Goal: Information Seeking & Learning: Learn about a topic

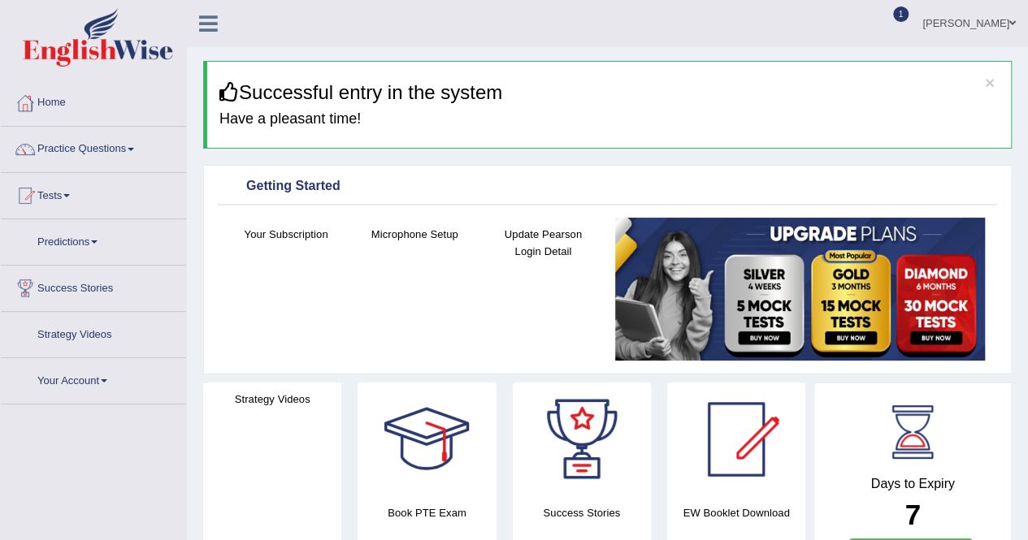
click at [92, 145] on link "Practice Questions" at bounding box center [93, 147] width 185 height 41
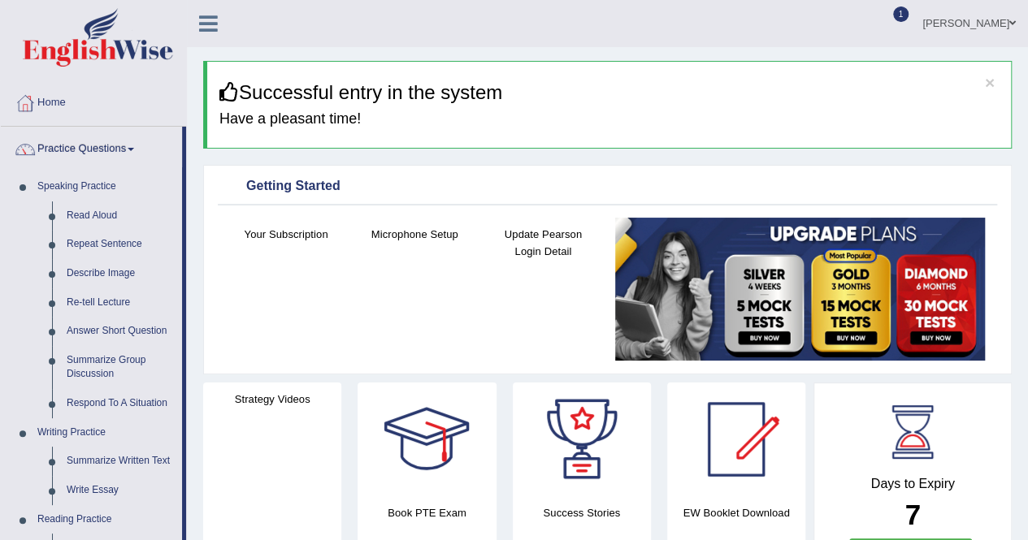
click at [976, 396] on div "Days to Expiry 7 Renew Subscription" at bounding box center [912, 486] width 169 height 180
click at [973, 383] on div "Days to Expiry 7 Renew Subscription" at bounding box center [912, 483] width 198 height 201
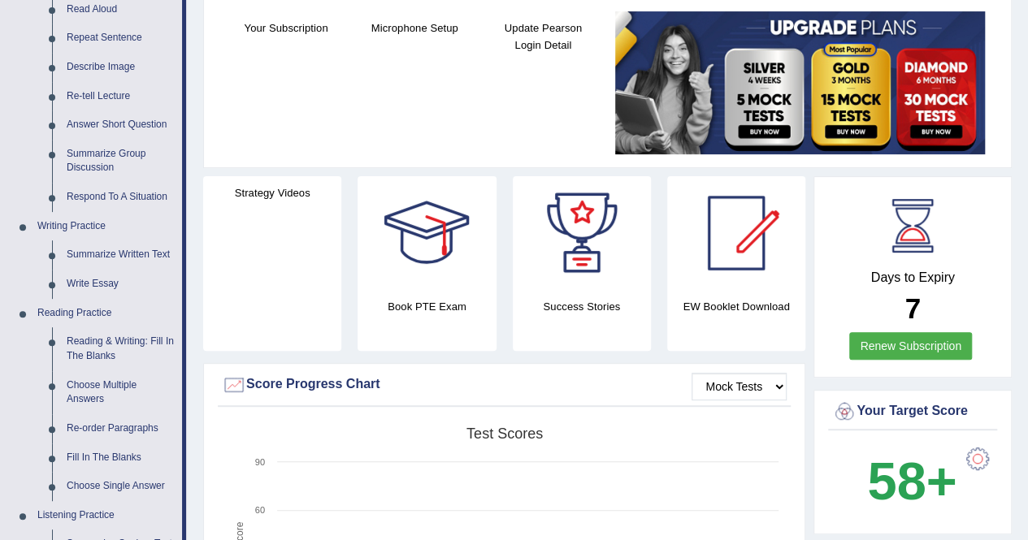
scroll to position [244, 0]
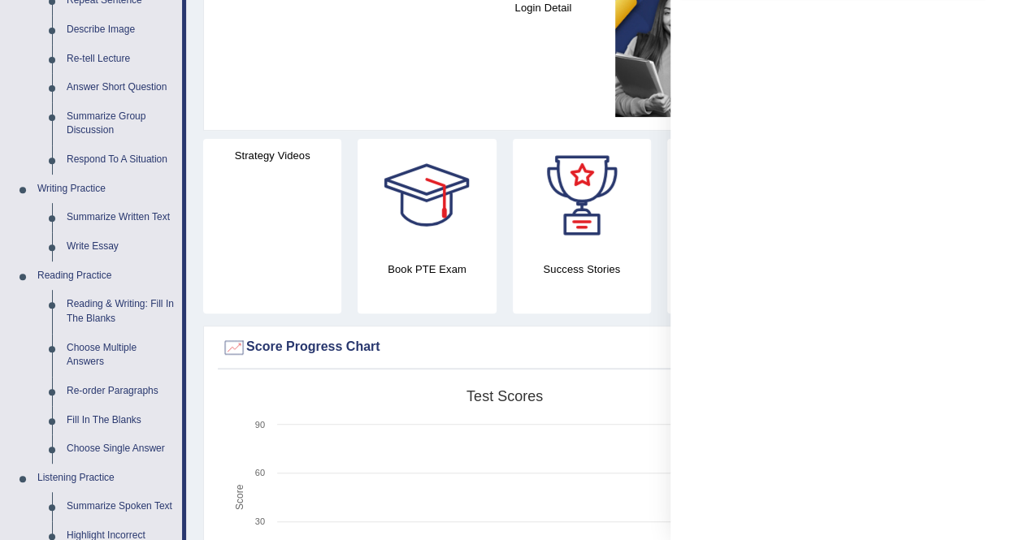
click at [1005, 21] on div at bounding box center [848, 270] width 357 height 540
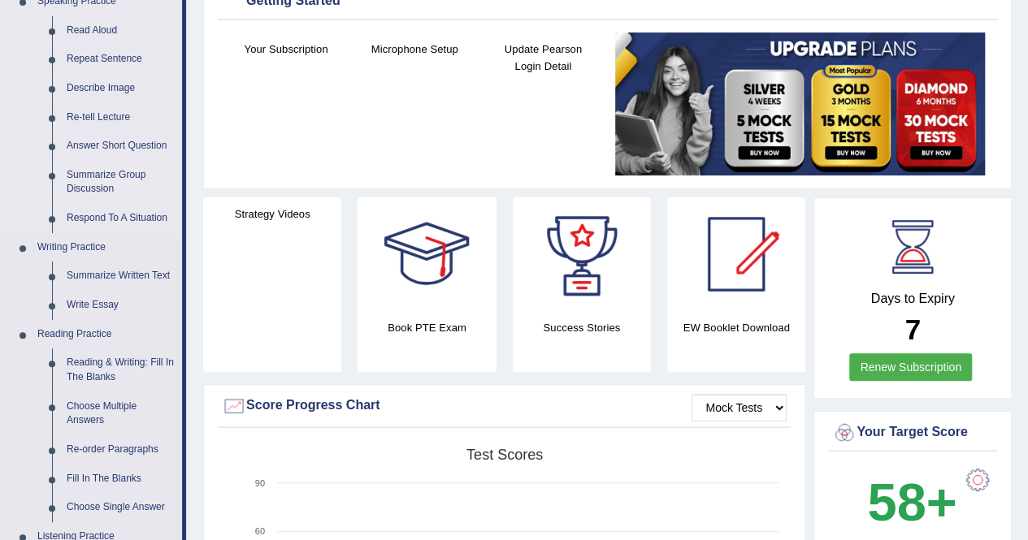
scroll to position [81, 0]
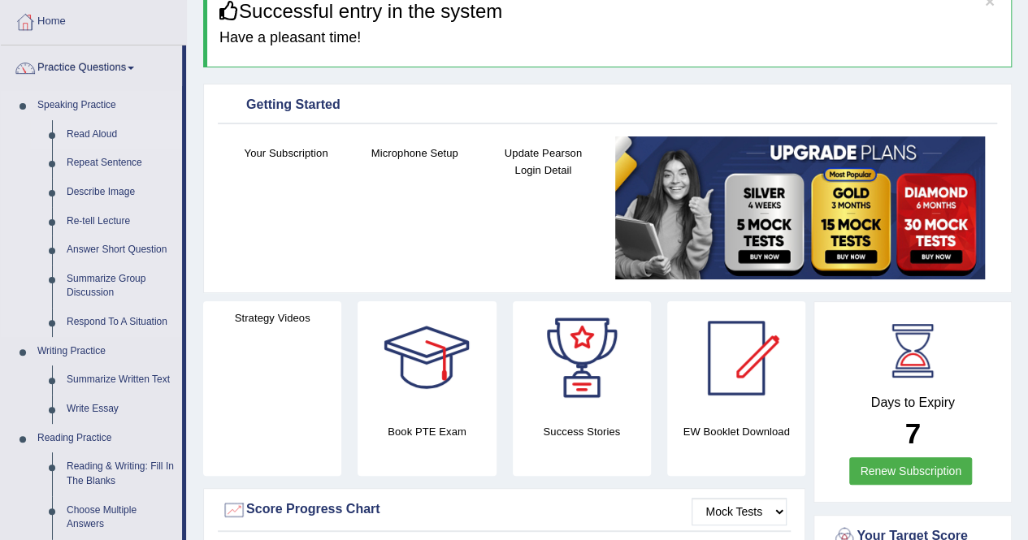
click at [106, 132] on link "Read Aloud" at bounding box center [120, 134] width 123 height 29
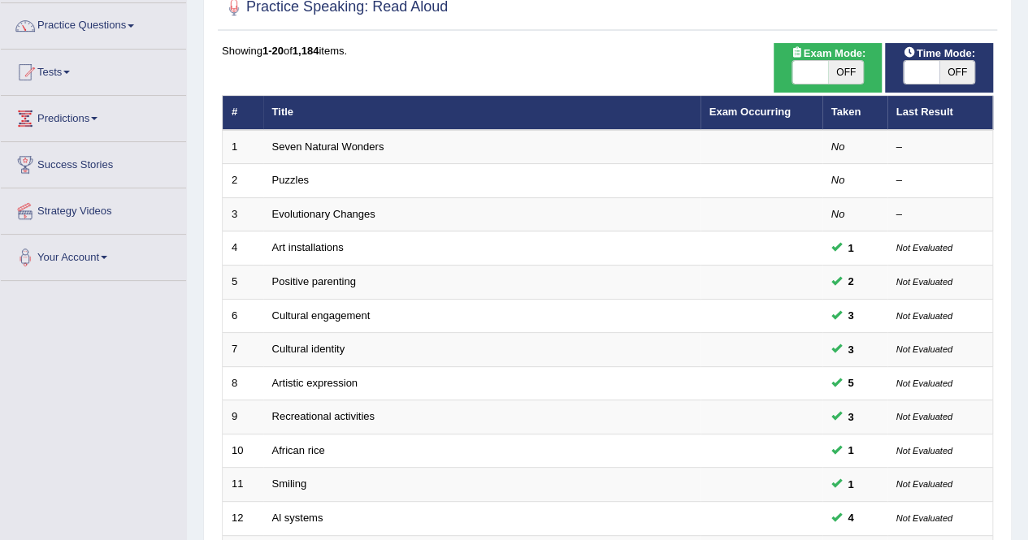
scroll to position [244, 0]
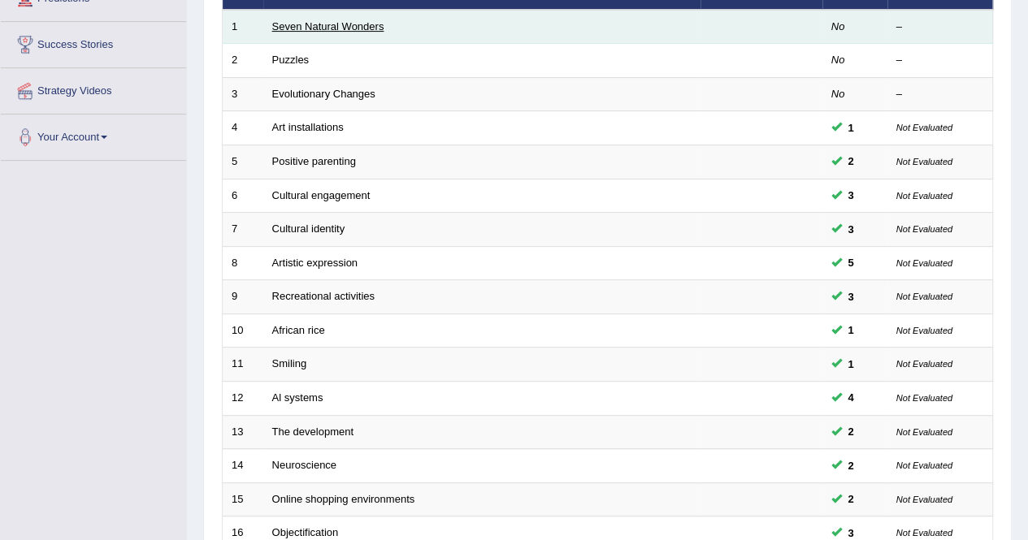
click at [343, 23] on link "Seven Natural Wonders" at bounding box center [328, 26] width 112 height 12
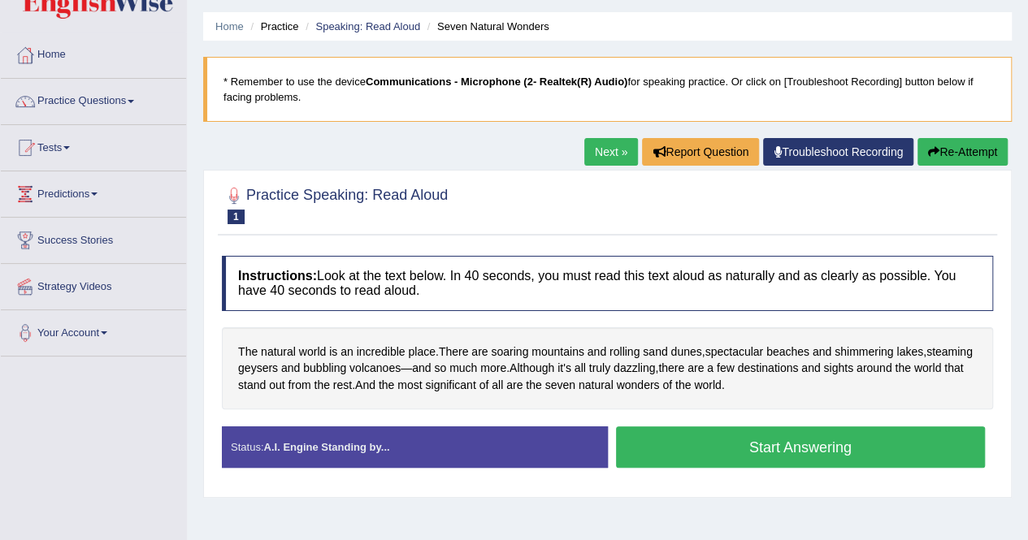
scroll to position [81, 0]
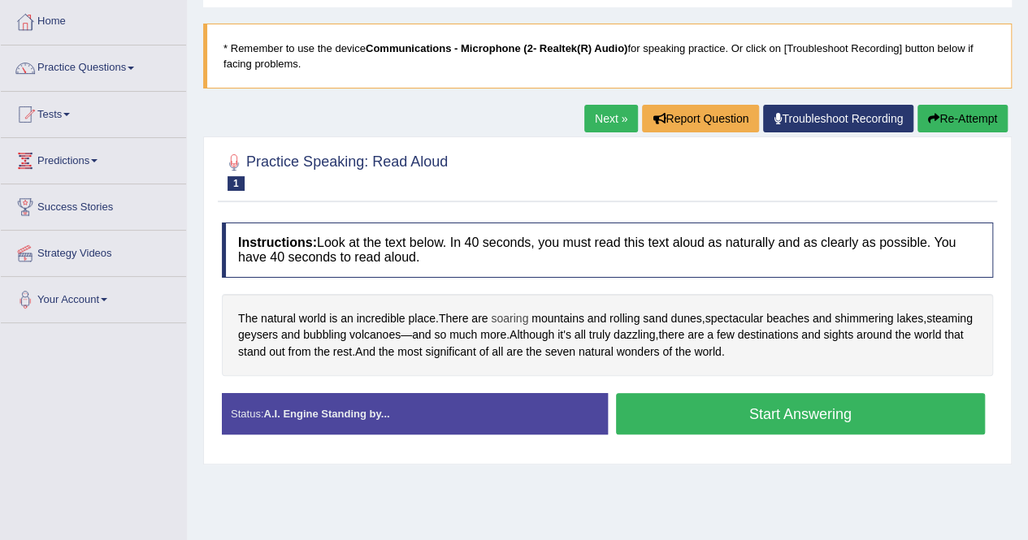
click at [514, 316] on span "soaring" at bounding box center [509, 318] width 37 height 17
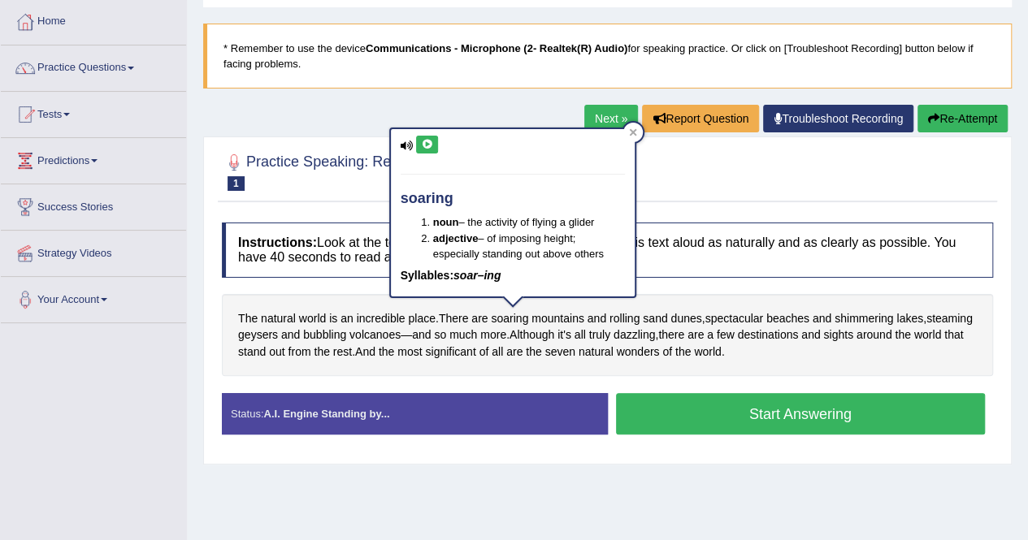
click at [429, 146] on icon at bounding box center [427, 145] width 12 height 10
click at [637, 133] on div at bounding box center [632, 132] width 19 height 19
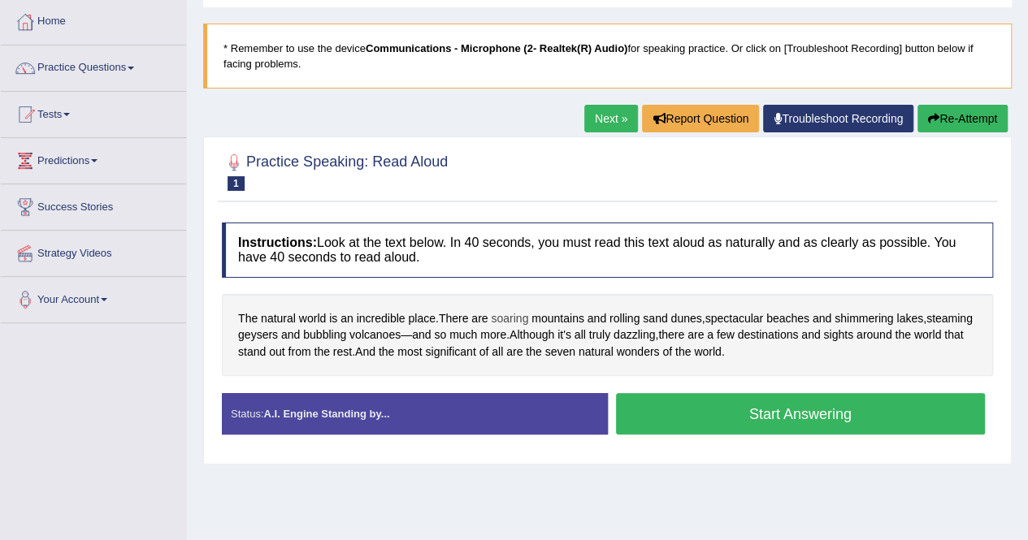
click at [502, 318] on span "soaring" at bounding box center [509, 318] width 37 height 17
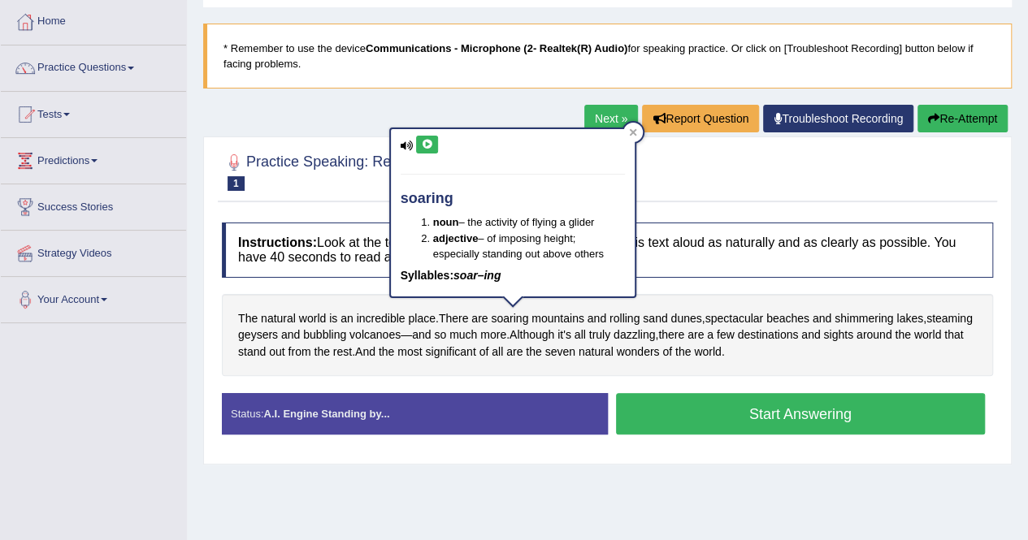
click at [430, 146] on icon at bounding box center [427, 145] width 12 height 10
click at [633, 131] on icon at bounding box center [632, 131] width 7 height 7
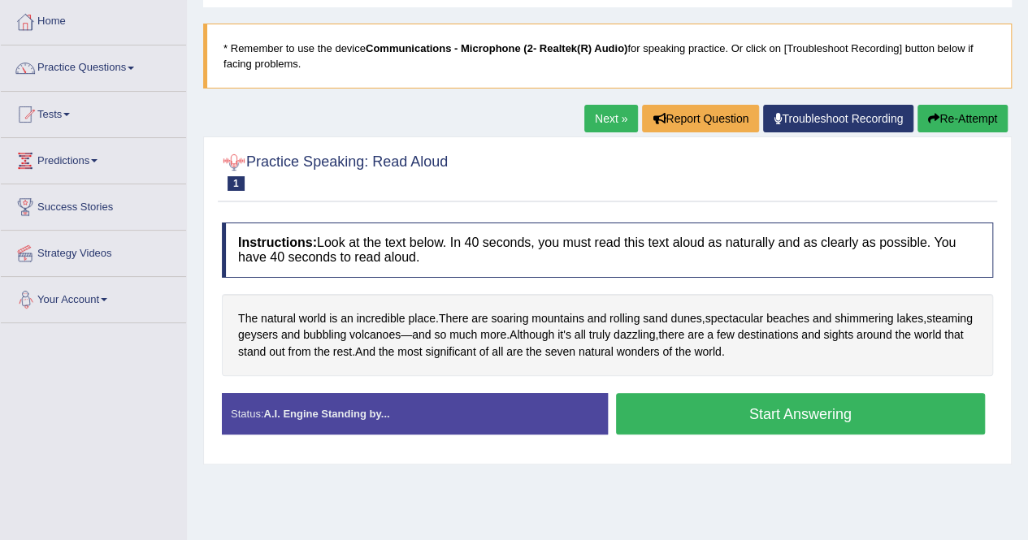
click at [95, 296] on link "Your Account" at bounding box center [93, 297] width 185 height 41
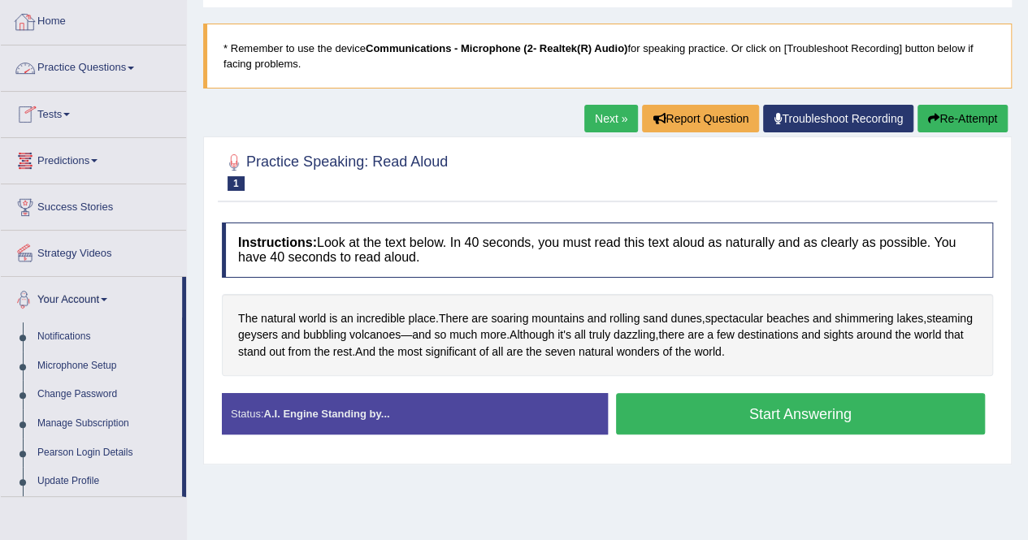
scroll to position [312, 0]
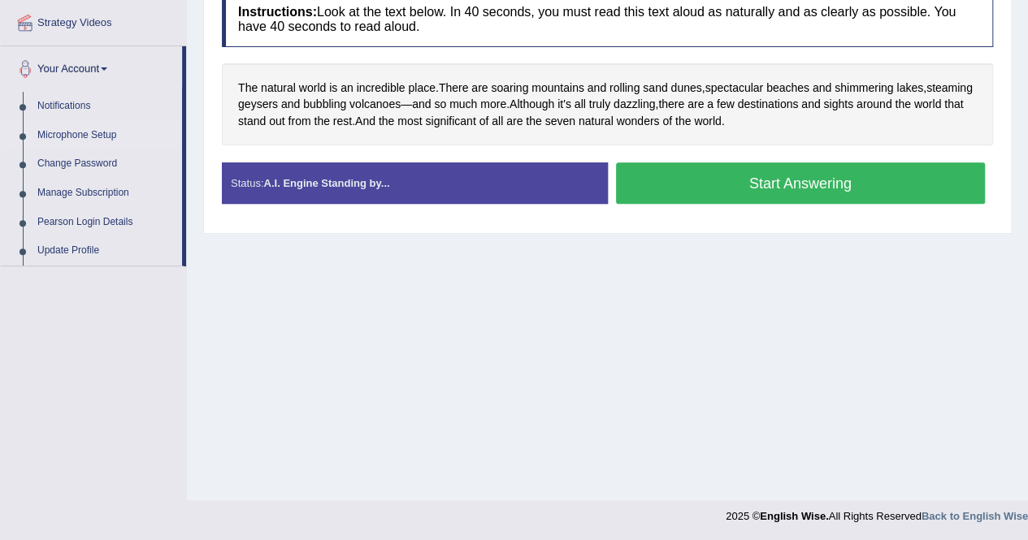
click at [78, 126] on link "Microphone Setup" at bounding box center [106, 135] width 152 height 29
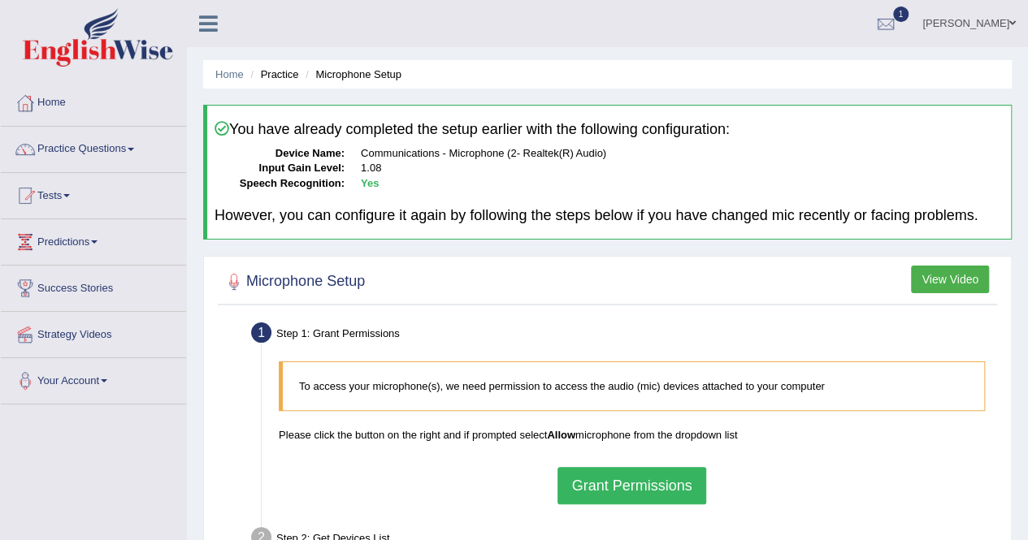
scroll to position [244, 0]
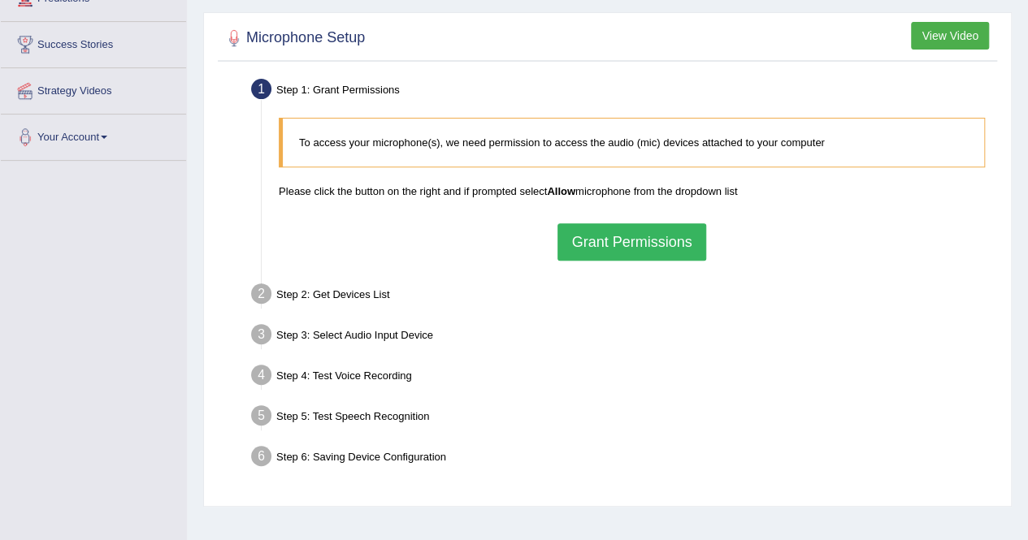
click at [611, 246] on button "Grant Permissions" at bounding box center [631, 241] width 148 height 37
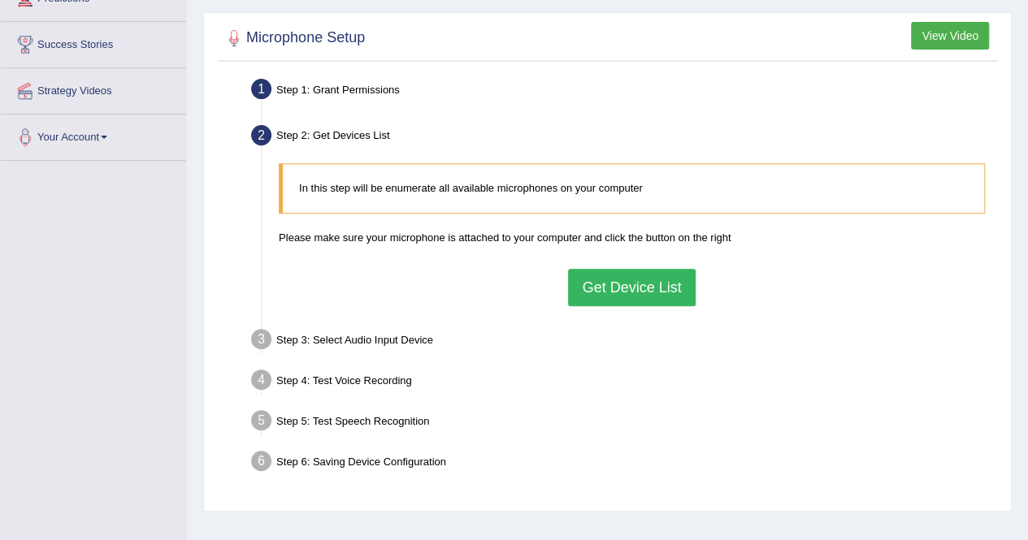
click at [642, 292] on button "Get Device List" at bounding box center [631, 287] width 127 height 37
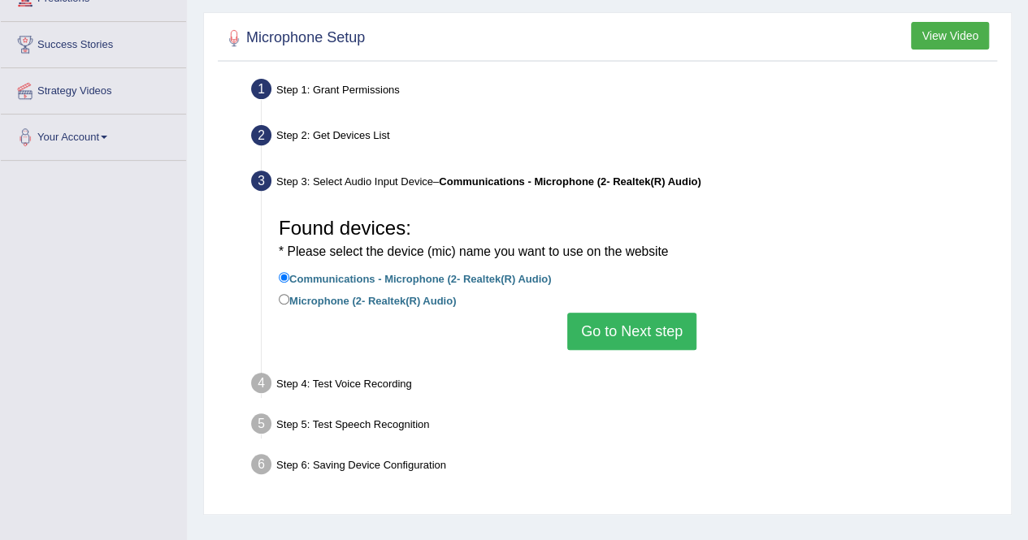
click at [638, 336] on button "Go to Next step" at bounding box center [631, 331] width 129 height 37
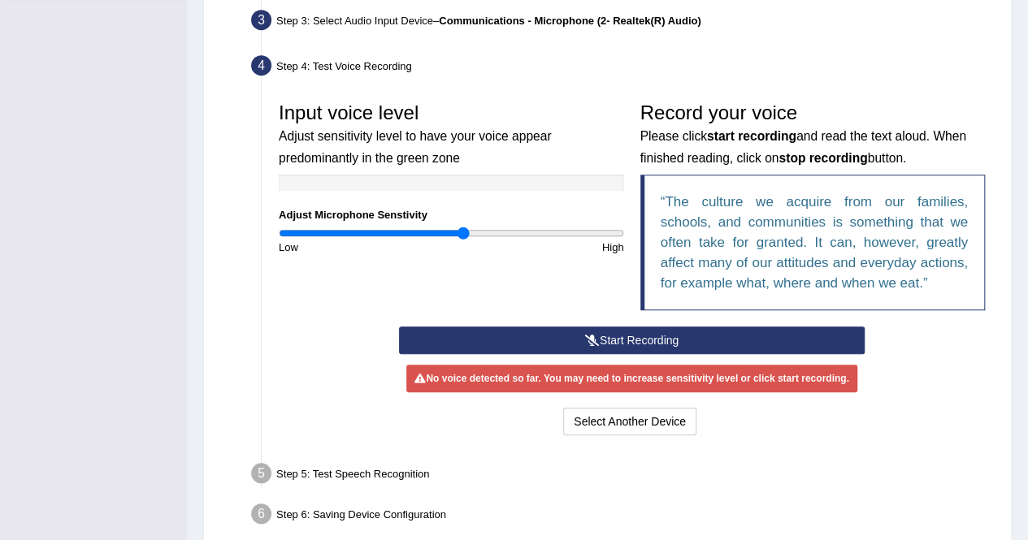
scroll to position [406, 0]
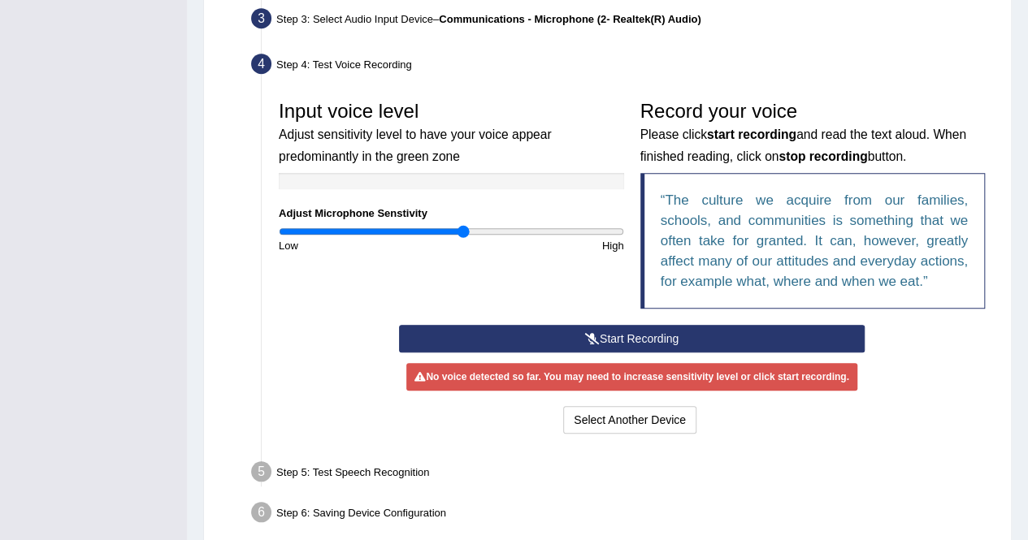
click at [610, 335] on button "Start Recording" at bounding box center [631, 339] width 465 height 28
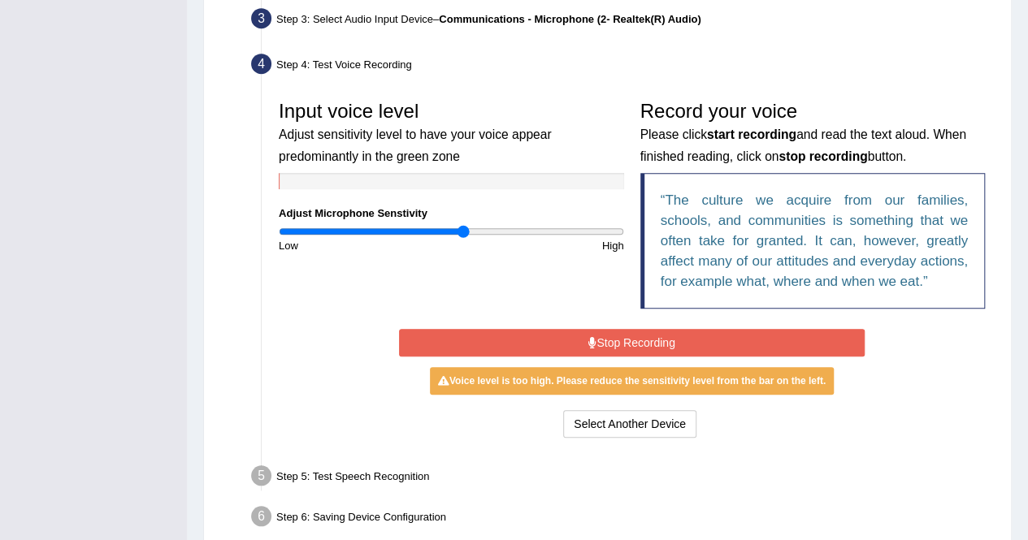
click at [611, 335] on button "Stop Recording" at bounding box center [631, 343] width 465 height 28
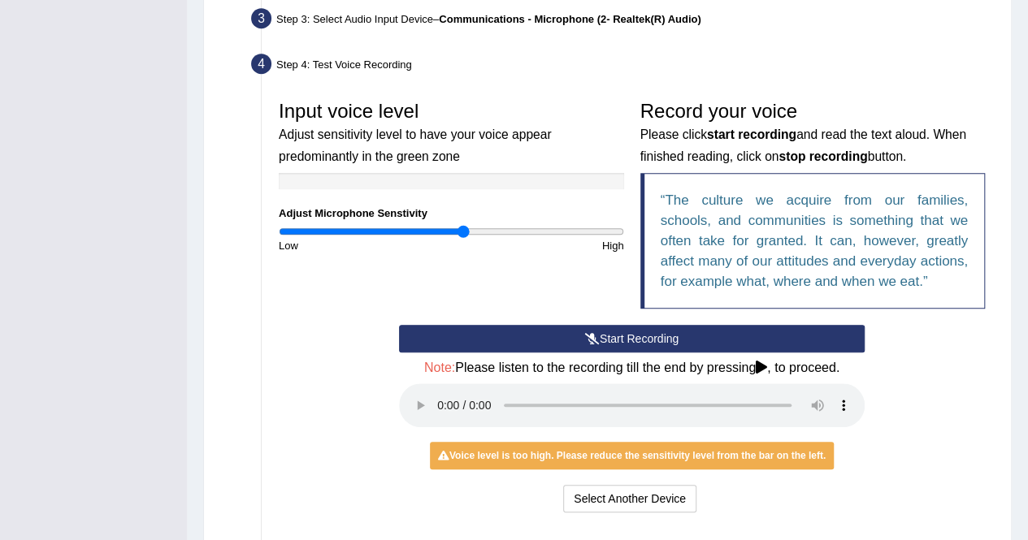
click at [652, 331] on button "Start Recording" at bounding box center [631, 339] width 465 height 28
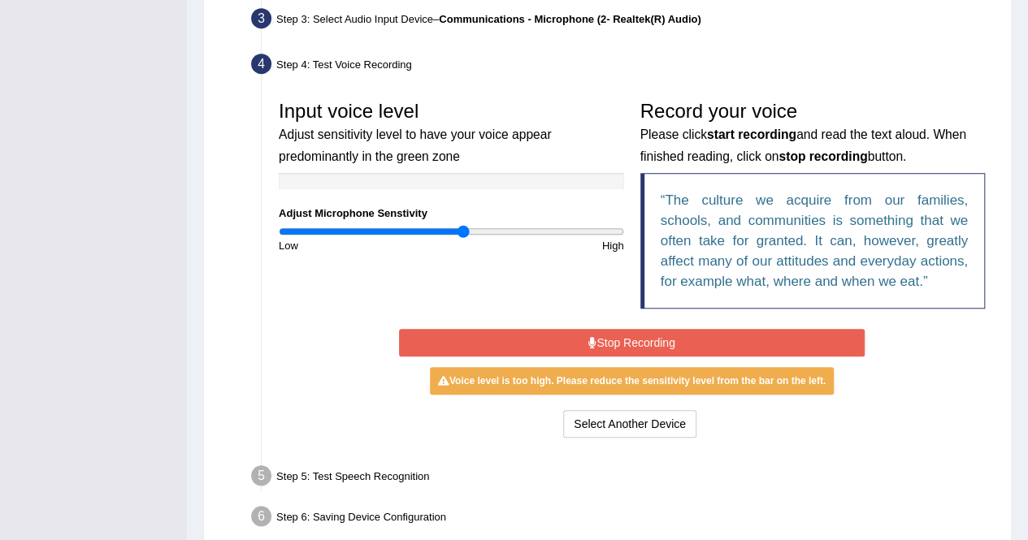
click at [655, 336] on button "Stop Recording" at bounding box center [631, 343] width 465 height 28
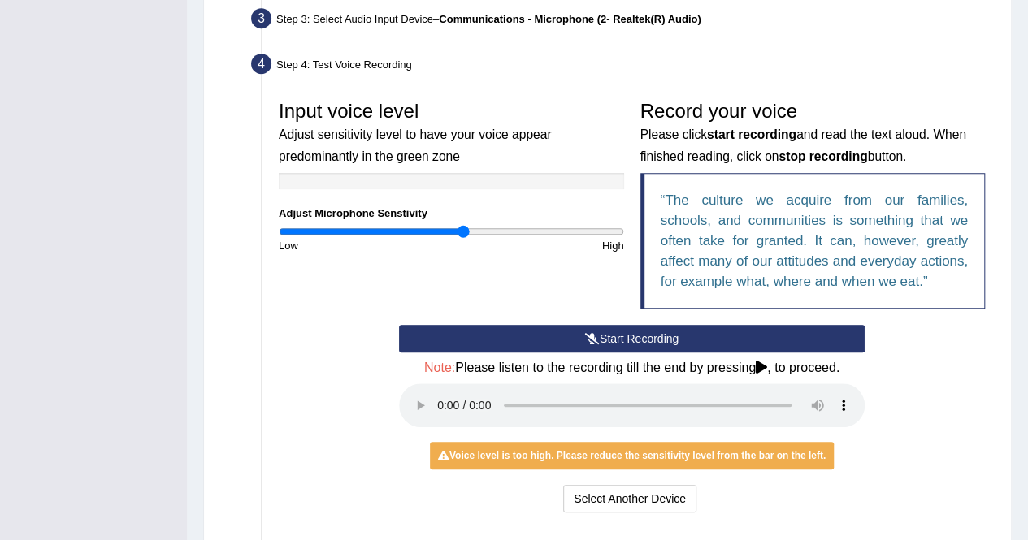
click at [655, 336] on button "Start Recording" at bounding box center [631, 339] width 465 height 28
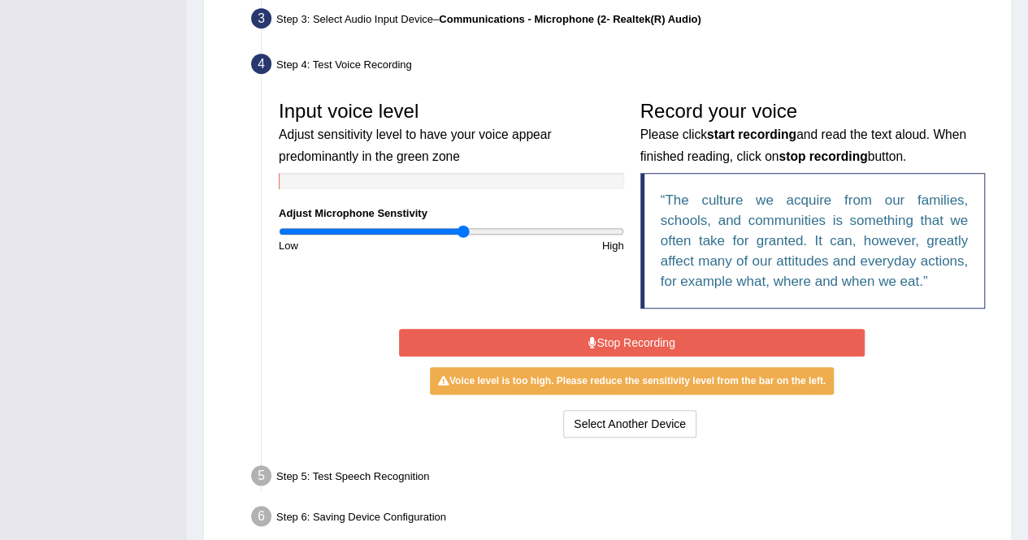
click at [655, 336] on button "Stop Recording" at bounding box center [631, 343] width 465 height 28
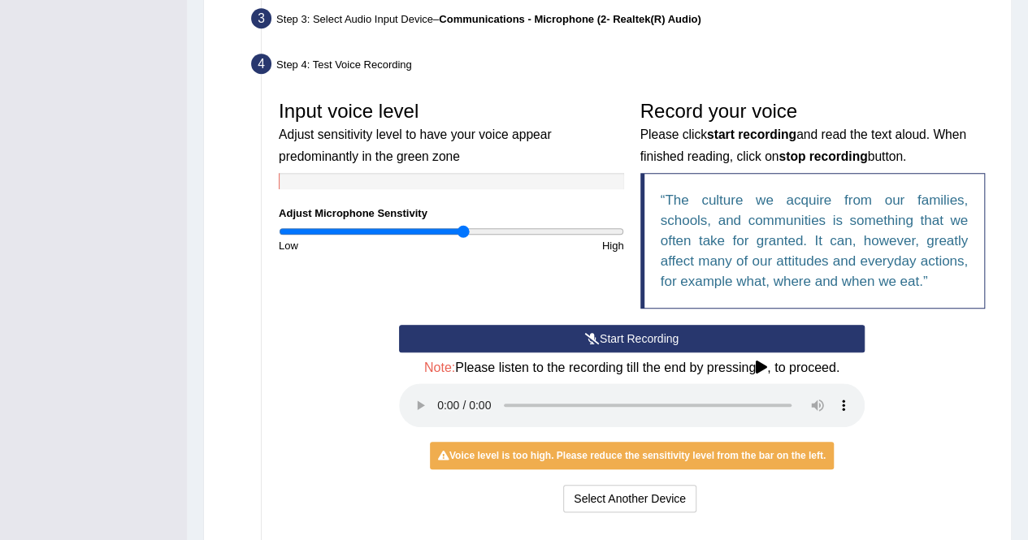
click at [655, 336] on button "Start Recording" at bounding box center [631, 339] width 465 height 28
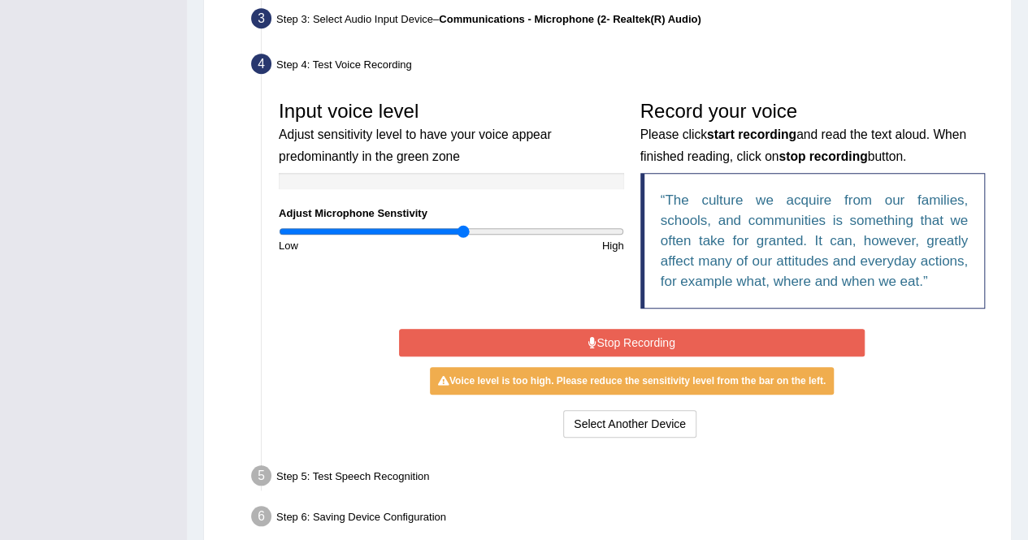
click at [655, 336] on button "Stop Recording" at bounding box center [631, 343] width 465 height 28
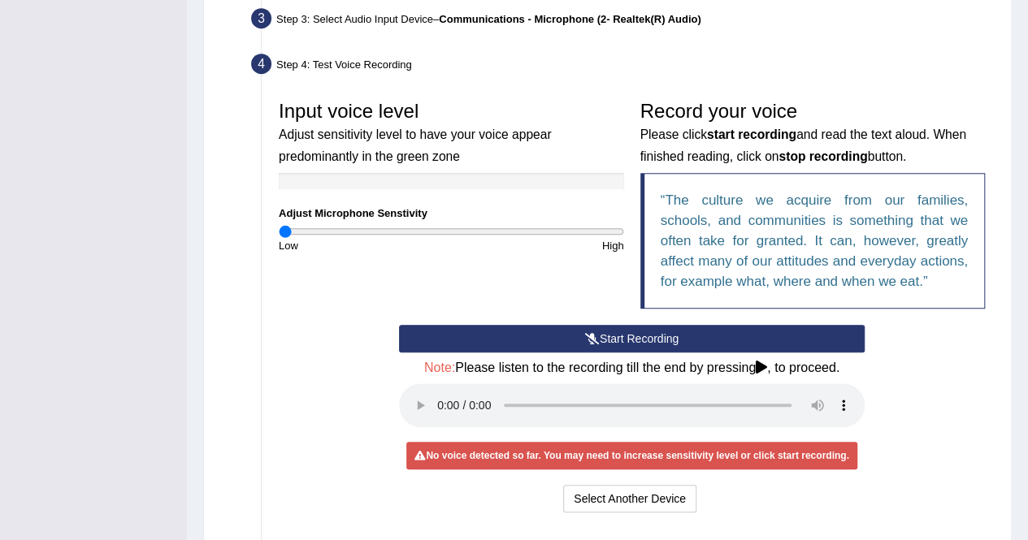
drag, startPoint x: 465, startPoint y: 231, endPoint x: 377, endPoint y: 262, distance: 94.0
click at [283, 238] on input "range" at bounding box center [451, 231] width 345 height 13
click at [663, 337] on button "Start Recording" at bounding box center [631, 339] width 465 height 28
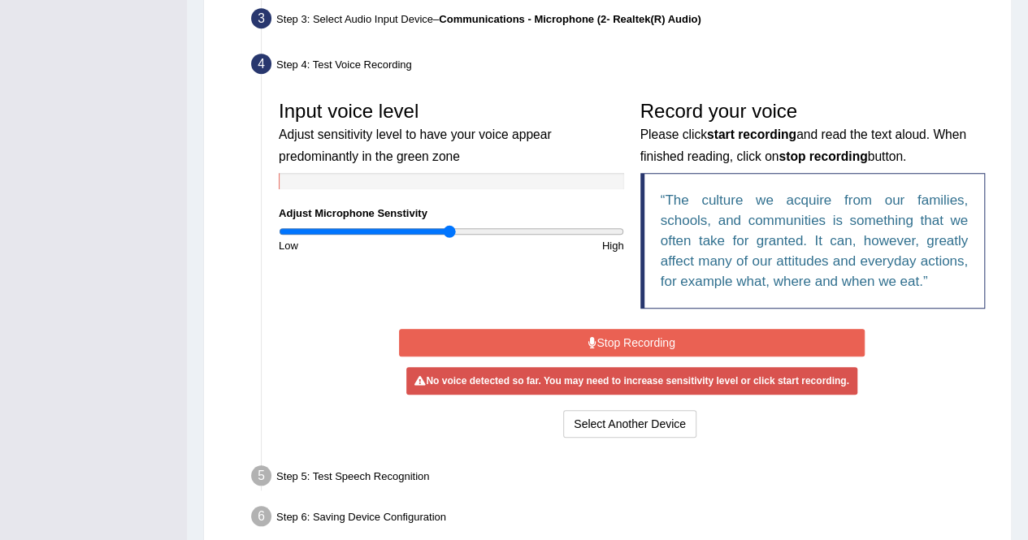
drag, startPoint x: 288, startPoint y: 233, endPoint x: 461, endPoint y: 248, distance: 173.6
type input "1"
click at [448, 238] on input "range" at bounding box center [451, 231] width 345 height 13
click at [641, 344] on button "Stop Recording" at bounding box center [631, 343] width 465 height 28
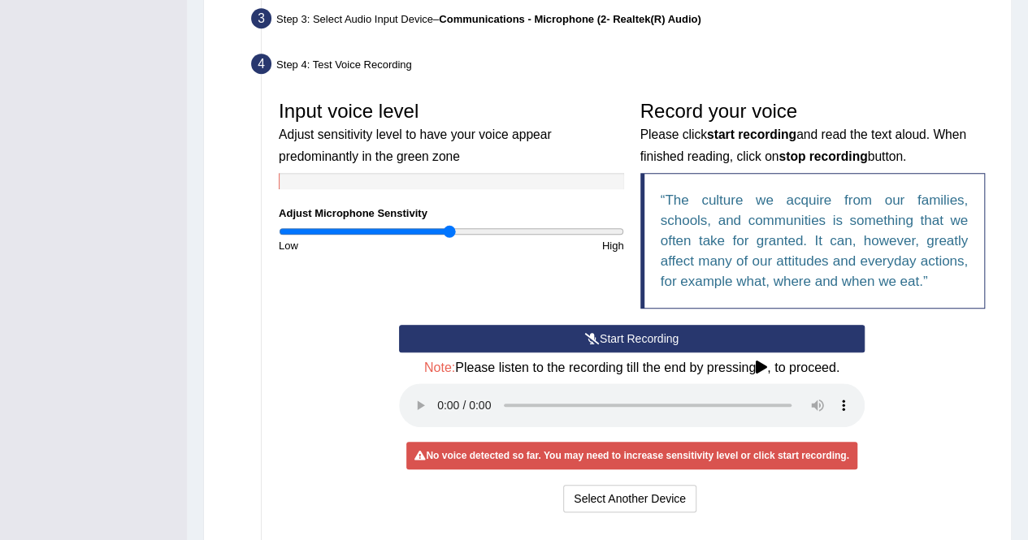
click at [639, 337] on button "Start Recording" at bounding box center [631, 339] width 465 height 28
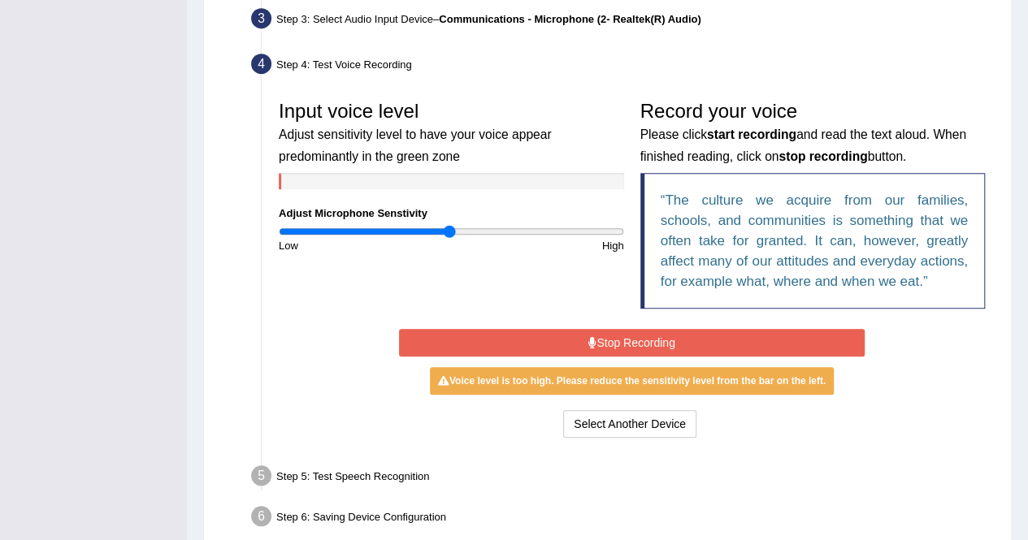
click at [732, 340] on button "Stop Recording" at bounding box center [631, 343] width 465 height 28
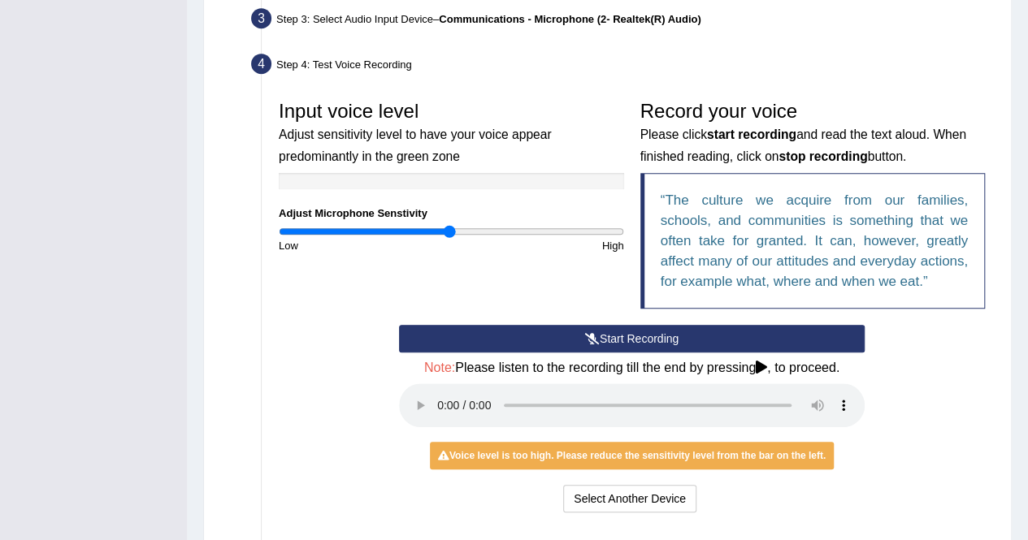
click at [674, 334] on button "Start Recording" at bounding box center [631, 339] width 465 height 28
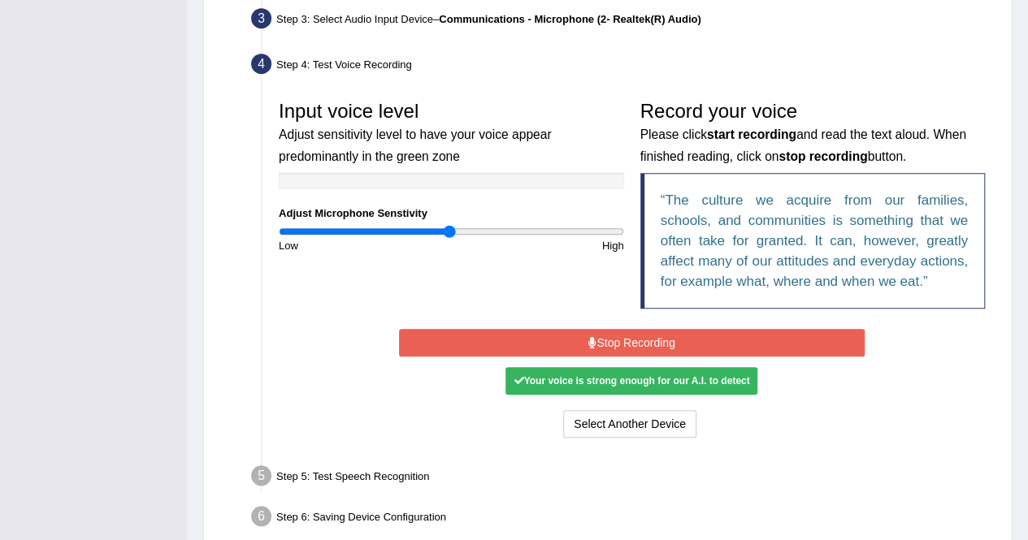
click at [673, 340] on button "Stop Recording" at bounding box center [631, 343] width 465 height 28
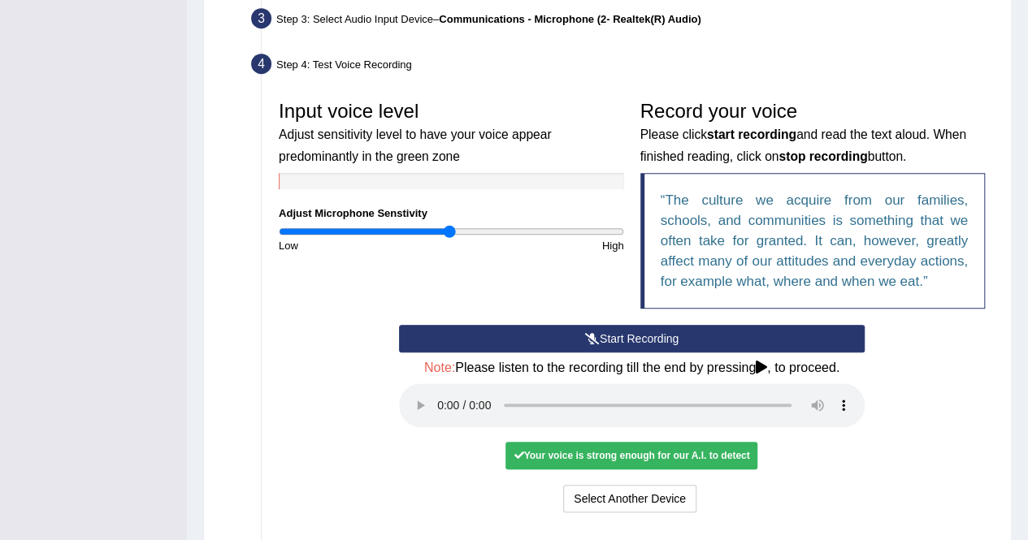
scroll to position [487, 0]
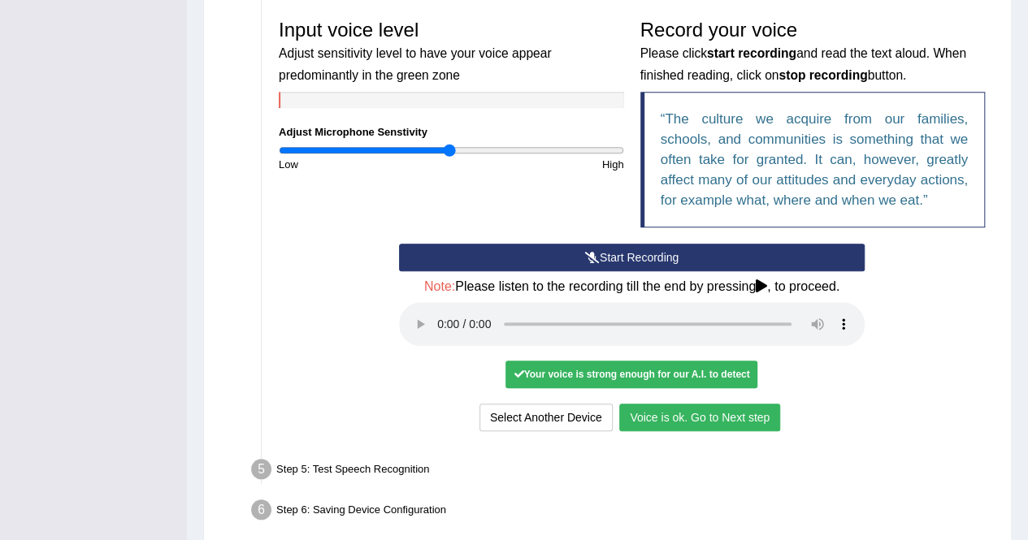
click at [690, 495] on div "Step 6: Saving Device Configuration" at bounding box center [623, 513] width 759 height 36
click at [684, 419] on button "Voice is ok. Go to Next step" at bounding box center [699, 418] width 161 height 28
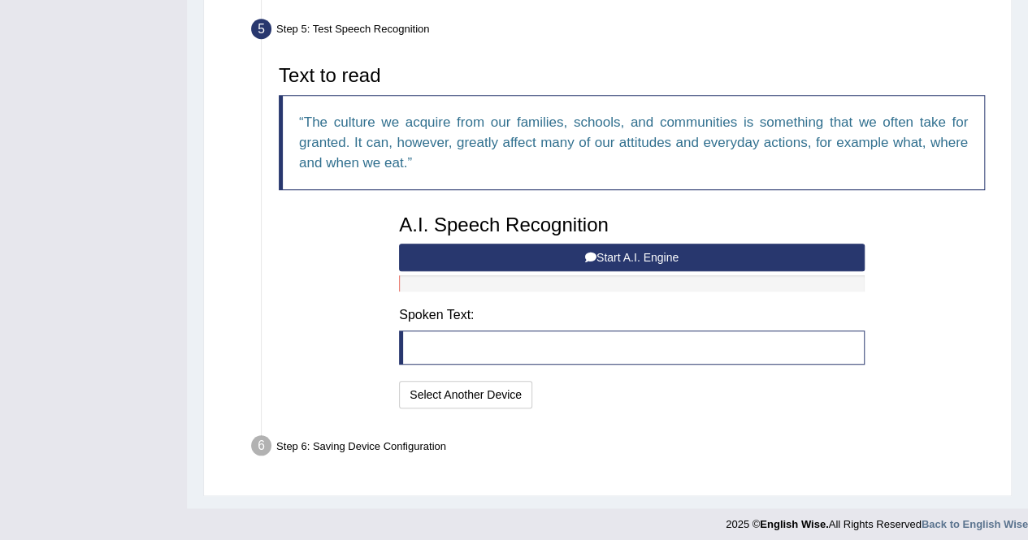
click at [685, 257] on button "Start A.I. Engine" at bounding box center [631, 258] width 465 height 28
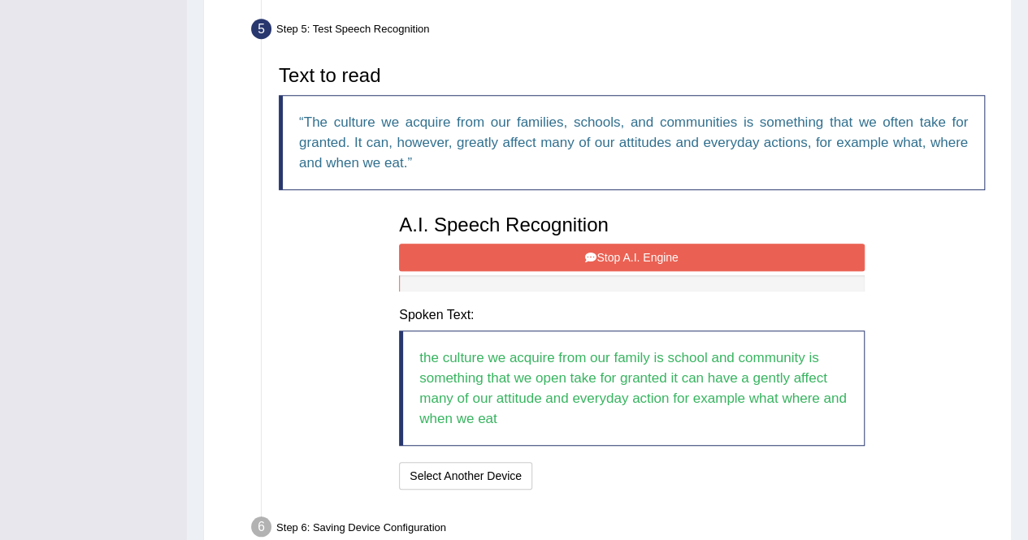
click at [712, 253] on button "Stop A.I. Engine" at bounding box center [631, 258] width 465 height 28
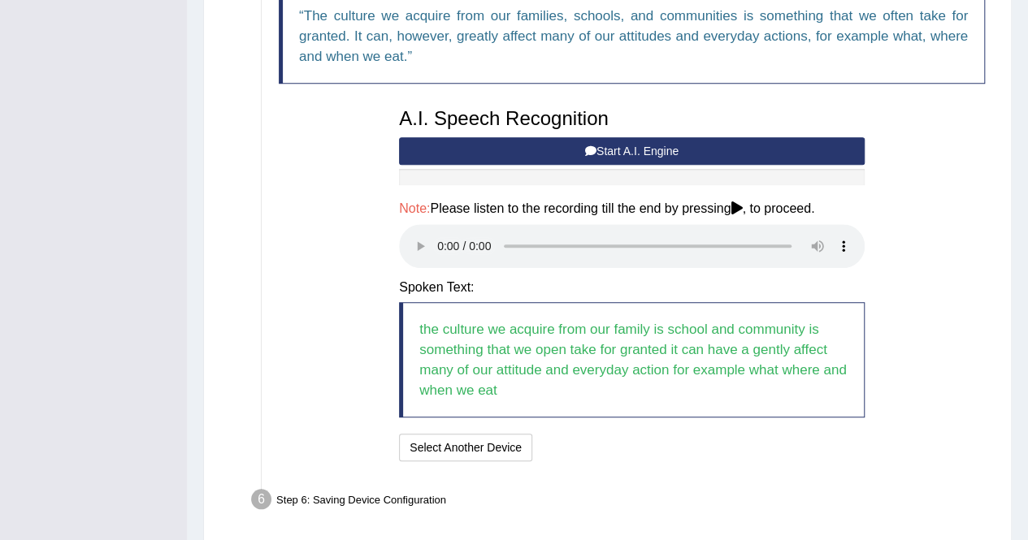
scroll to position [569, 0]
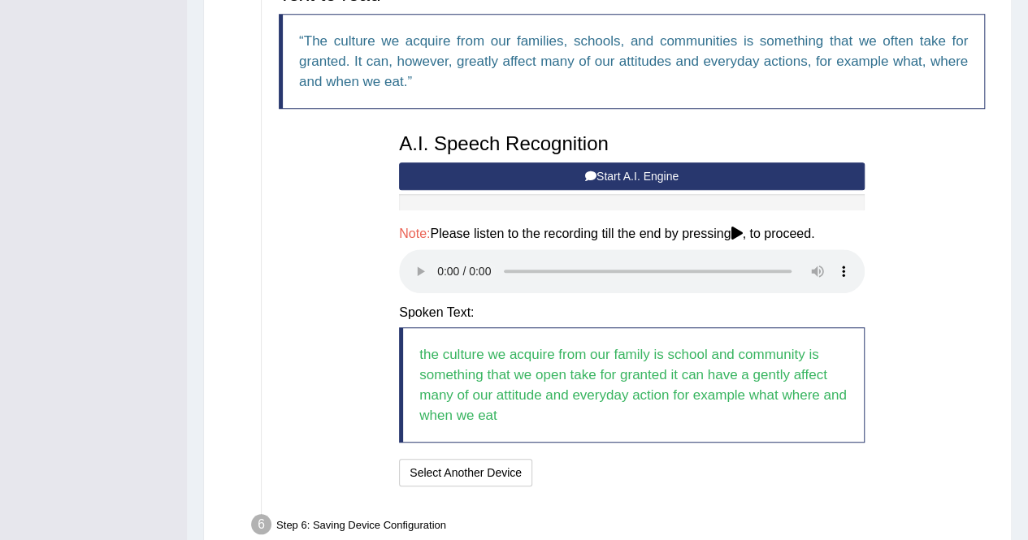
click at [684, 175] on button "Start A.I. Engine" at bounding box center [631, 176] width 465 height 28
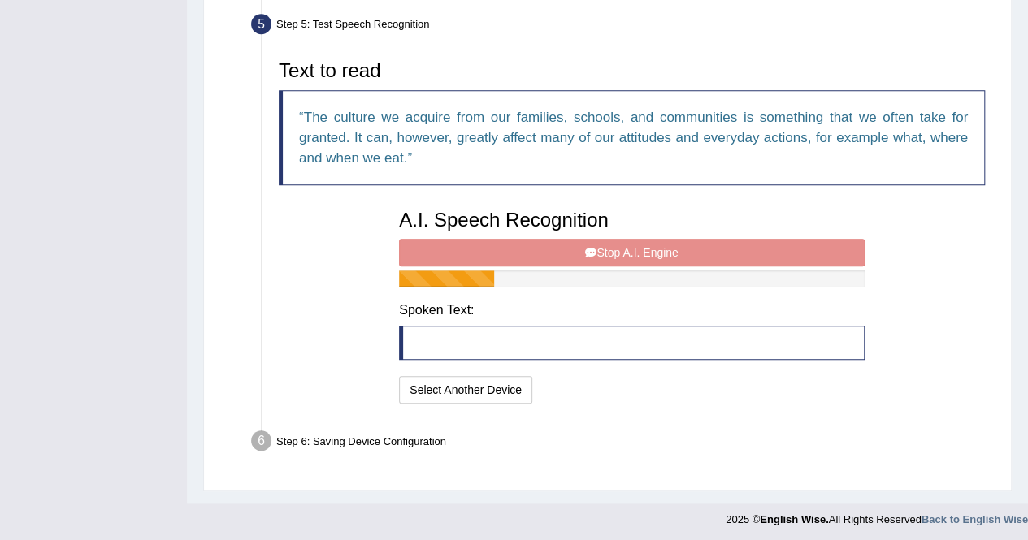
scroll to position [513, 0]
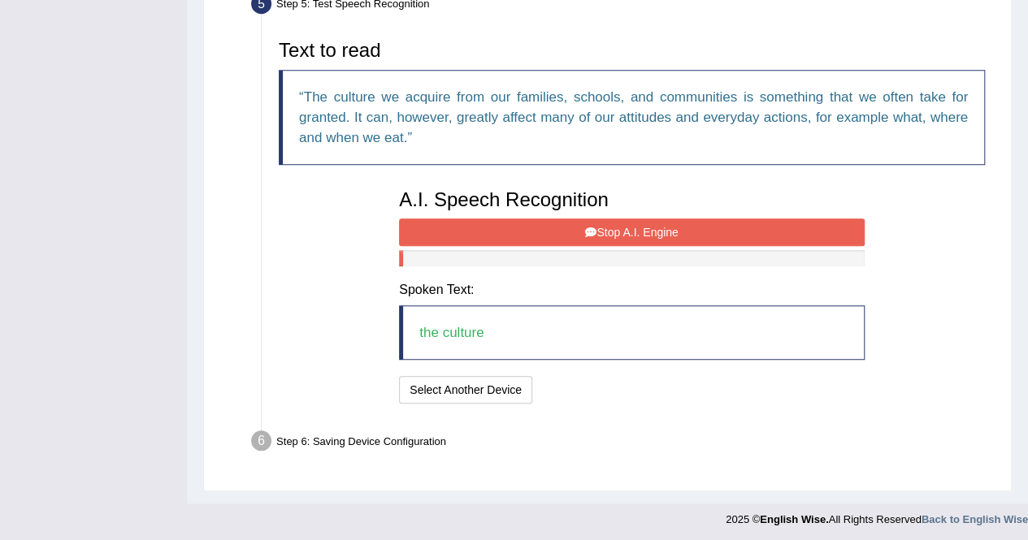
click at [650, 222] on button "Stop A.I. Engine" at bounding box center [631, 233] width 465 height 28
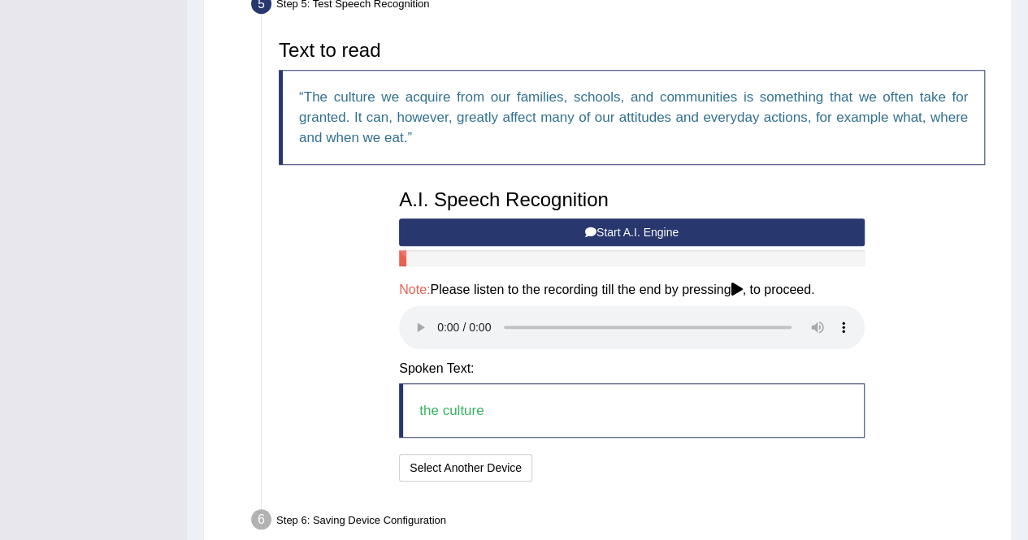
click at [651, 227] on button "Start A.I. Engine" at bounding box center [631, 233] width 465 height 28
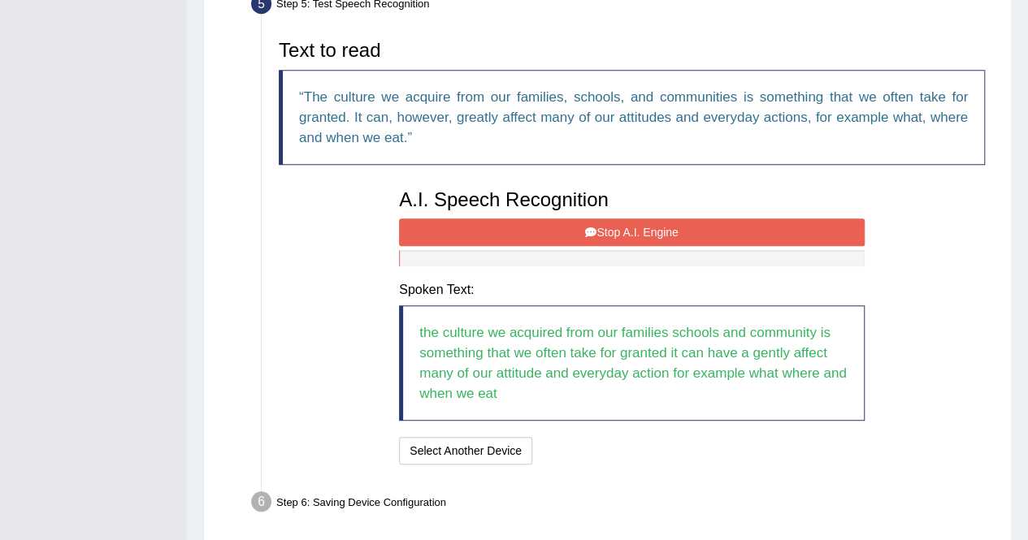
click at [775, 230] on button "Stop A.I. Engine" at bounding box center [631, 233] width 465 height 28
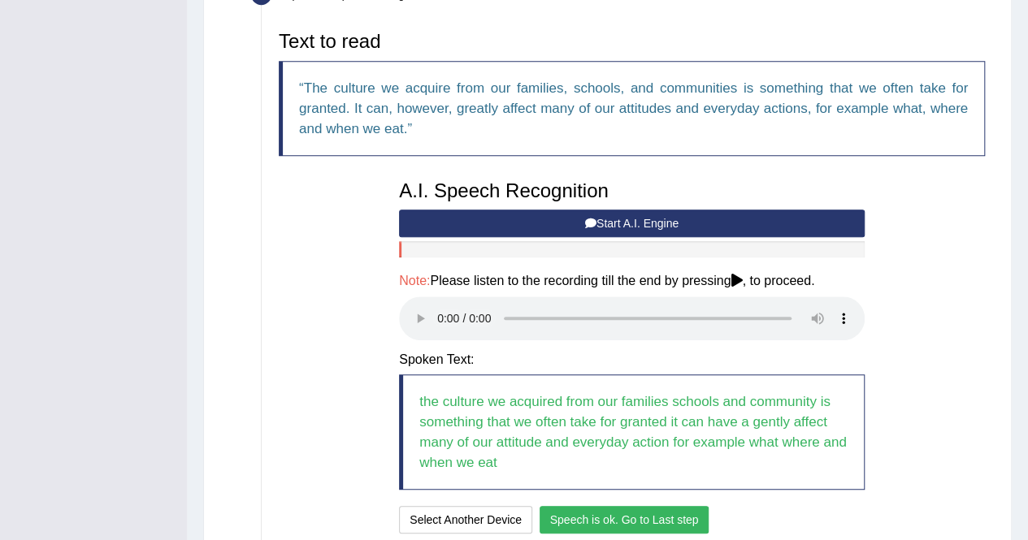
scroll to position [490, 0]
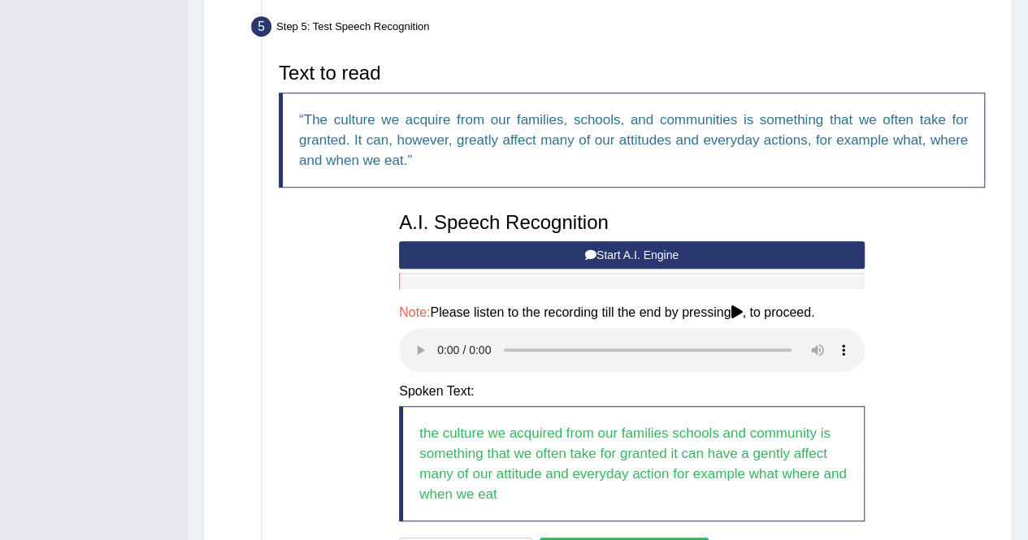
click at [585, 251] on icon at bounding box center [590, 254] width 11 height 11
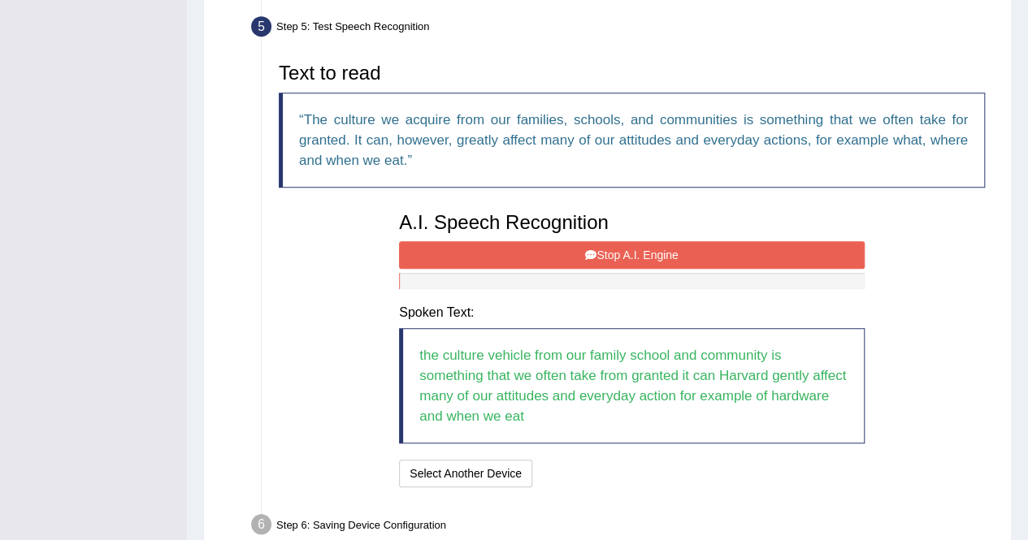
click at [801, 260] on button "Stop A.I. Engine" at bounding box center [631, 255] width 465 height 28
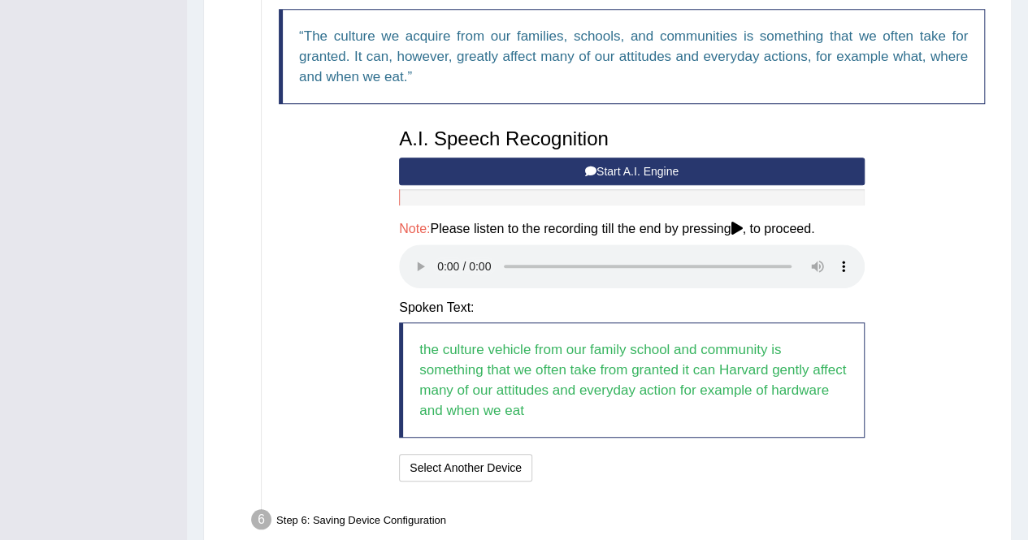
scroll to position [652, 0]
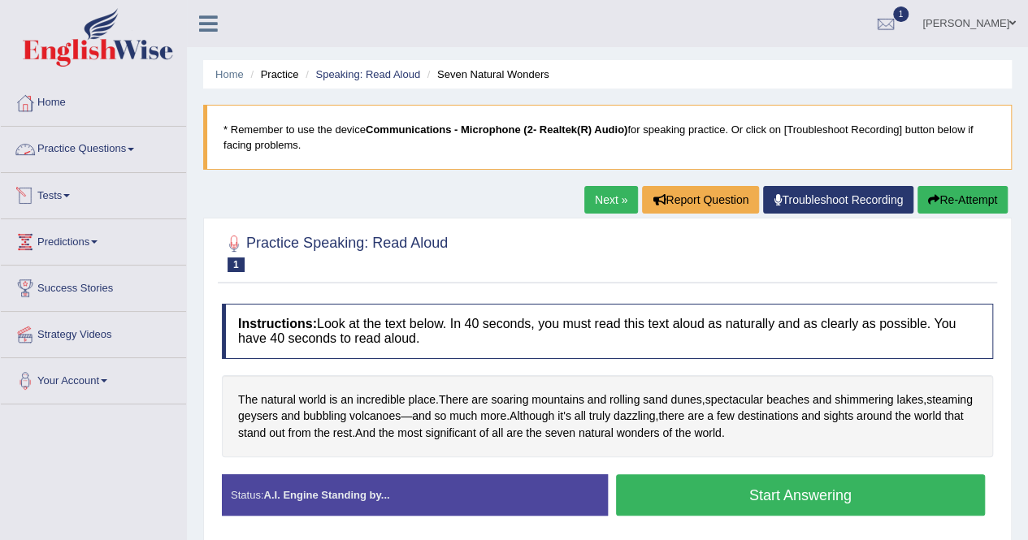
click at [103, 147] on link "Practice Questions" at bounding box center [93, 147] width 185 height 41
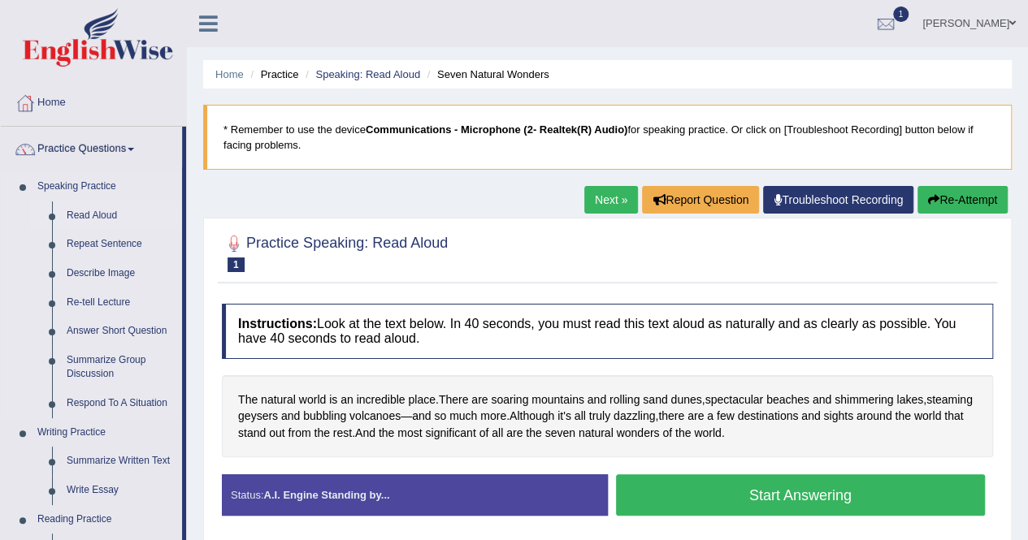
click at [101, 214] on link "Read Aloud" at bounding box center [120, 215] width 123 height 29
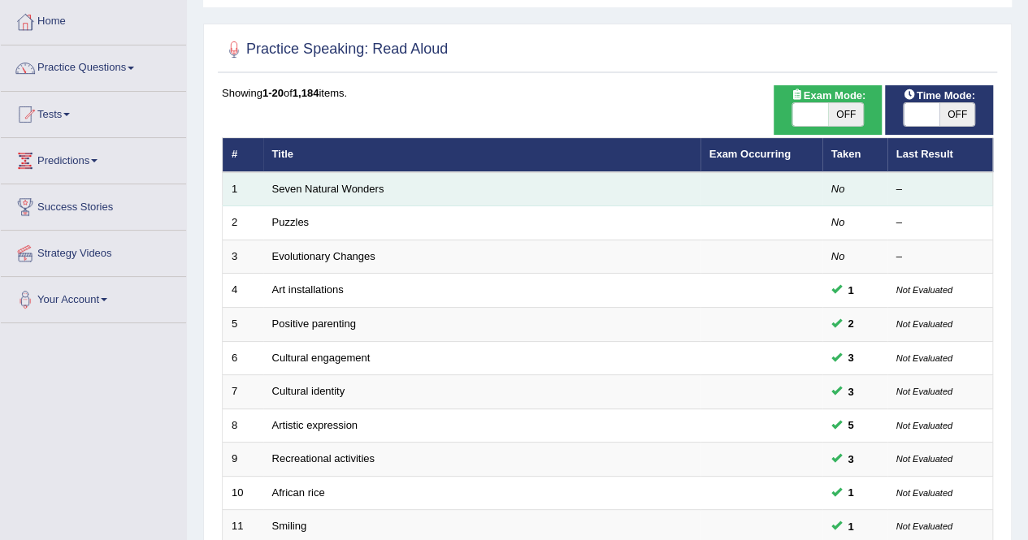
scroll to position [81, 0]
click at [338, 186] on link "Seven Natural Wonders" at bounding box center [328, 189] width 112 height 12
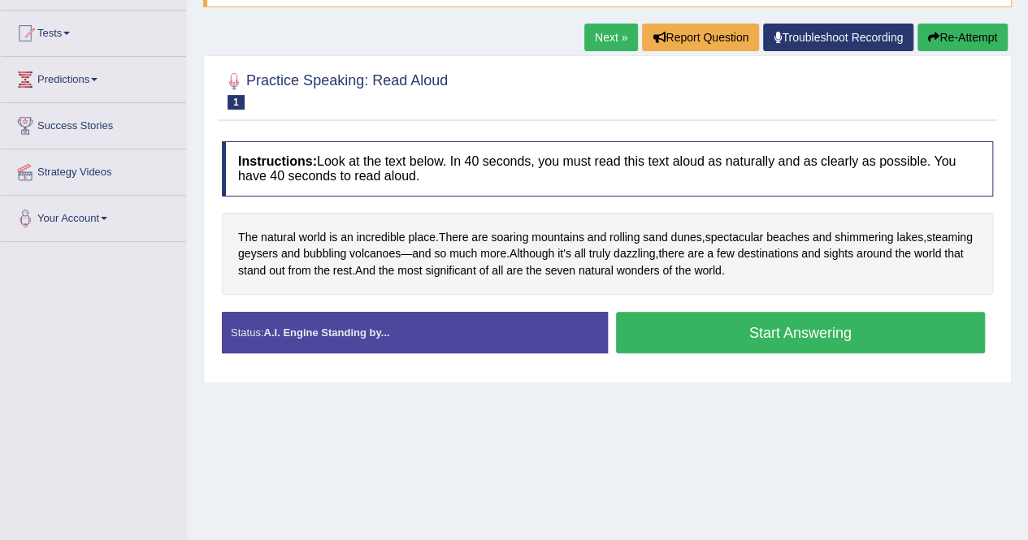
click at [728, 340] on button "Start Answering" at bounding box center [801, 332] width 370 height 41
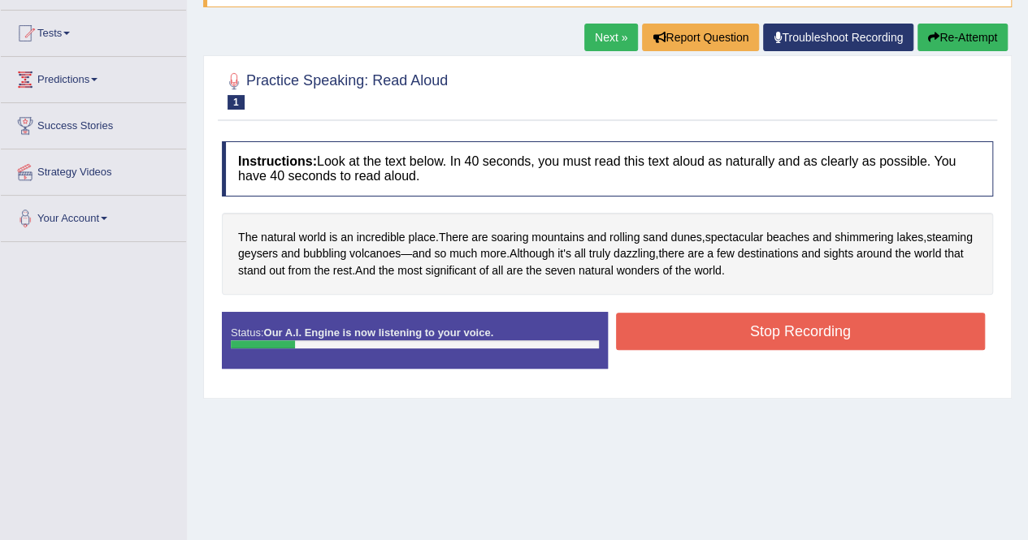
click at [733, 322] on button "Stop Recording" at bounding box center [801, 331] width 370 height 37
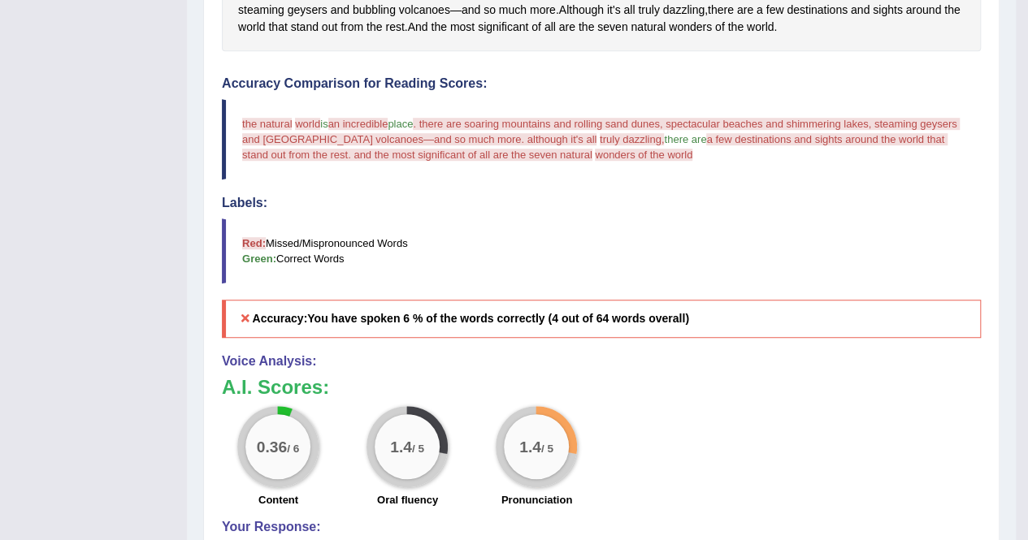
scroll to position [162, 0]
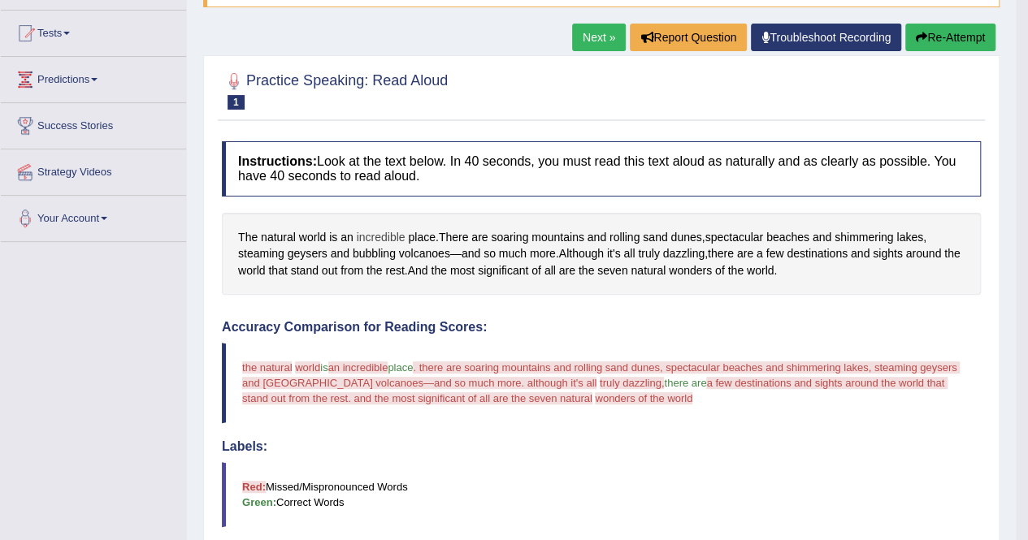
click at [376, 232] on span "incredible" at bounding box center [381, 237] width 49 height 17
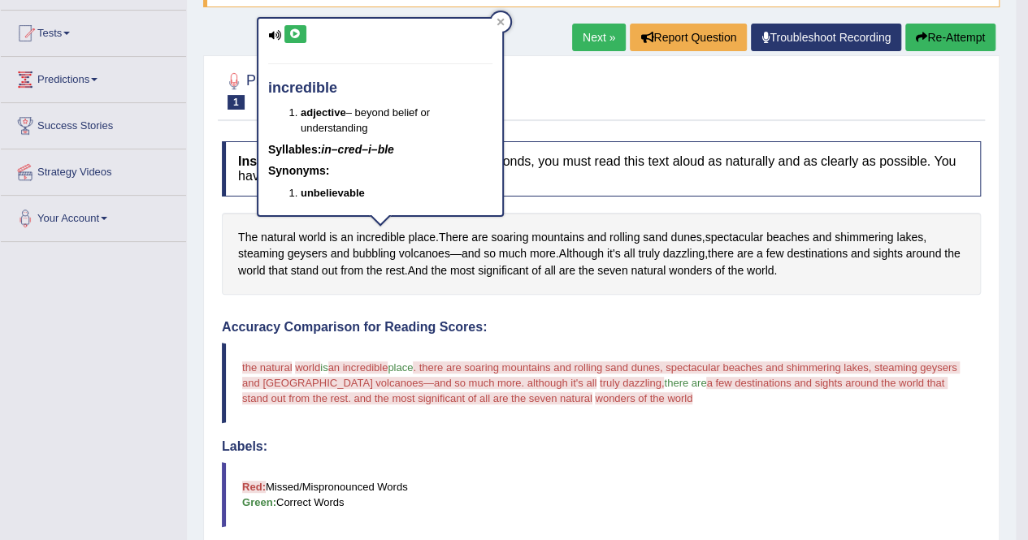
click at [295, 38] on button at bounding box center [295, 34] width 22 height 18
click at [297, 40] on button at bounding box center [295, 34] width 22 height 18
click at [504, 24] on icon at bounding box center [500, 22] width 7 height 7
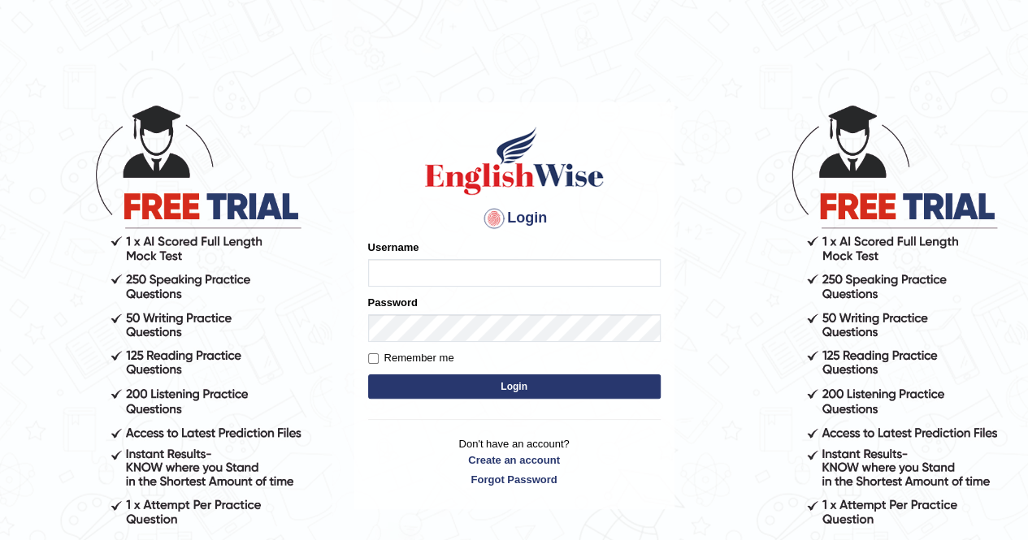
type input "AnjanH"
click at [530, 387] on button "Login" at bounding box center [514, 386] width 292 height 24
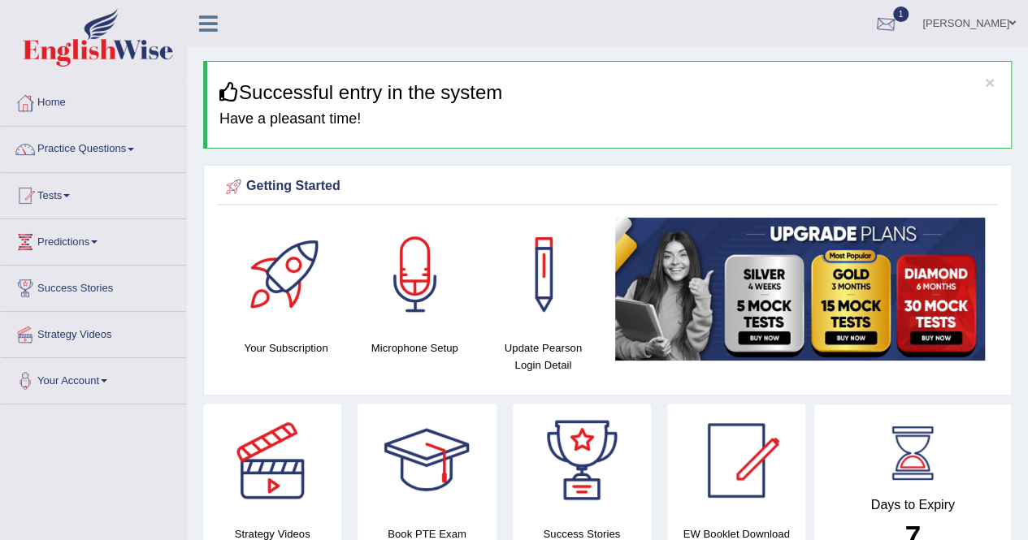
click at [898, 26] on div at bounding box center [885, 24] width 24 height 24
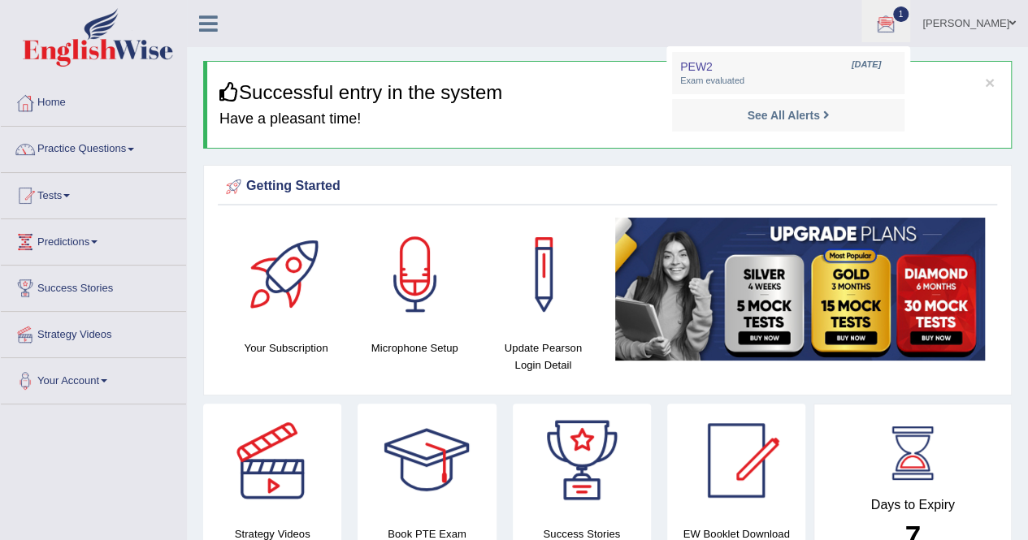
click at [898, 27] on div at bounding box center [885, 24] width 24 height 24
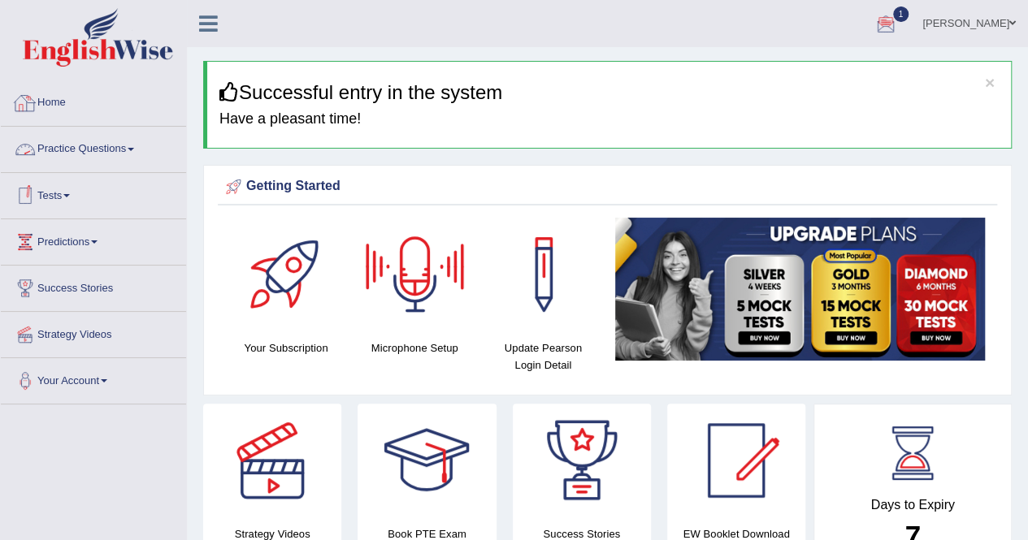
click at [69, 142] on link "Practice Questions" at bounding box center [93, 147] width 185 height 41
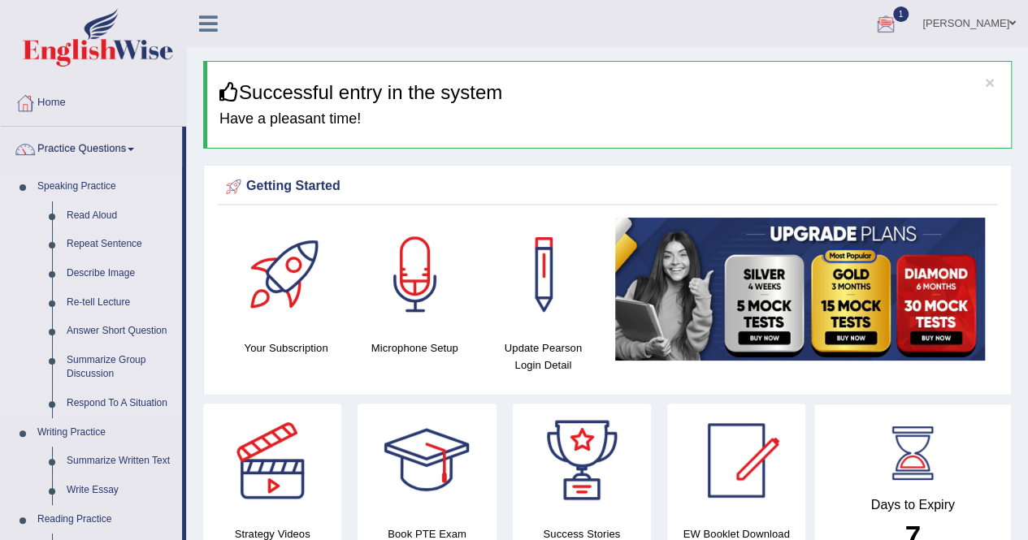
click at [97, 214] on link "Read Aloud" at bounding box center [120, 215] width 123 height 29
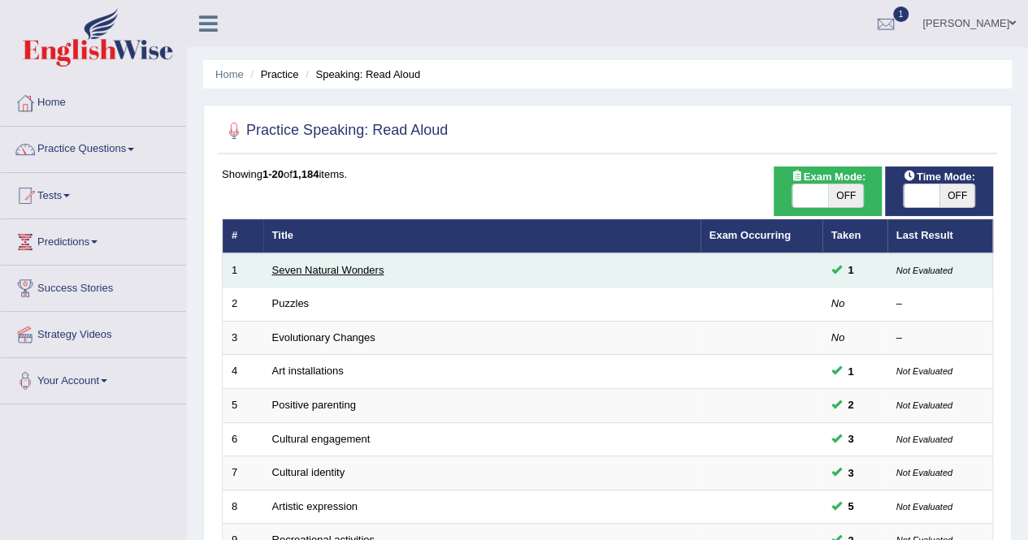
click at [301, 271] on link "Seven Natural Wonders" at bounding box center [328, 270] width 112 height 12
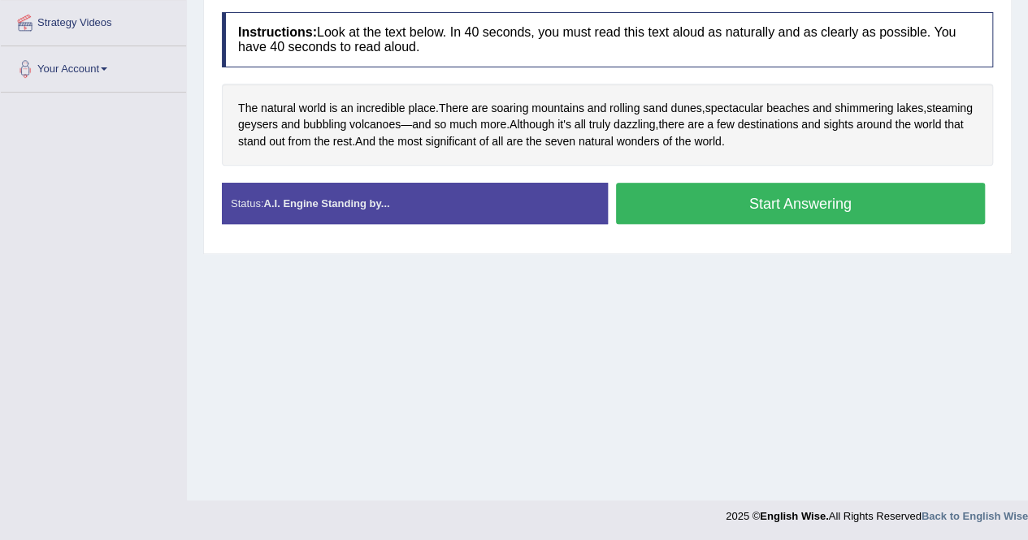
scroll to position [68, 0]
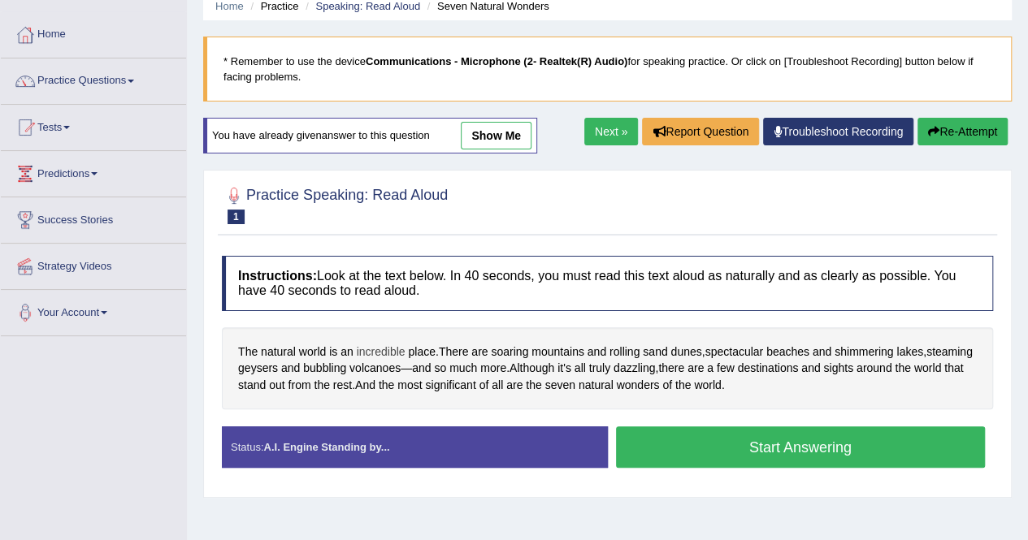
click at [383, 344] on span "incredible" at bounding box center [381, 352] width 49 height 17
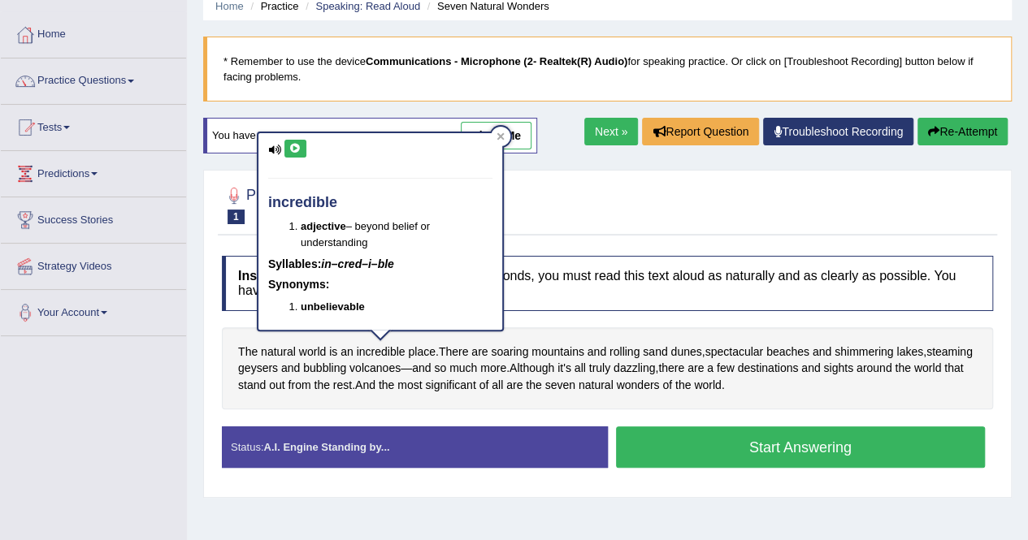
click at [301, 149] on icon at bounding box center [295, 149] width 12 height 10
click at [498, 135] on icon at bounding box center [500, 136] width 8 height 8
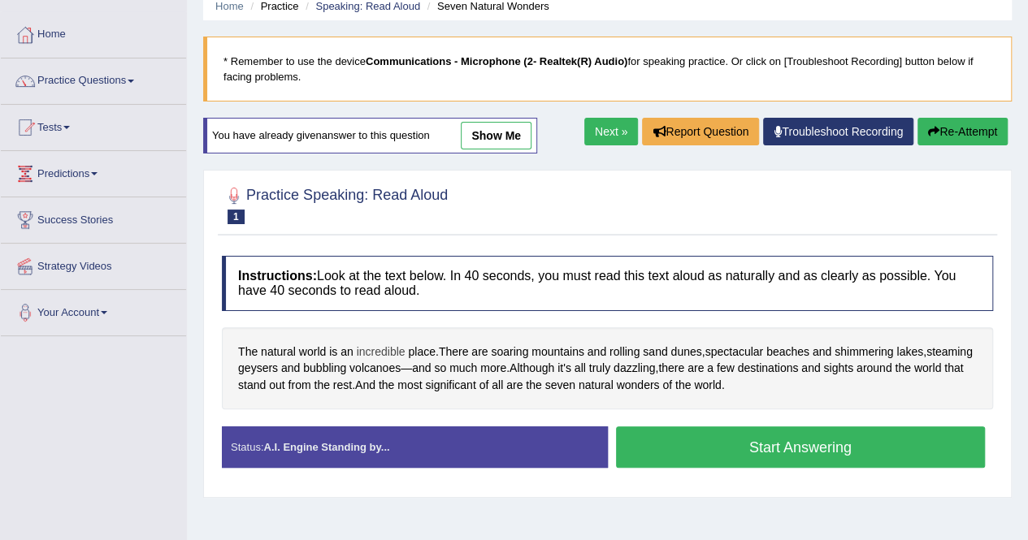
click at [366, 344] on span "incredible" at bounding box center [381, 352] width 49 height 17
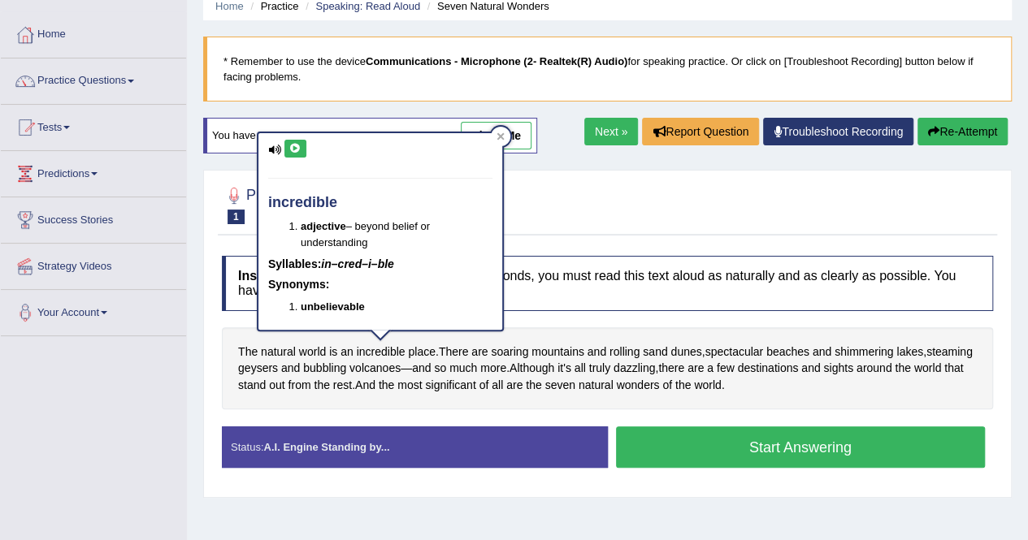
click at [300, 147] on icon at bounding box center [295, 149] width 12 height 10
click at [500, 132] on icon at bounding box center [500, 136] width 8 height 8
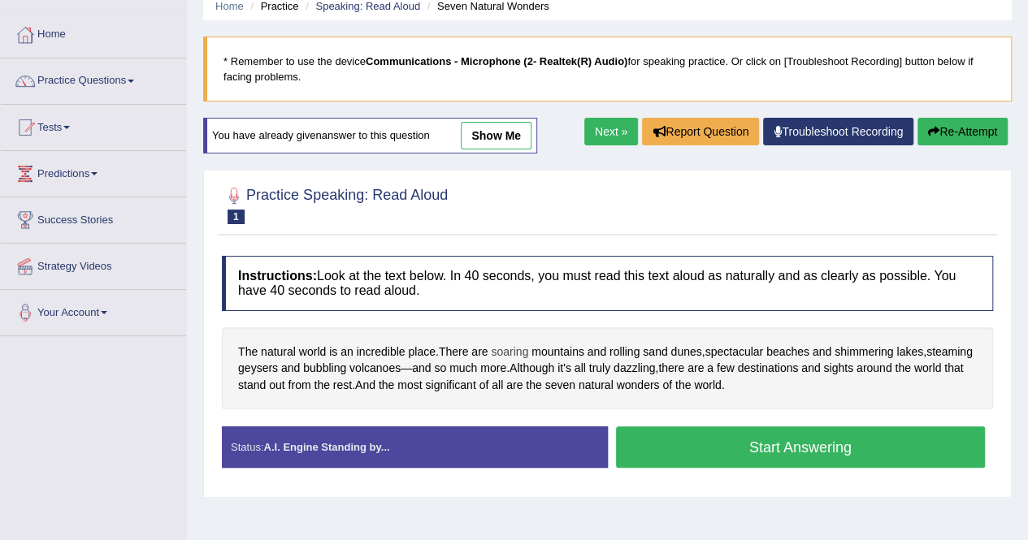
click at [519, 348] on span "soaring" at bounding box center [509, 352] width 37 height 17
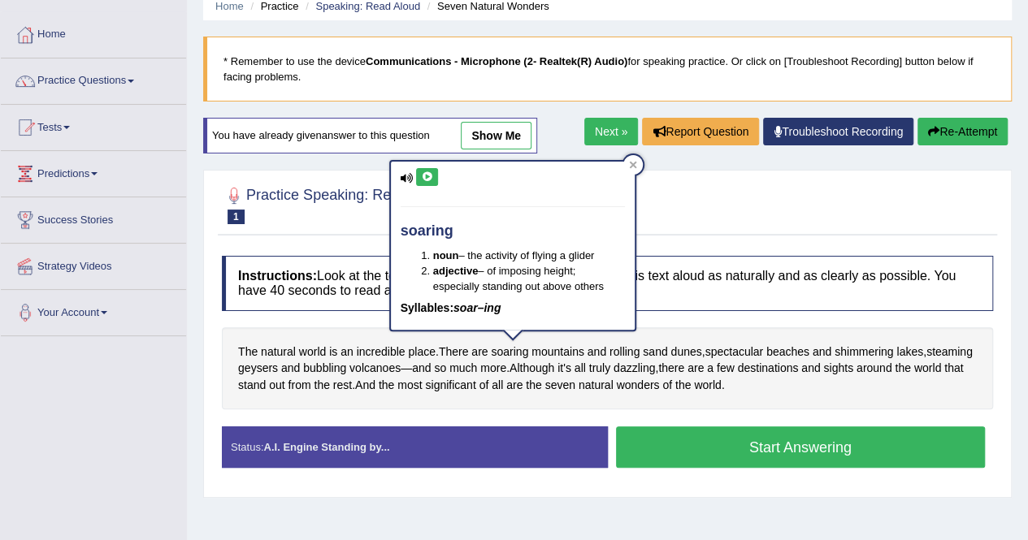
click at [428, 175] on icon at bounding box center [427, 177] width 12 height 10
click at [628, 158] on div at bounding box center [632, 164] width 19 height 19
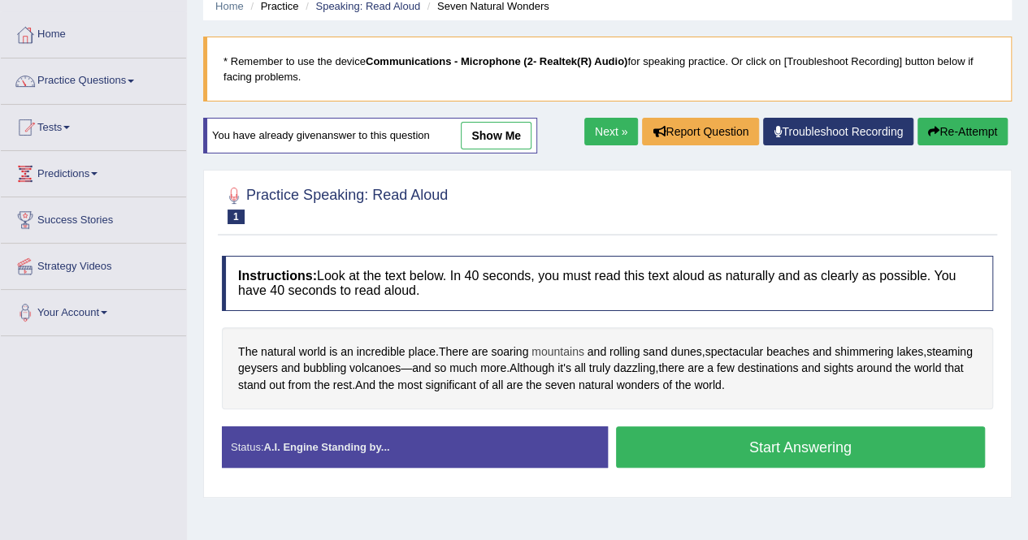
click at [563, 350] on span "mountains" at bounding box center [557, 352] width 53 height 17
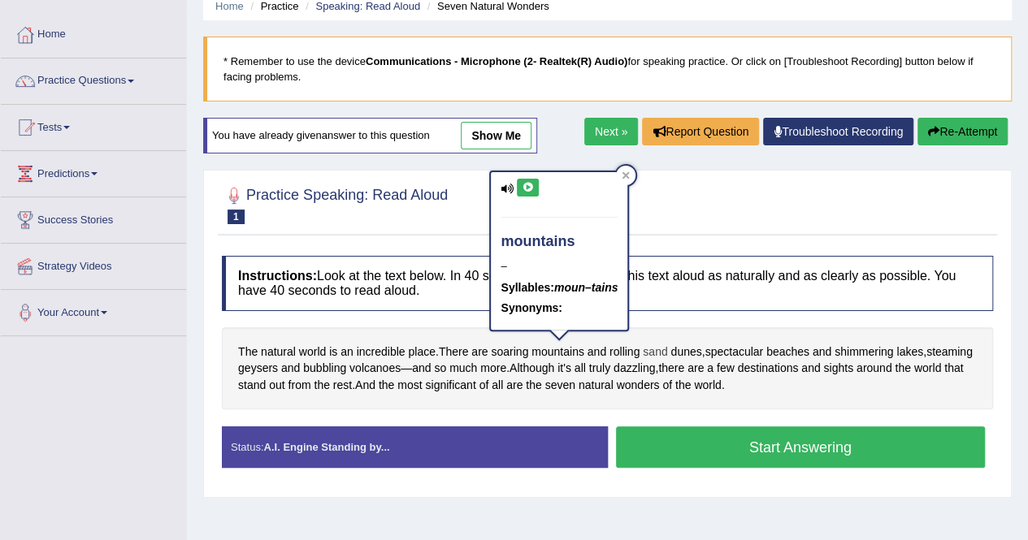
click at [665, 344] on span "sand" at bounding box center [655, 352] width 24 height 17
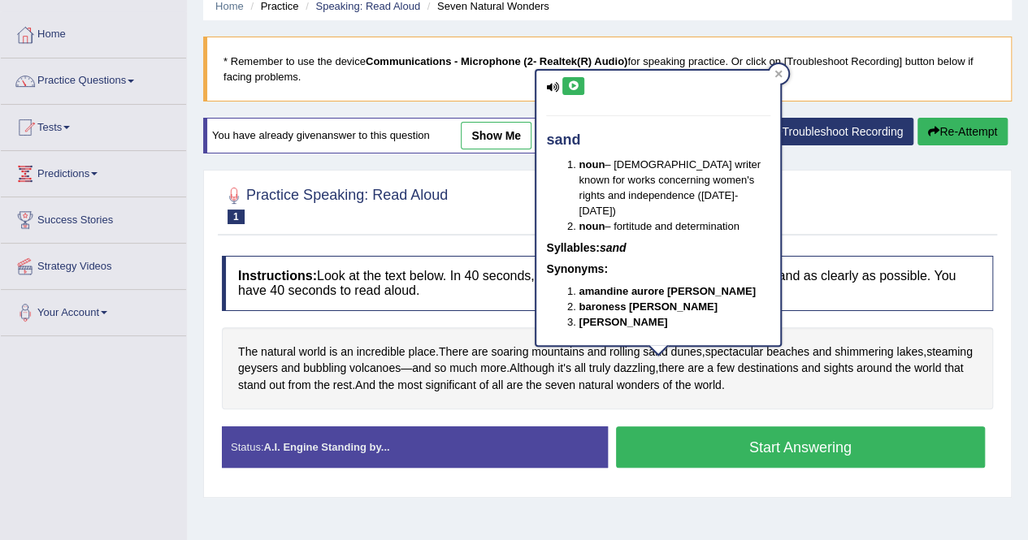
click at [582, 89] on button at bounding box center [573, 86] width 22 height 18
click at [777, 76] on icon at bounding box center [778, 74] width 7 height 7
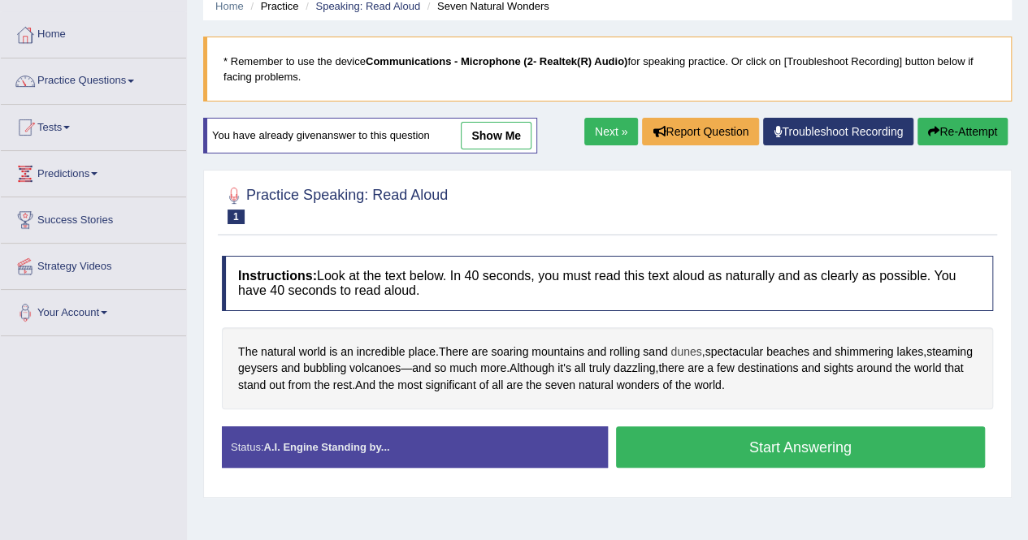
click at [694, 347] on span "dunes" at bounding box center [685, 352] width 31 height 17
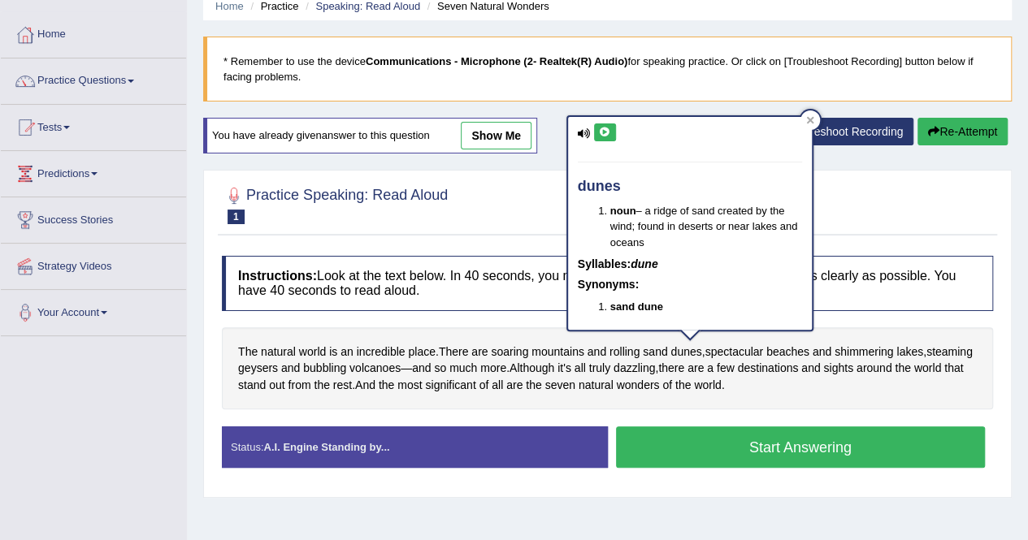
click at [604, 123] on button at bounding box center [605, 132] width 22 height 18
click at [809, 115] on div at bounding box center [809, 119] width 19 height 19
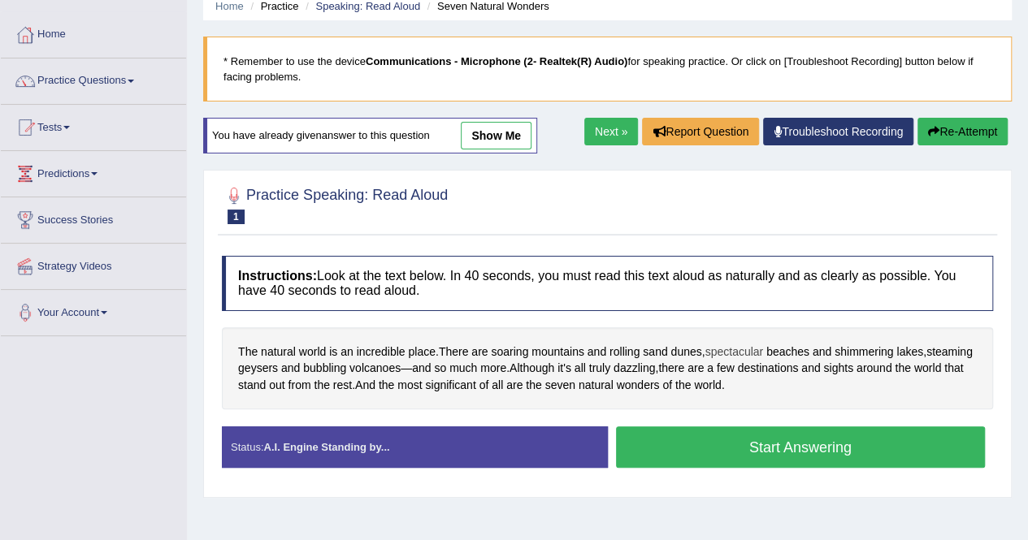
click at [723, 344] on span "spectacular" at bounding box center [733, 352] width 58 height 17
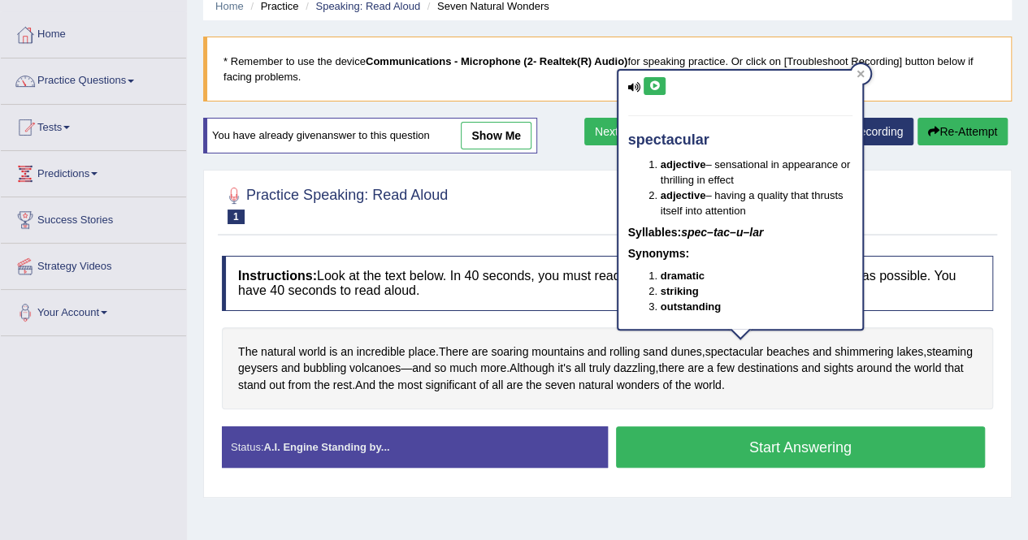
click at [661, 86] on button at bounding box center [654, 86] width 22 height 18
click at [860, 70] on icon at bounding box center [860, 74] width 8 height 8
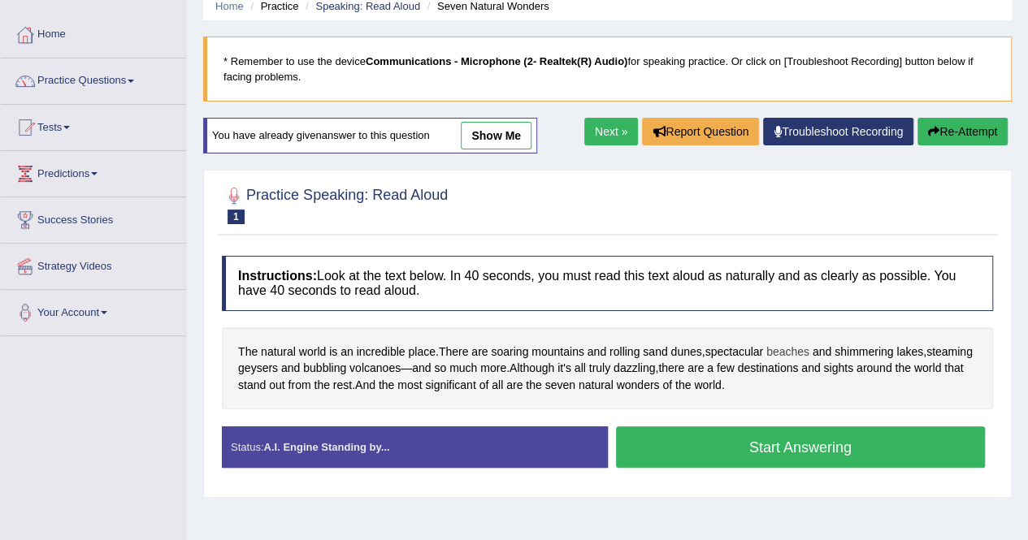
click at [799, 349] on span "beaches" at bounding box center [787, 352] width 43 height 17
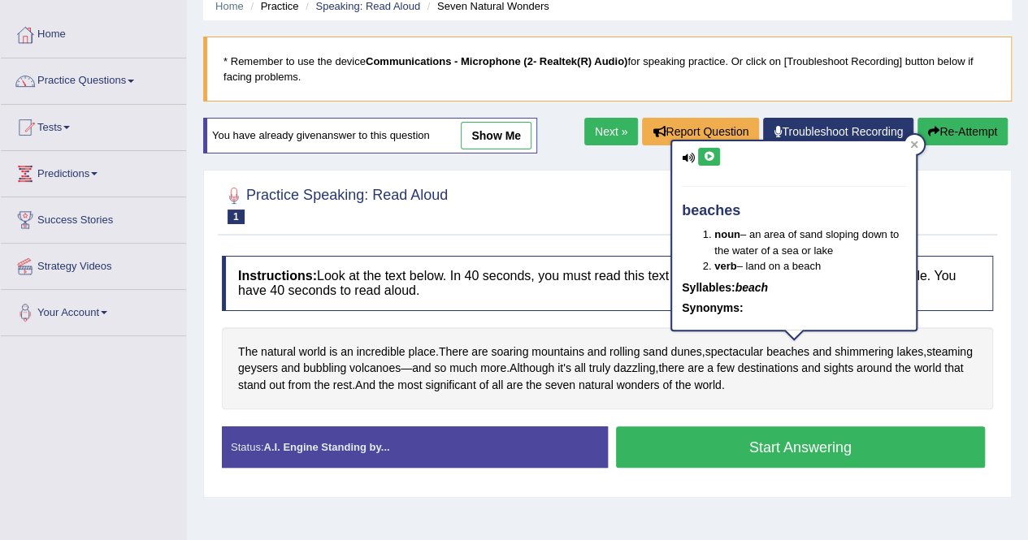
click at [710, 161] on button at bounding box center [709, 157] width 22 height 18
click at [915, 145] on icon at bounding box center [914, 144] width 7 height 7
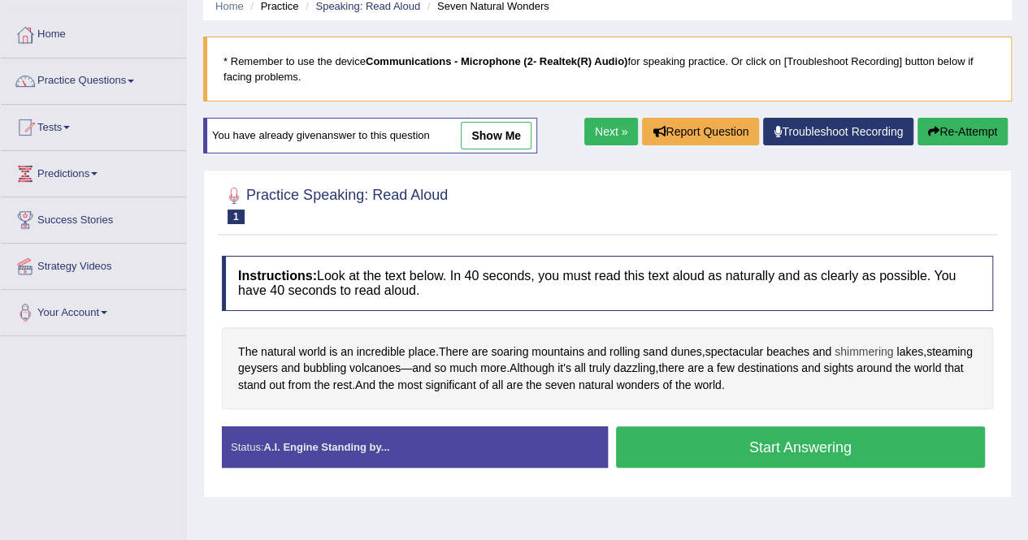
click at [884, 352] on span "shimmering" at bounding box center [863, 352] width 58 height 17
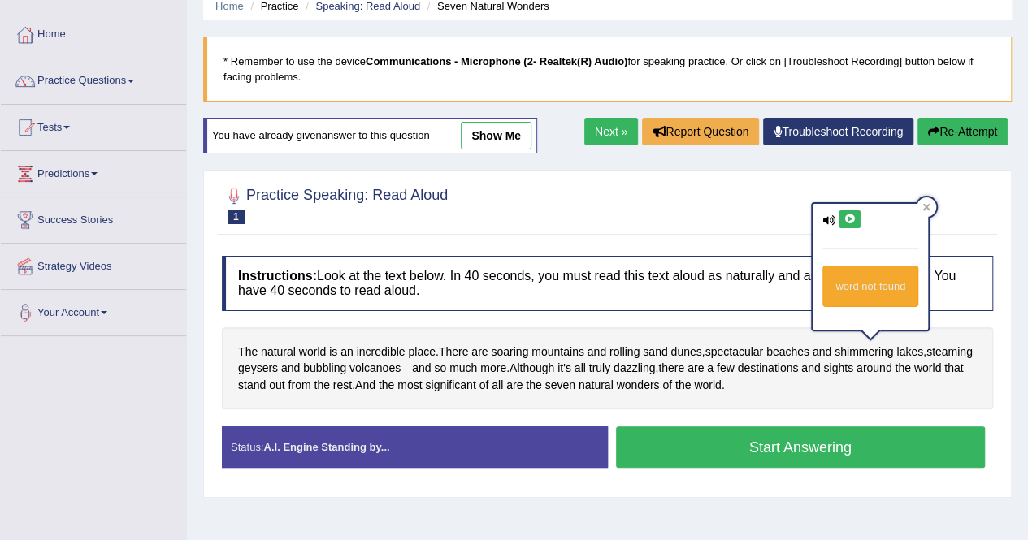
click at [850, 212] on button at bounding box center [849, 219] width 22 height 18
click at [926, 210] on icon at bounding box center [926, 207] width 8 height 8
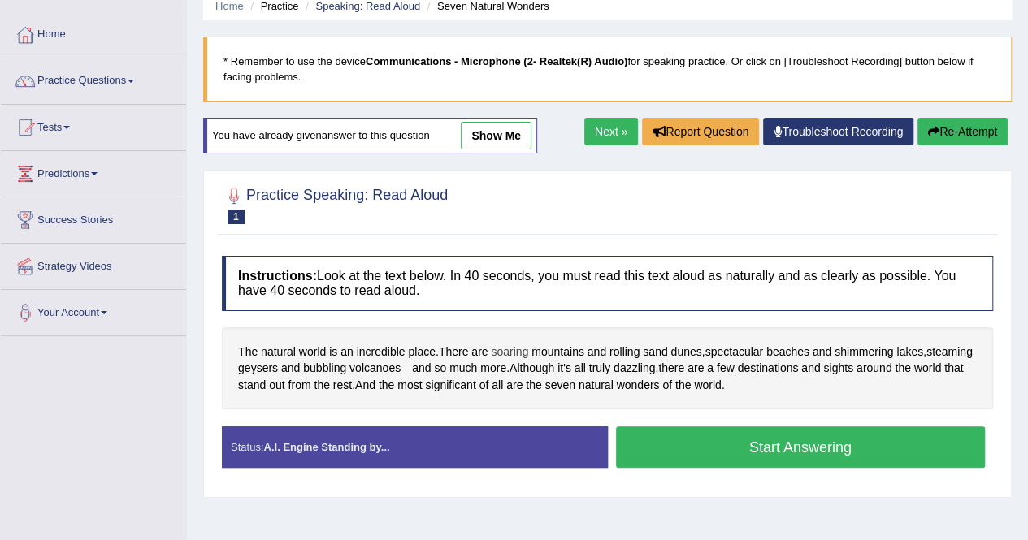
click at [510, 346] on span "soaring" at bounding box center [509, 352] width 37 height 17
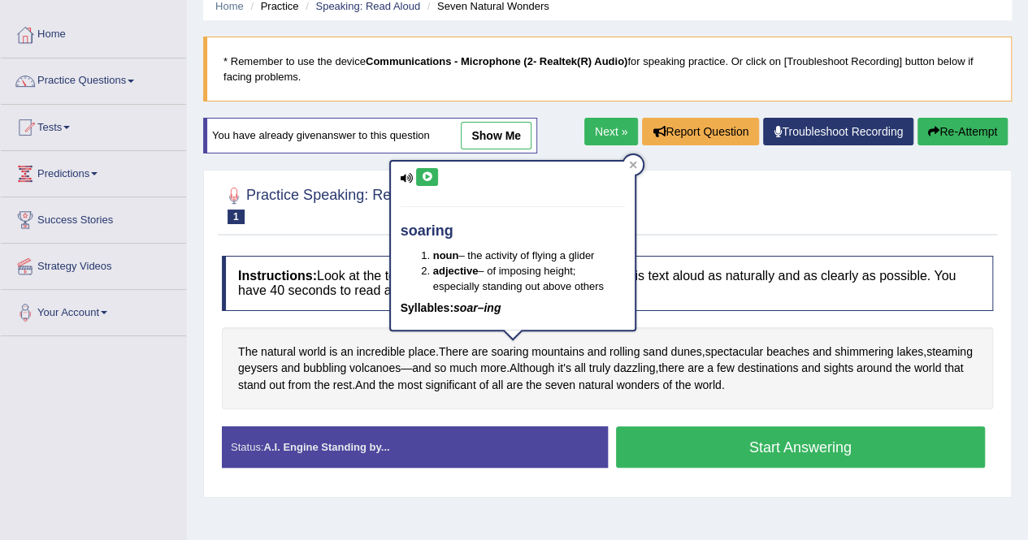
click at [427, 180] on icon at bounding box center [427, 177] width 12 height 10
click at [627, 164] on div at bounding box center [632, 164] width 19 height 19
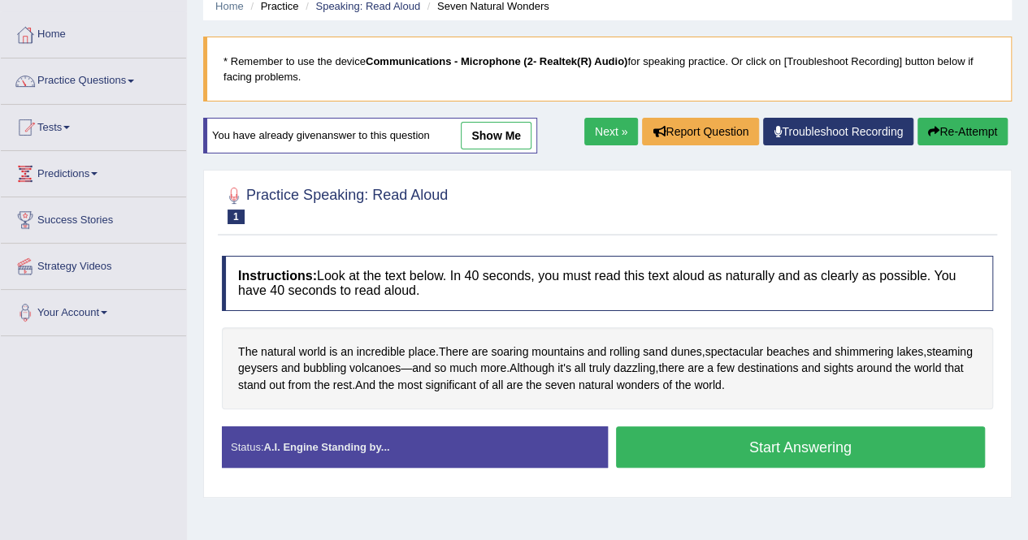
click at [812, 451] on button "Start Answering" at bounding box center [801, 446] width 370 height 41
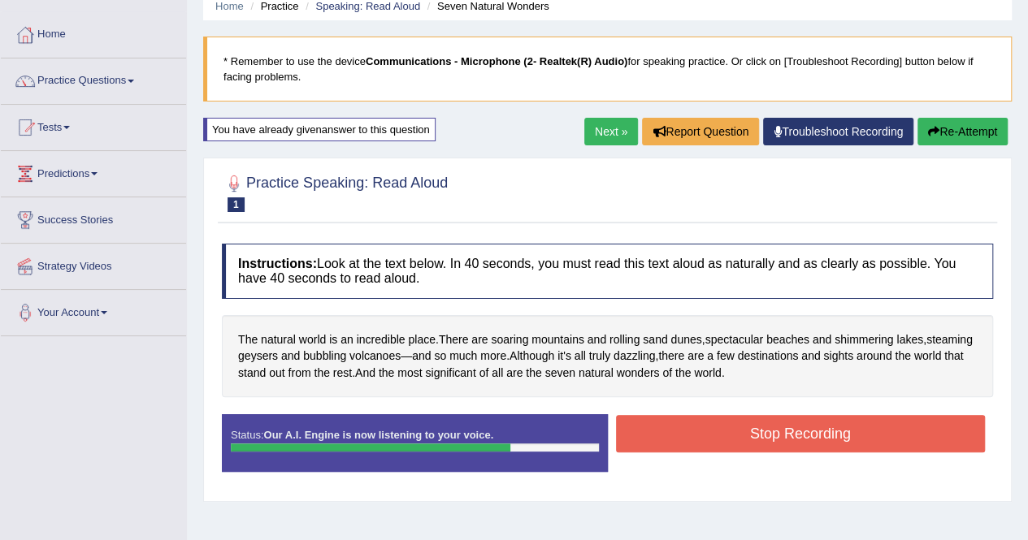
click at [877, 435] on button "Stop Recording" at bounding box center [801, 433] width 370 height 37
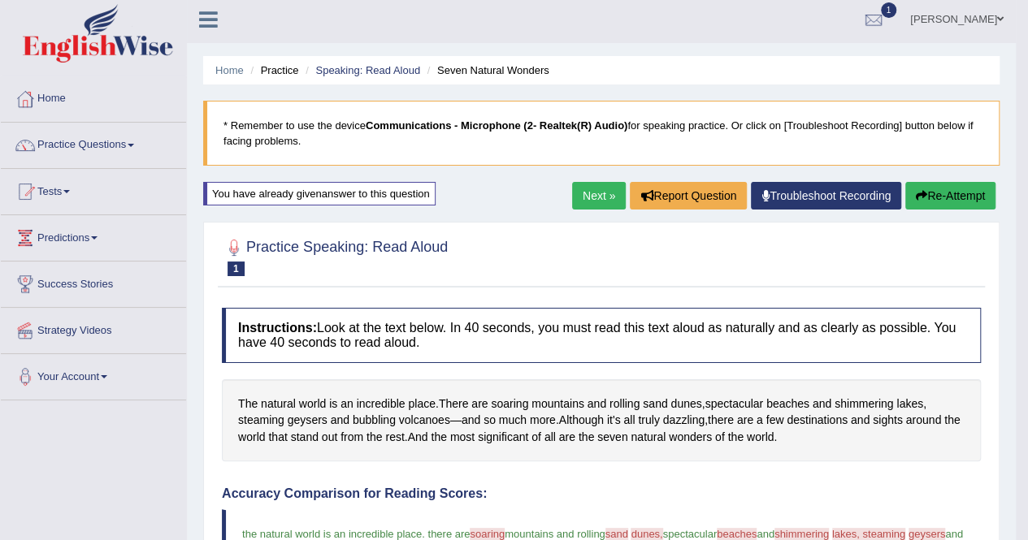
scroll to position [0, 0]
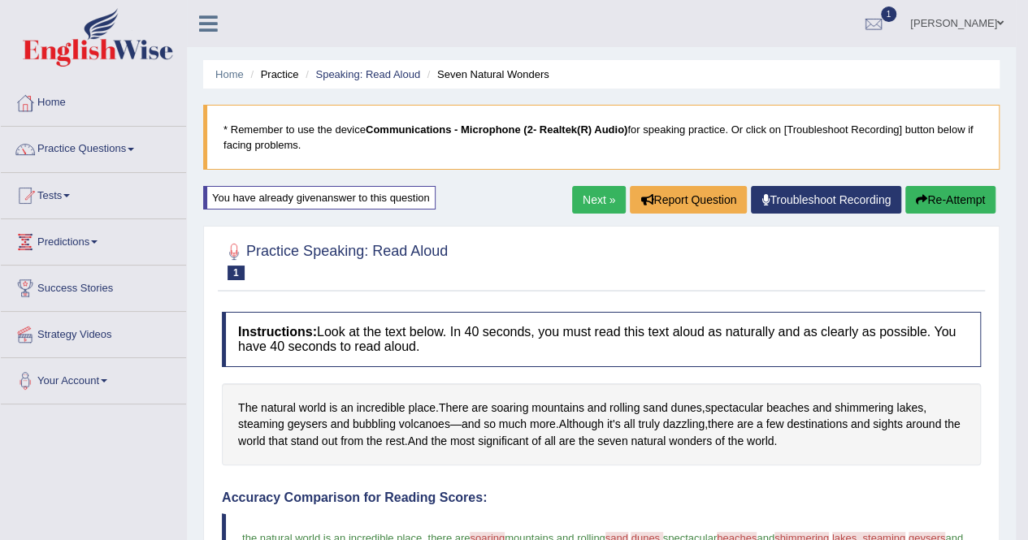
drag, startPoint x: 953, startPoint y: 195, endPoint x: 968, endPoint y: 285, distance: 91.5
click at [955, 196] on button "Re-Attempt" at bounding box center [950, 200] width 90 height 28
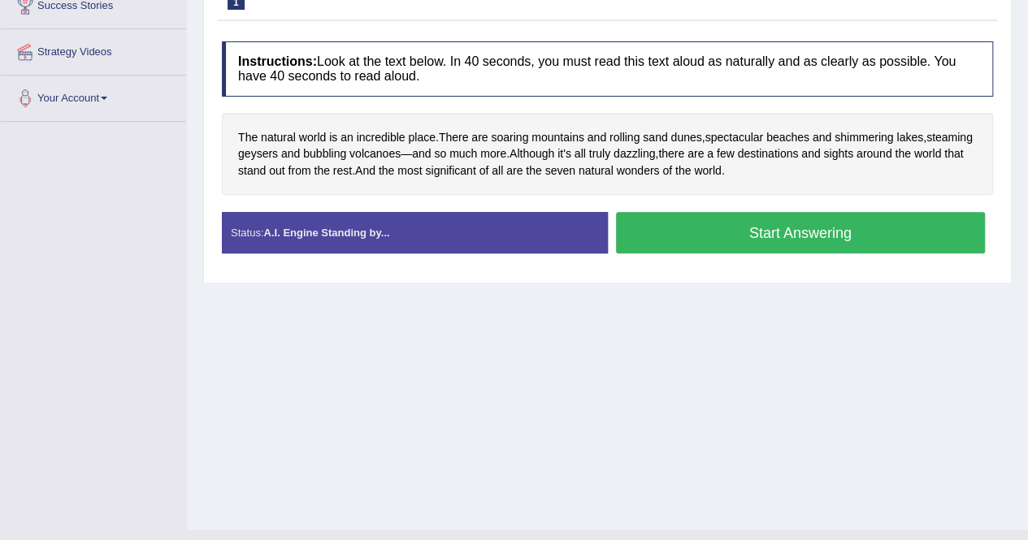
click at [846, 235] on button "Start Answering" at bounding box center [801, 232] width 370 height 41
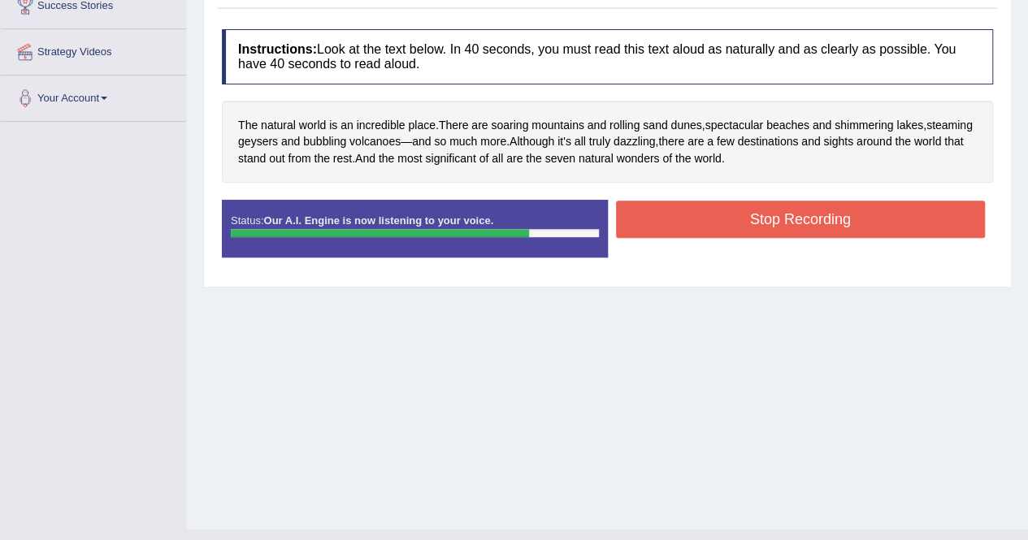
click at [842, 210] on button "Stop Recording" at bounding box center [801, 219] width 370 height 37
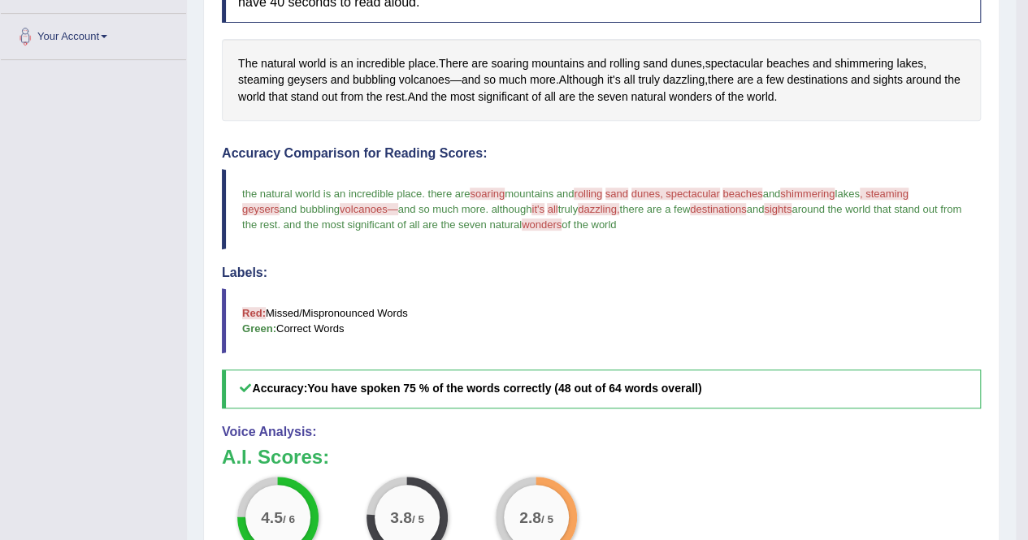
scroll to position [19, 0]
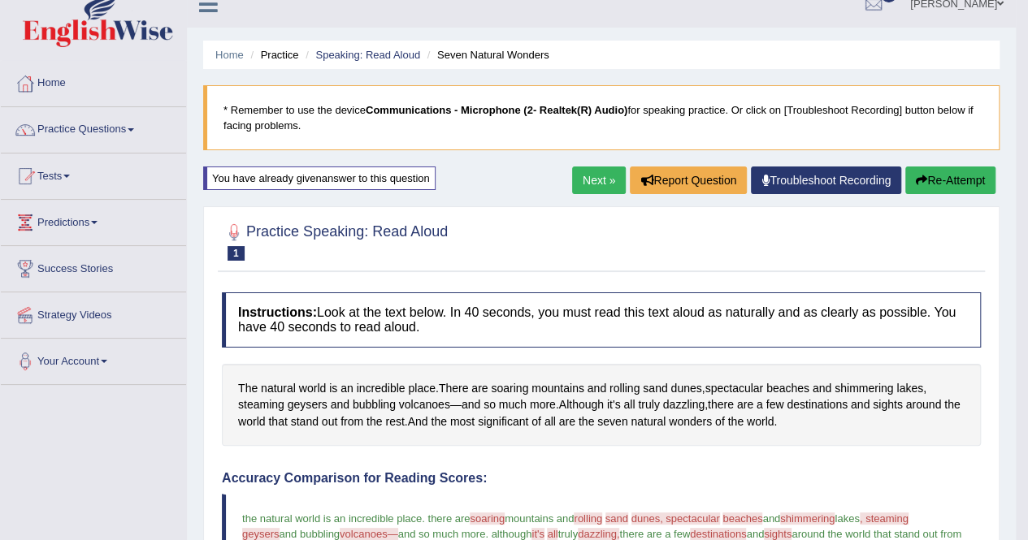
click at [603, 182] on link "Next »" at bounding box center [599, 181] width 54 height 28
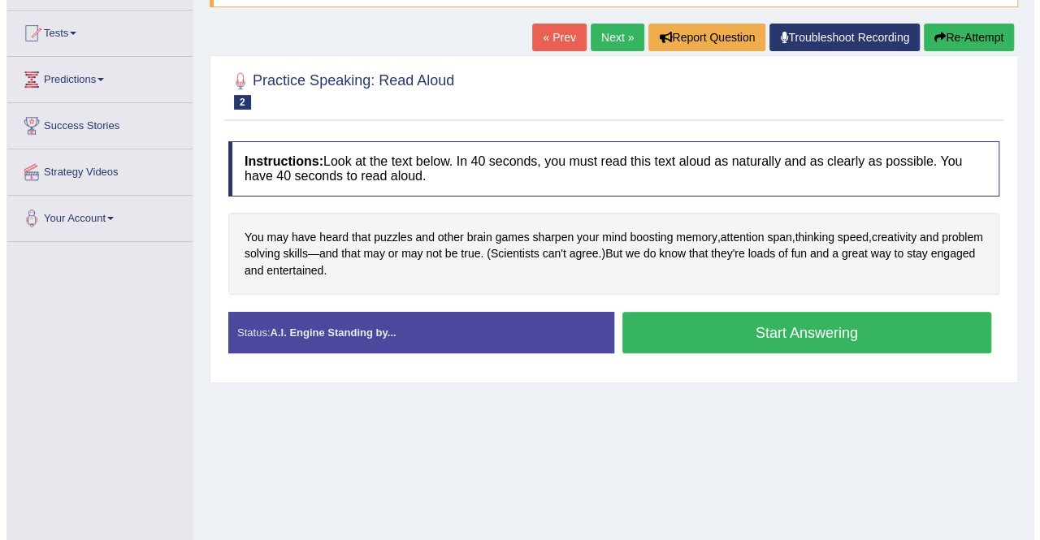
scroll to position [162, 0]
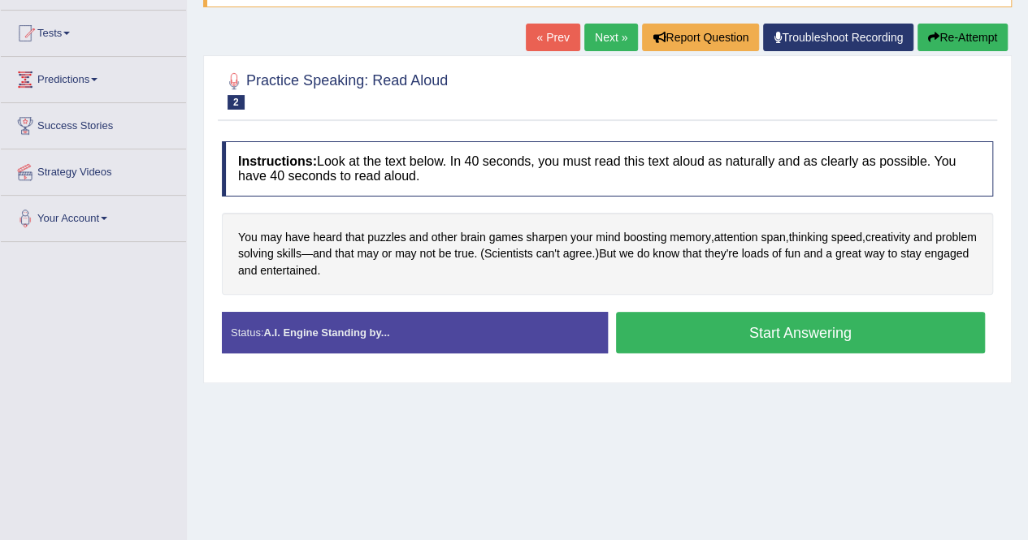
click at [814, 329] on button "Start Answering" at bounding box center [801, 332] width 370 height 41
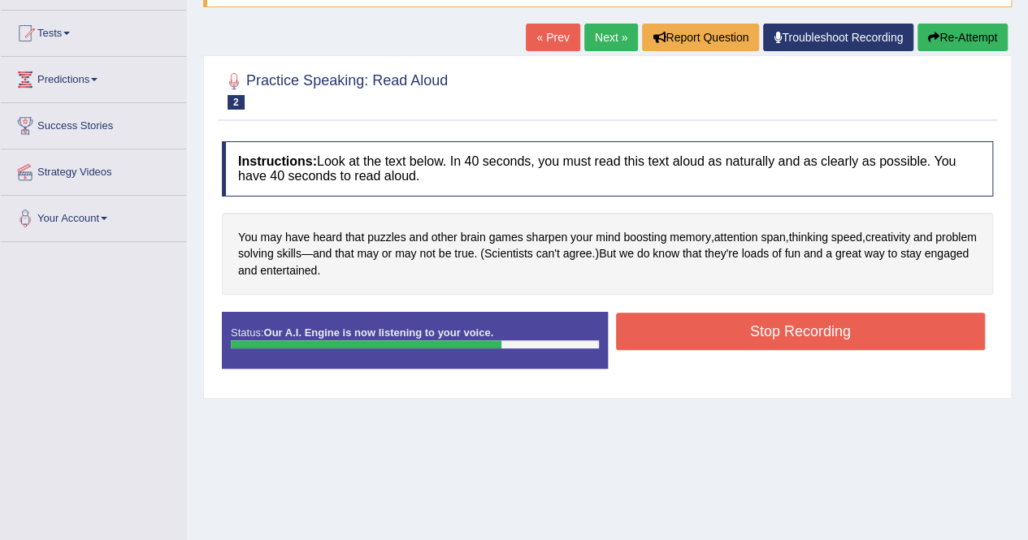
click at [708, 327] on button "Stop Recording" at bounding box center [801, 331] width 370 height 37
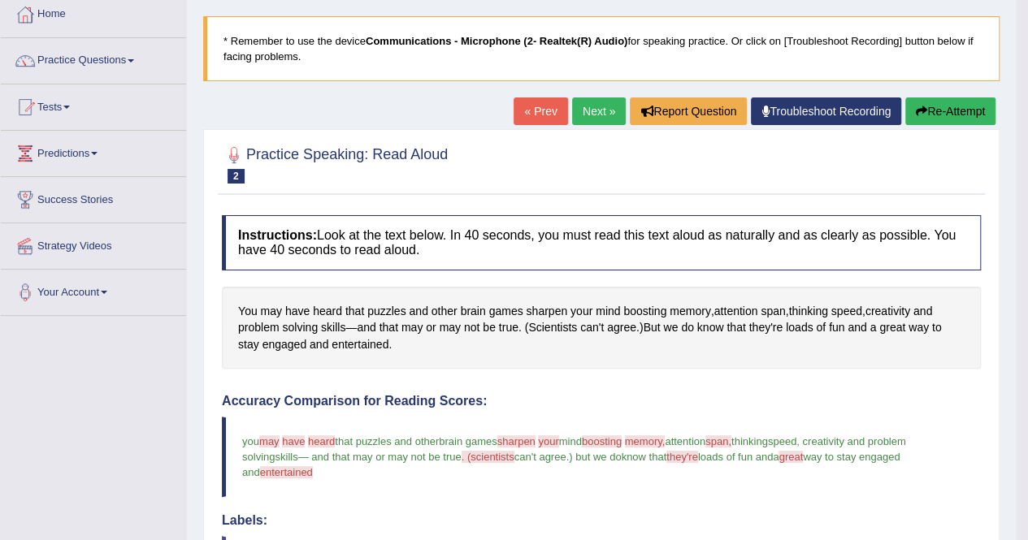
scroll to position [81, 0]
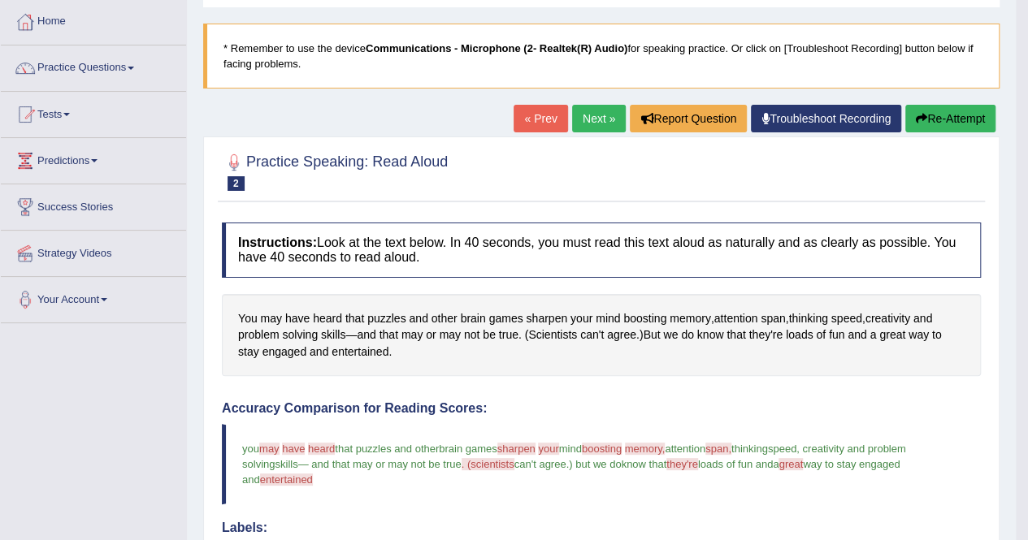
click at [966, 115] on button "Re-Attempt" at bounding box center [950, 119] width 90 height 28
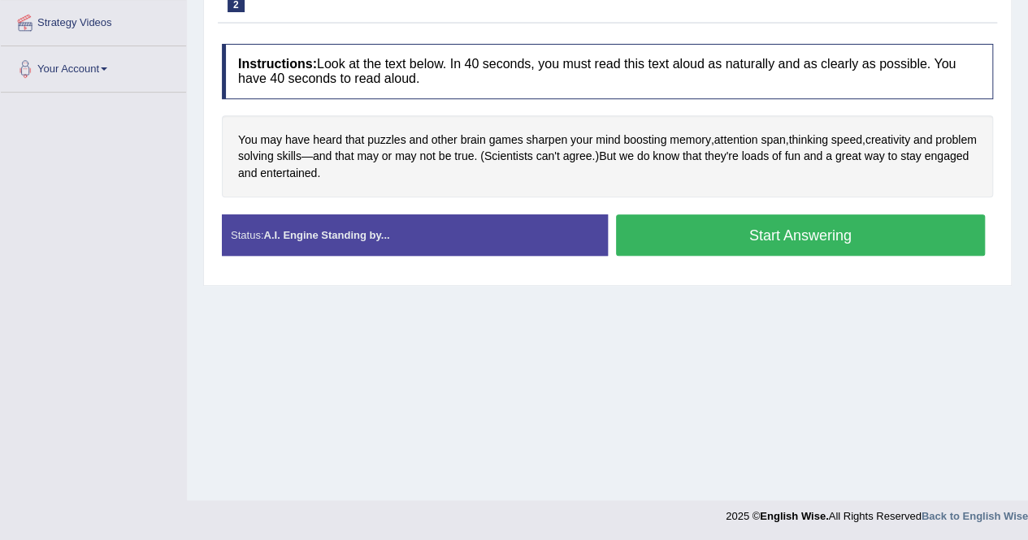
click at [830, 226] on button "Start Answering" at bounding box center [801, 234] width 370 height 41
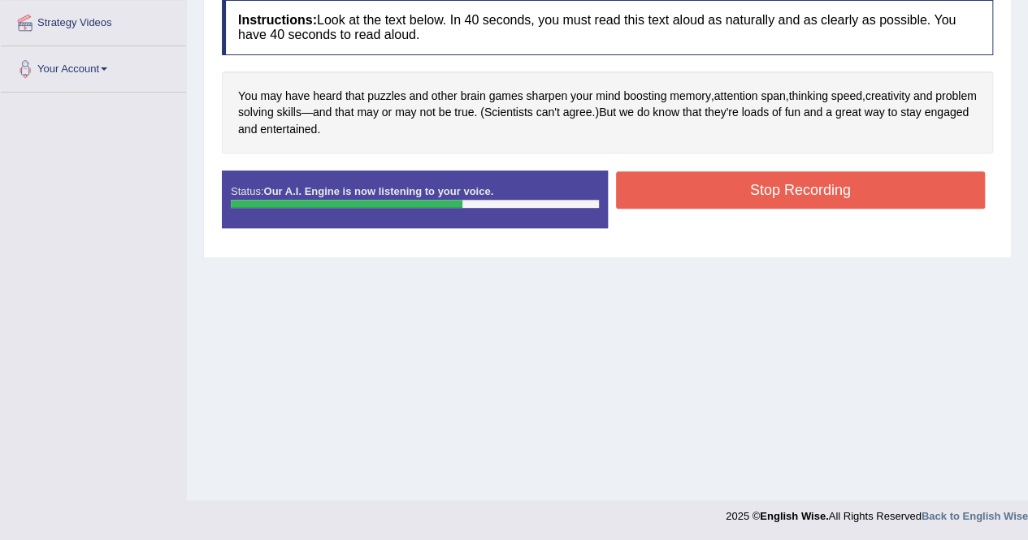
click at [741, 188] on button "Stop Recording" at bounding box center [801, 189] width 370 height 37
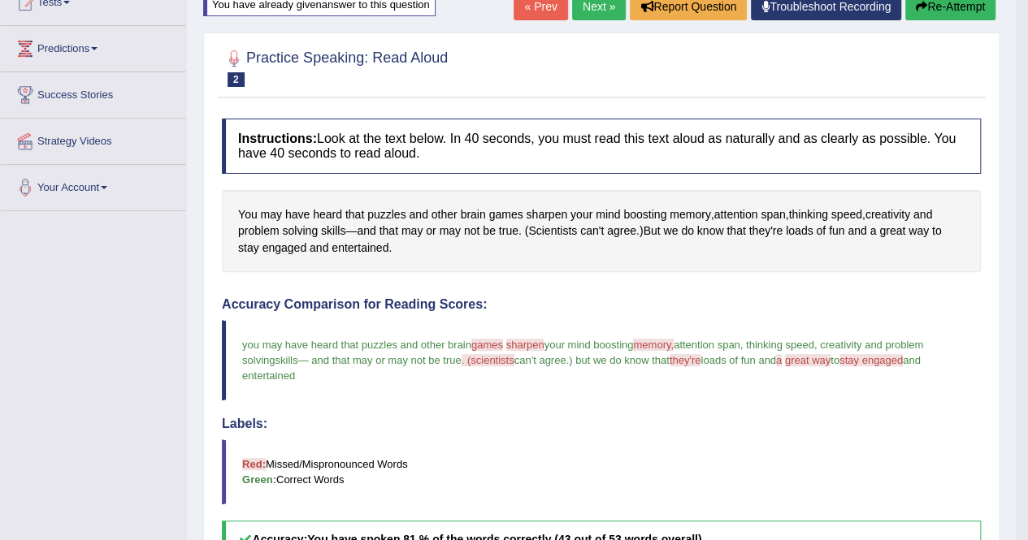
scroll to position [101, 0]
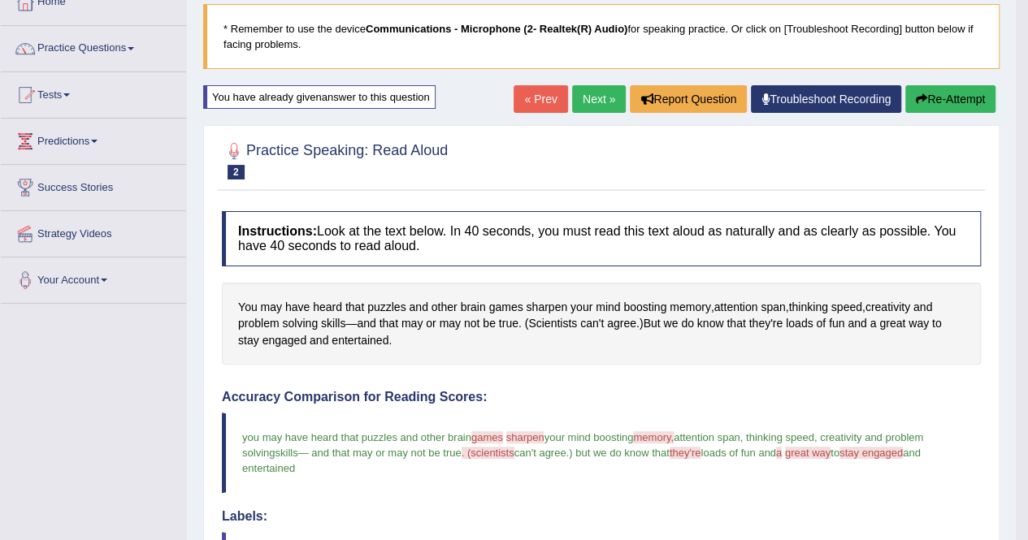
drag, startPoint x: 604, startPoint y: 97, endPoint x: 612, endPoint y: 111, distance: 16.0
click at [604, 97] on link "Next »" at bounding box center [599, 99] width 54 height 28
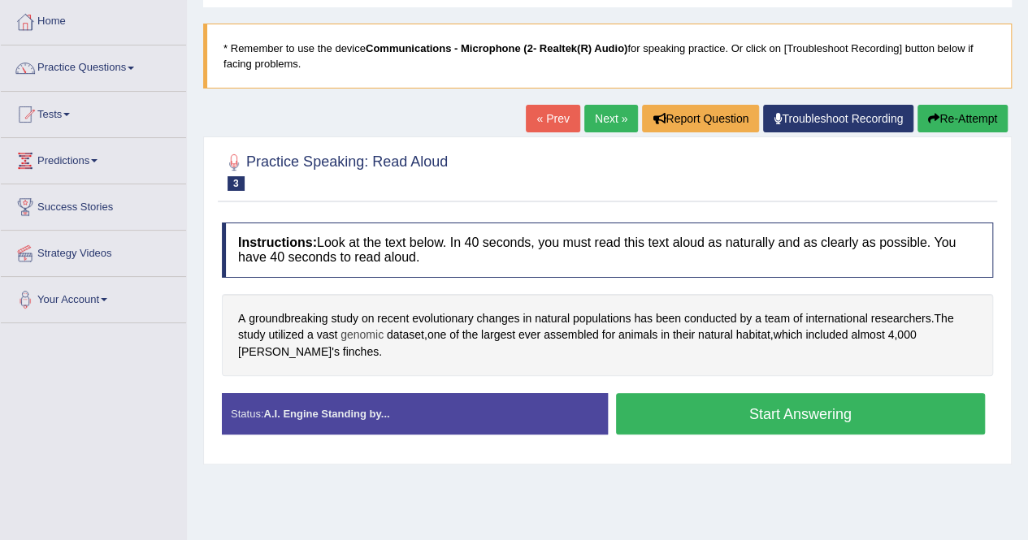
click at [359, 334] on span "genomic" at bounding box center [361, 335] width 43 height 17
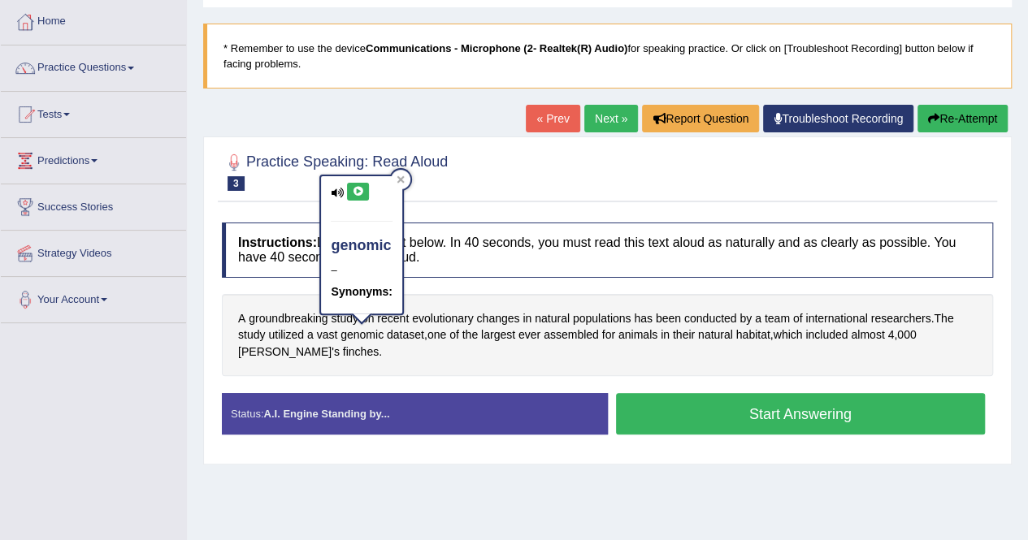
click at [357, 195] on icon at bounding box center [358, 192] width 12 height 10
click at [401, 179] on icon at bounding box center [400, 179] width 7 height 7
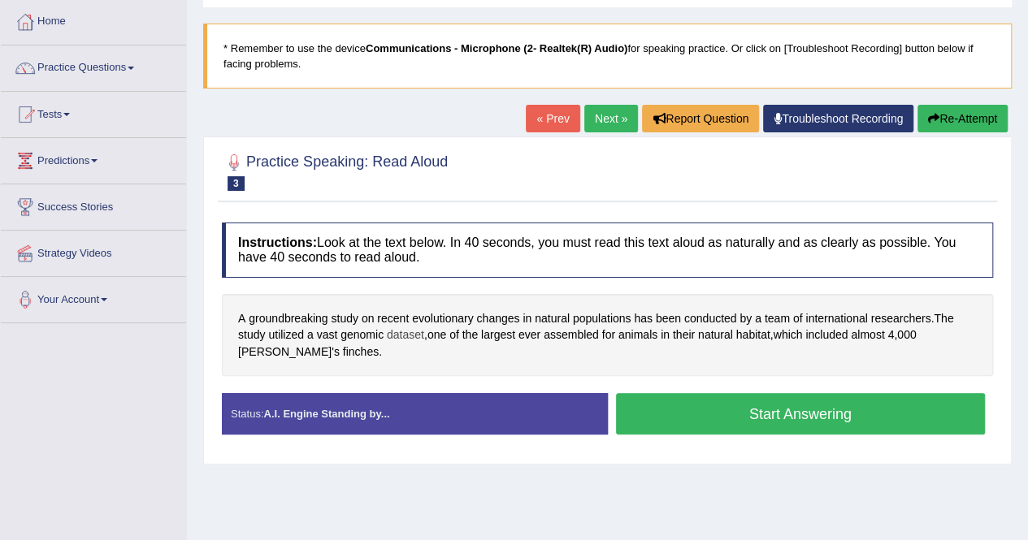
click at [414, 337] on span "dataset" at bounding box center [405, 335] width 37 height 17
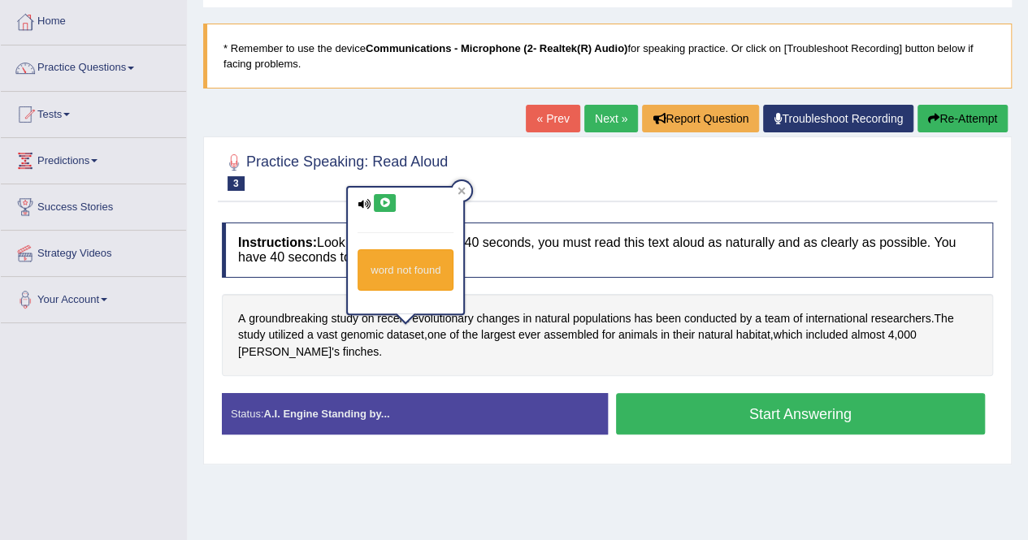
click at [387, 199] on icon at bounding box center [385, 203] width 12 height 10
click at [461, 188] on icon at bounding box center [461, 191] width 8 height 8
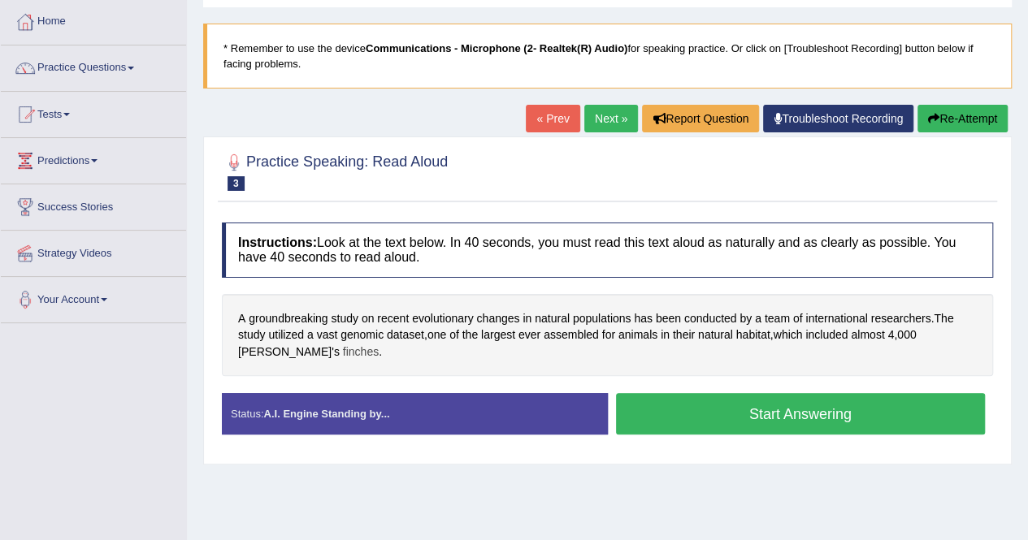
click at [343, 355] on span "finches" at bounding box center [361, 352] width 36 height 17
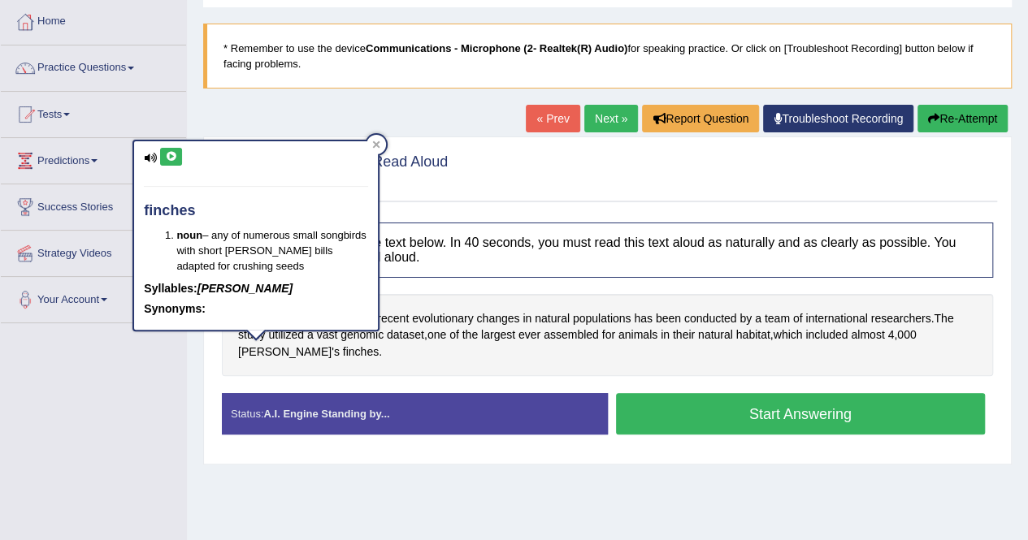
click at [173, 154] on icon at bounding box center [171, 157] width 12 height 10
click at [375, 137] on div at bounding box center [375, 144] width 19 height 19
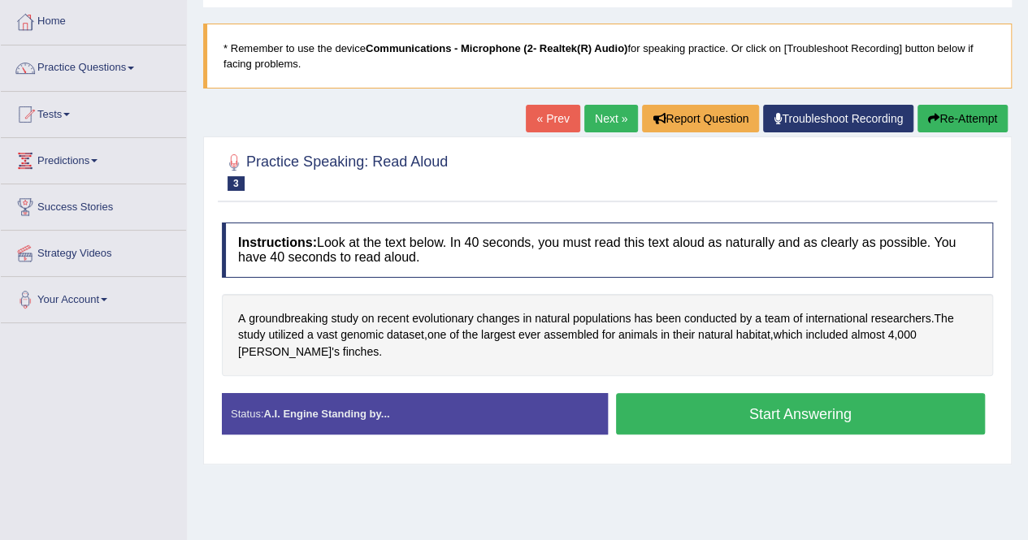
click at [849, 422] on button "Start Answering" at bounding box center [801, 413] width 370 height 41
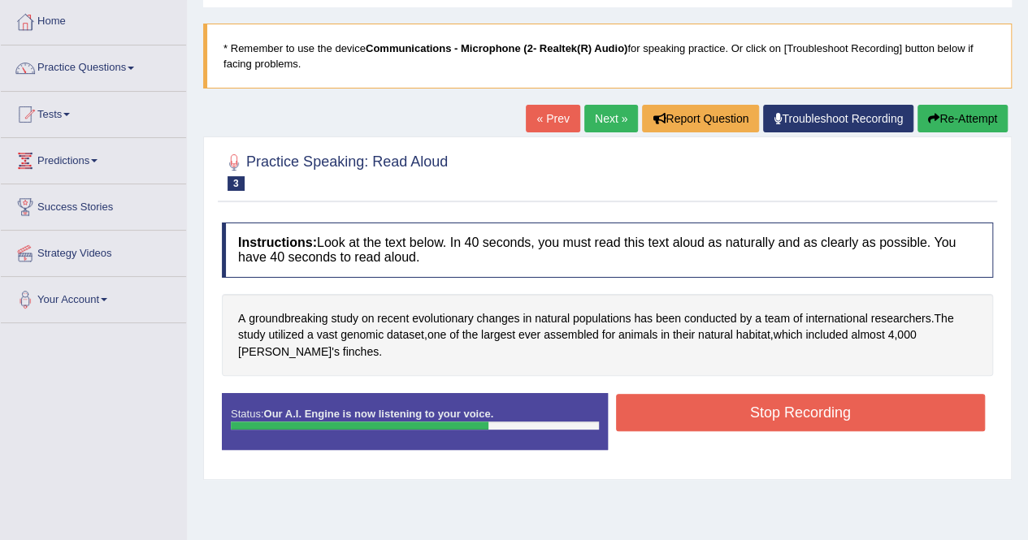
click at [778, 412] on button "Stop Recording" at bounding box center [801, 412] width 370 height 37
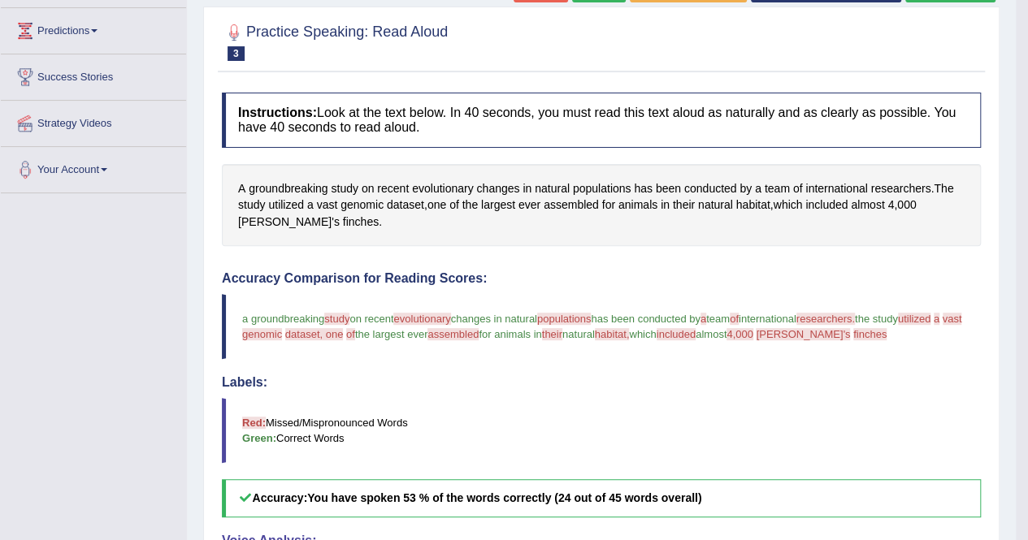
scroll to position [162, 0]
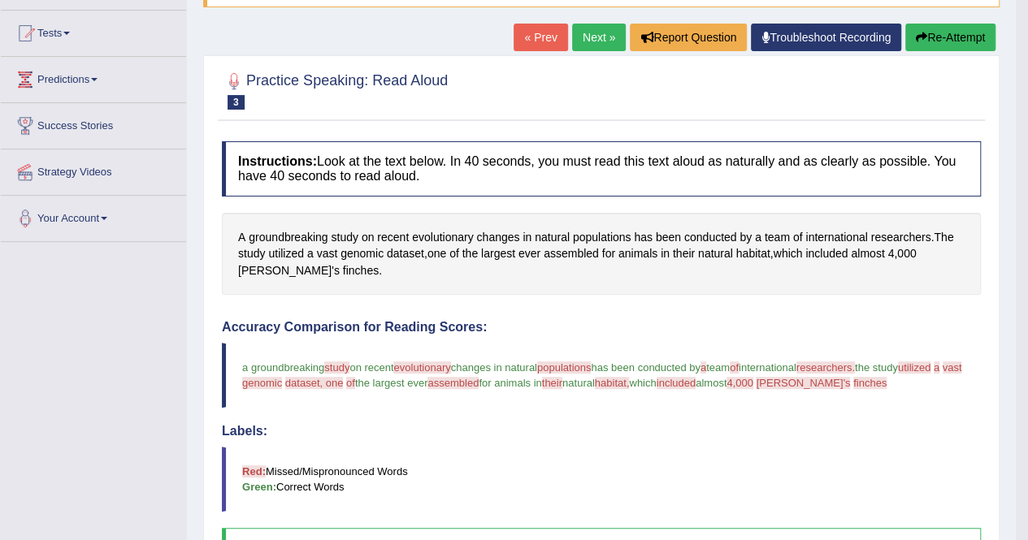
drag, startPoint x: 968, startPoint y: 38, endPoint x: 963, endPoint y: 51, distance: 13.9
click at [970, 38] on button "Re-Attempt" at bounding box center [950, 38] width 90 height 28
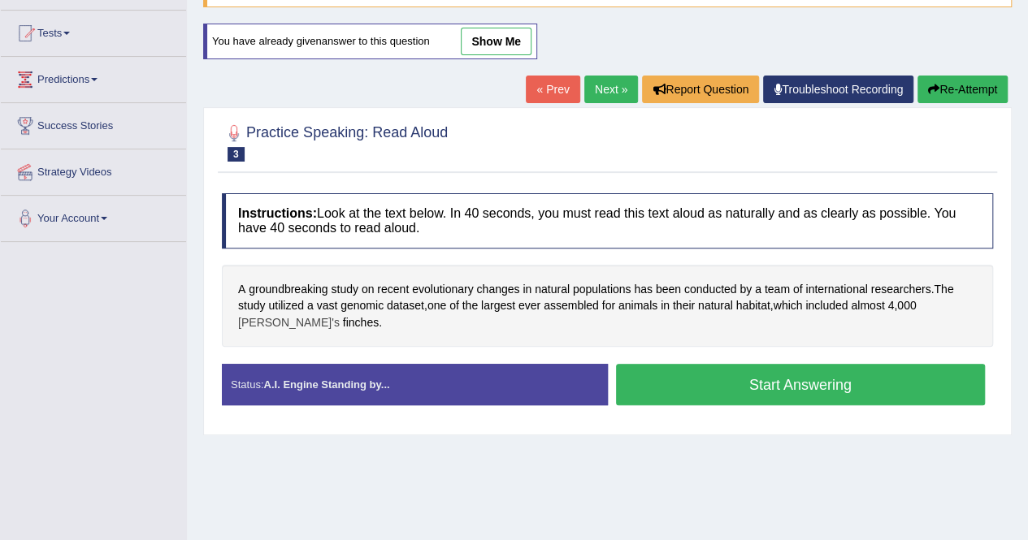
click at [340, 314] on span "[PERSON_NAME]'s" at bounding box center [289, 322] width 102 height 17
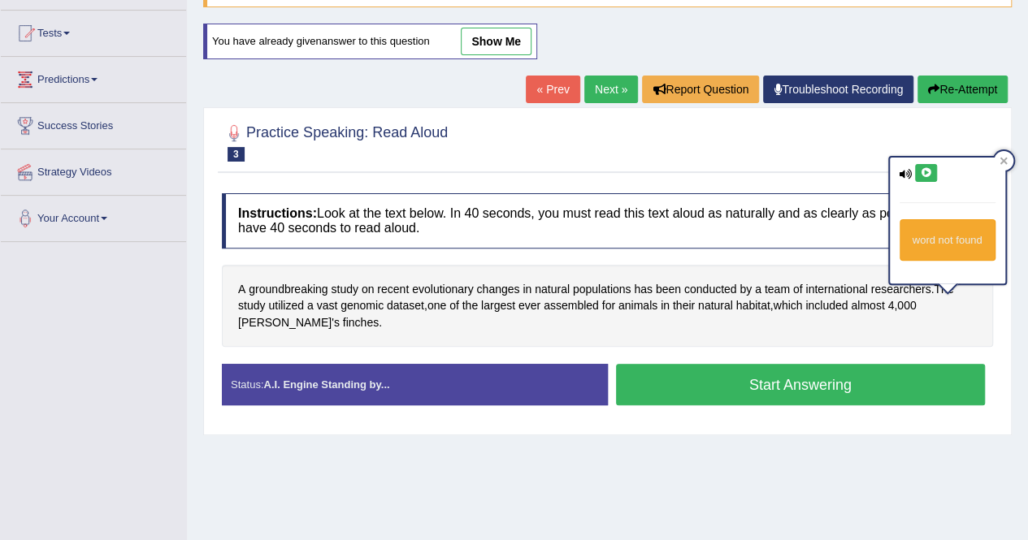
click at [931, 171] on icon at bounding box center [926, 173] width 12 height 10
click at [924, 170] on icon at bounding box center [926, 173] width 12 height 10
click at [340, 314] on span "[PERSON_NAME]'s" at bounding box center [289, 322] width 102 height 17
click at [923, 175] on icon at bounding box center [926, 173] width 12 height 10
click at [512, 339] on div "A groundbreaking study on recent evolutionary changes in natural populations ha…" at bounding box center [607, 306] width 771 height 83
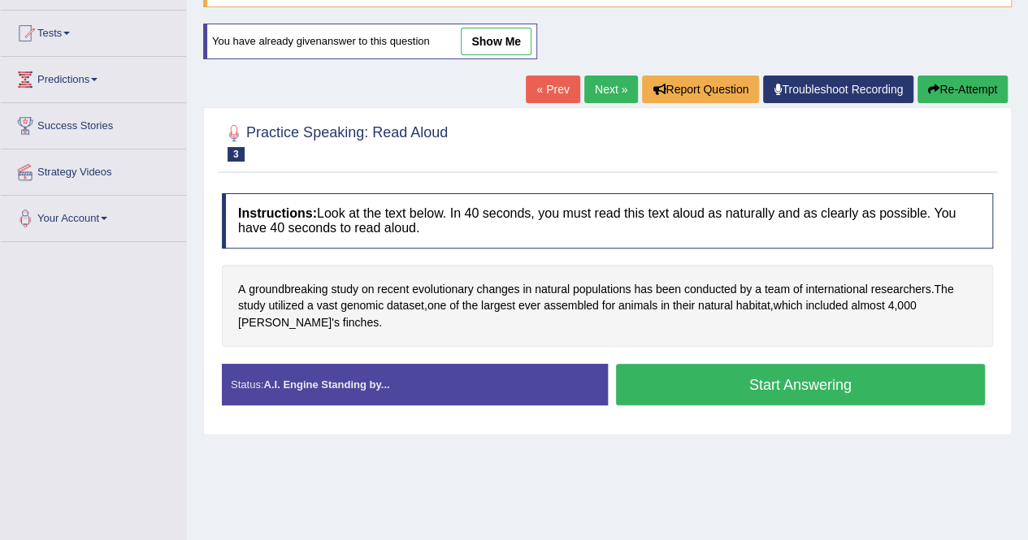
click at [515, 46] on link "show me" at bounding box center [496, 42] width 71 height 28
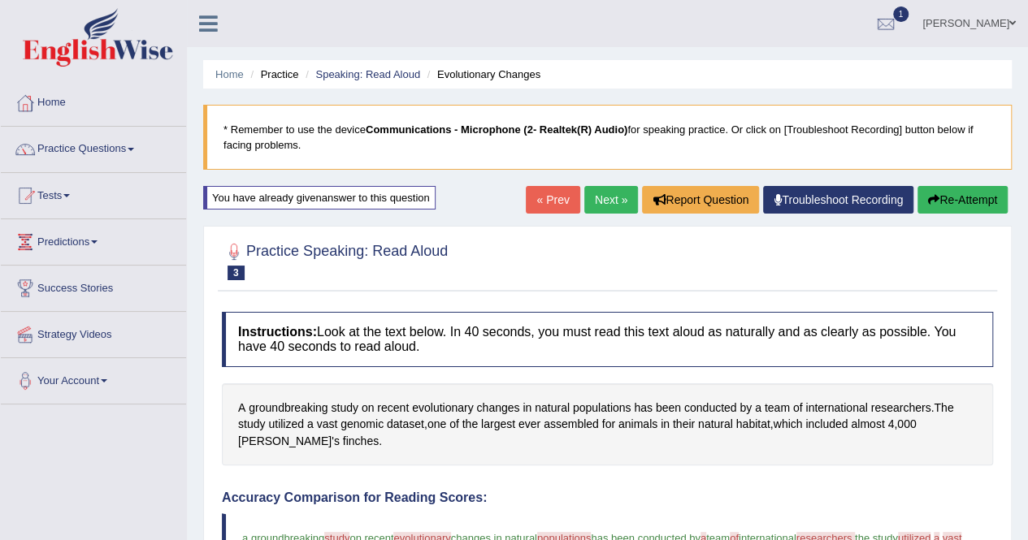
click at [973, 206] on button "Re-Attempt" at bounding box center [962, 200] width 90 height 28
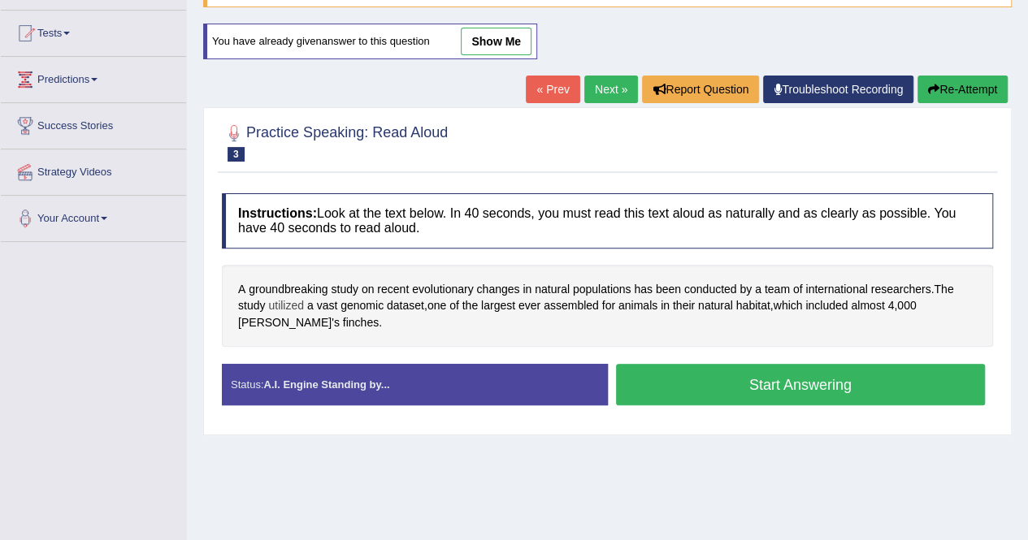
click at [280, 305] on span "utilized" at bounding box center [286, 305] width 36 height 17
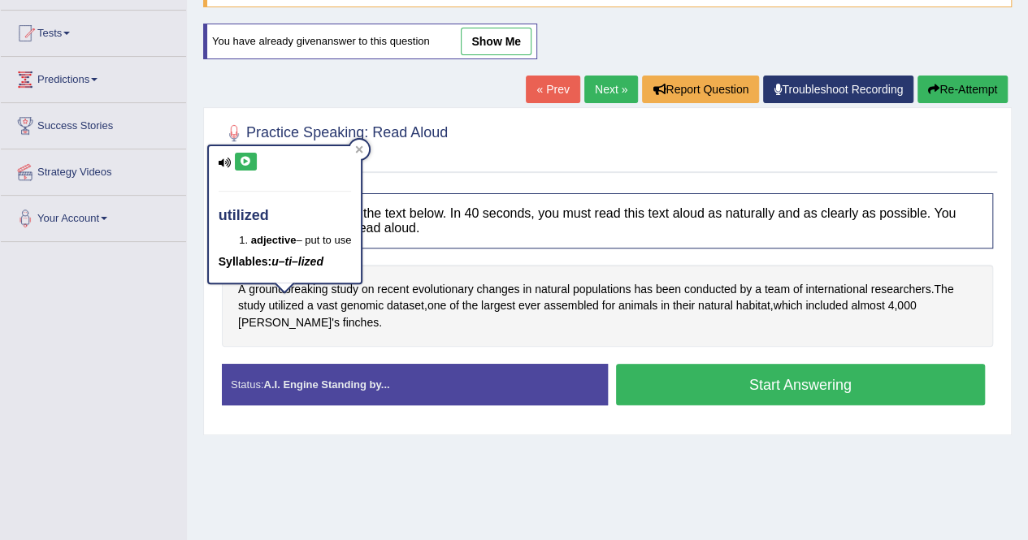
click at [242, 158] on icon at bounding box center [246, 162] width 12 height 10
click at [361, 149] on icon at bounding box center [359, 149] width 8 height 8
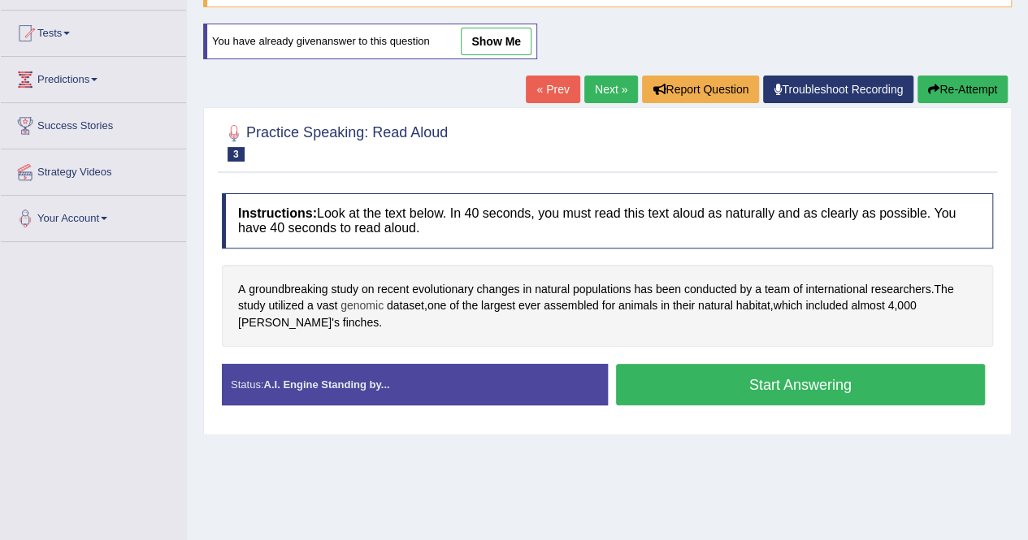
click at [359, 301] on span "genomic" at bounding box center [361, 305] width 43 height 17
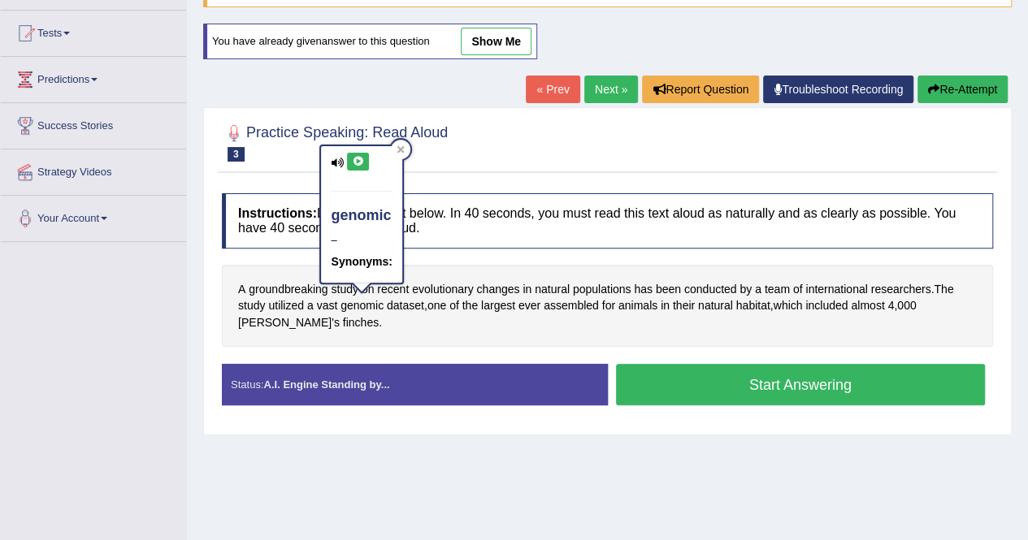
click at [363, 158] on icon at bounding box center [358, 162] width 12 height 10
click at [405, 149] on div at bounding box center [400, 149] width 19 height 19
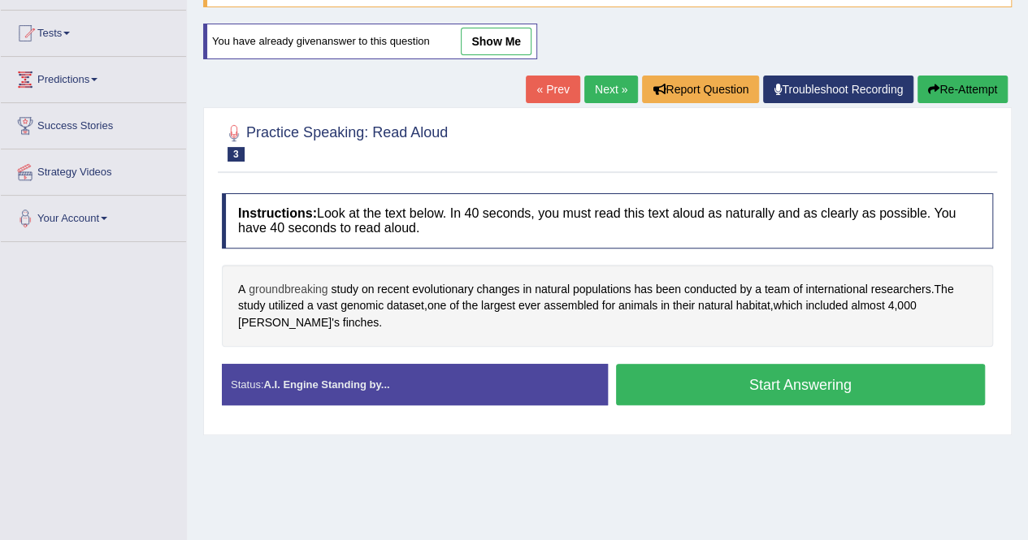
click at [306, 282] on span "groundbreaking" at bounding box center [288, 289] width 79 height 17
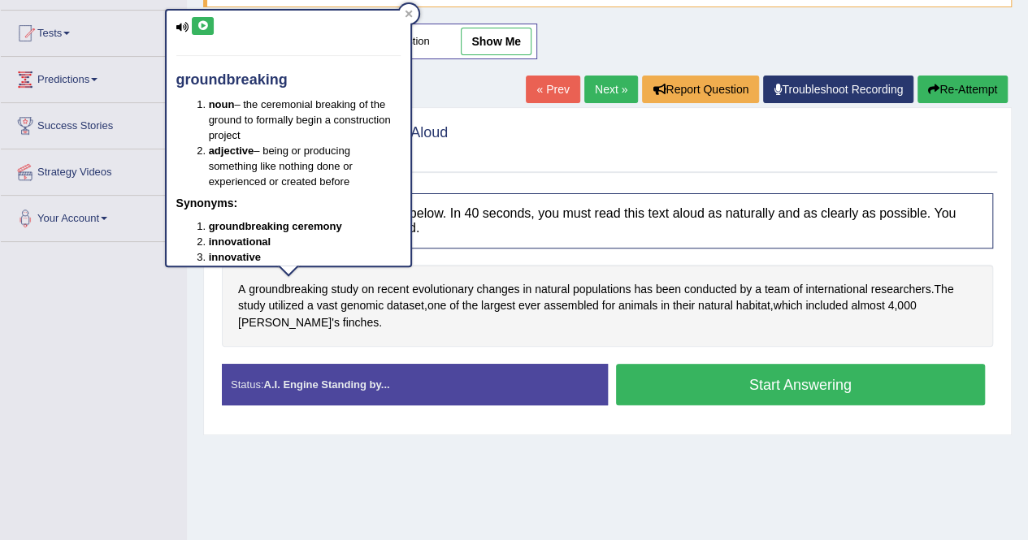
click at [211, 24] on button at bounding box center [203, 26] width 22 height 18
click at [414, 14] on div at bounding box center [408, 13] width 19 height 19
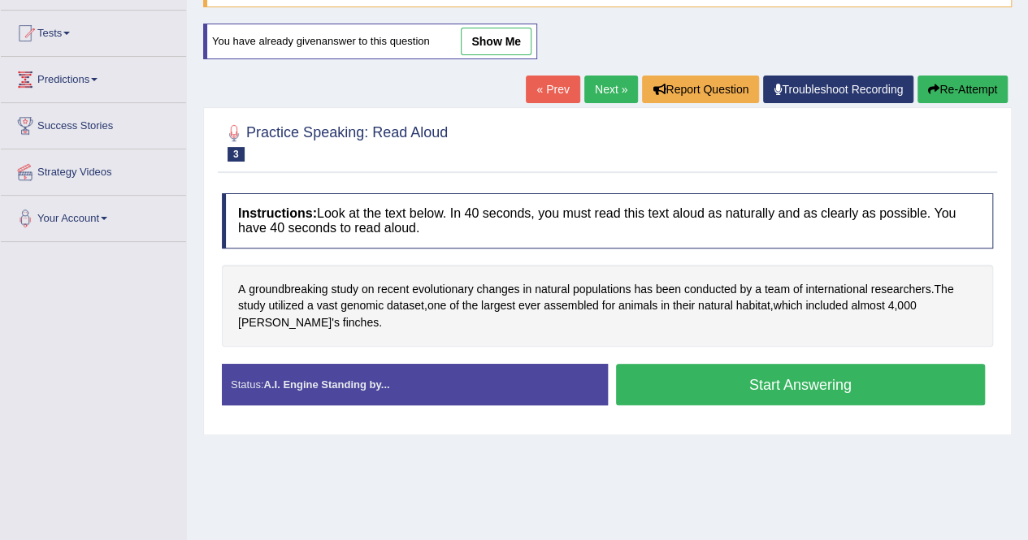
click at [733, 391] on button "Start Answering" at bounding box center [801, 384] width 370 height 41
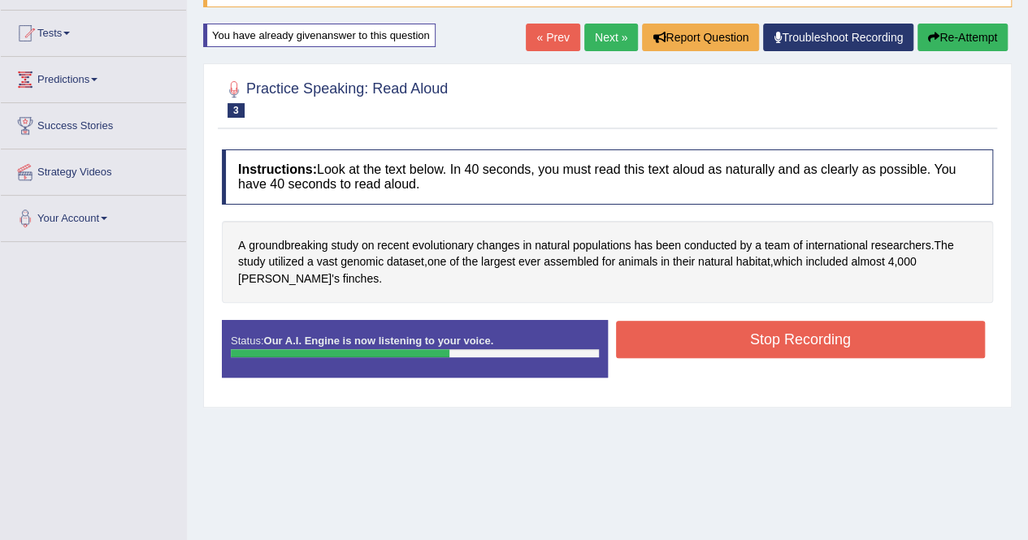
click at [682, 344] on button "Stop Recording" at bounding box center [801, 339] width 370 height 37
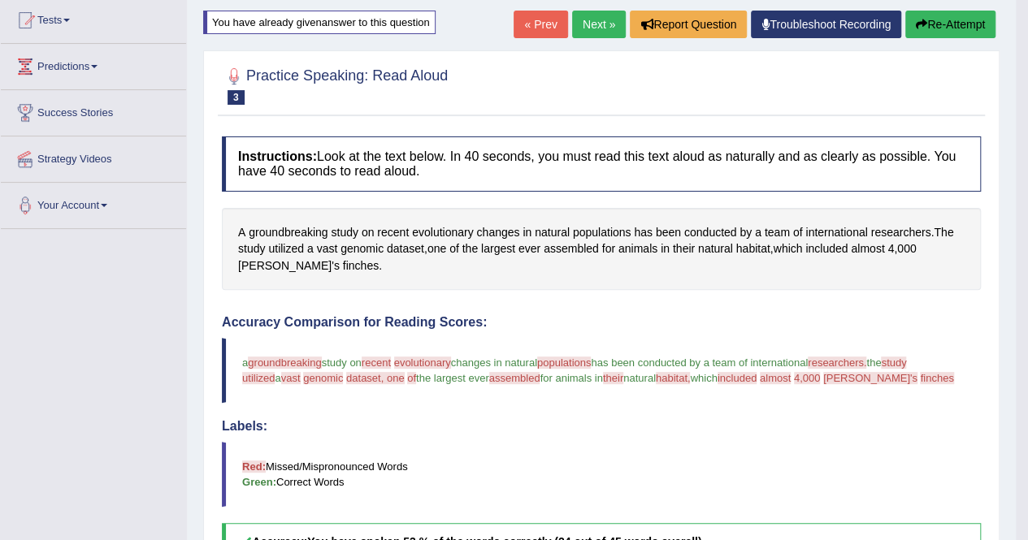
scroll to position [162, 0]
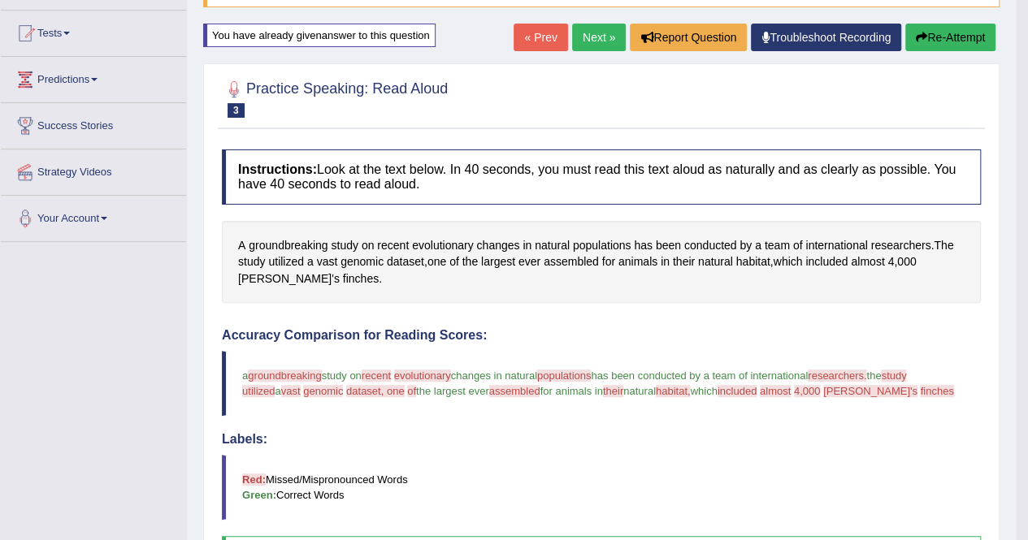
click at [955, 35] on button "Re-Attempt" at bounding box center [950, 38] width 90 height 28
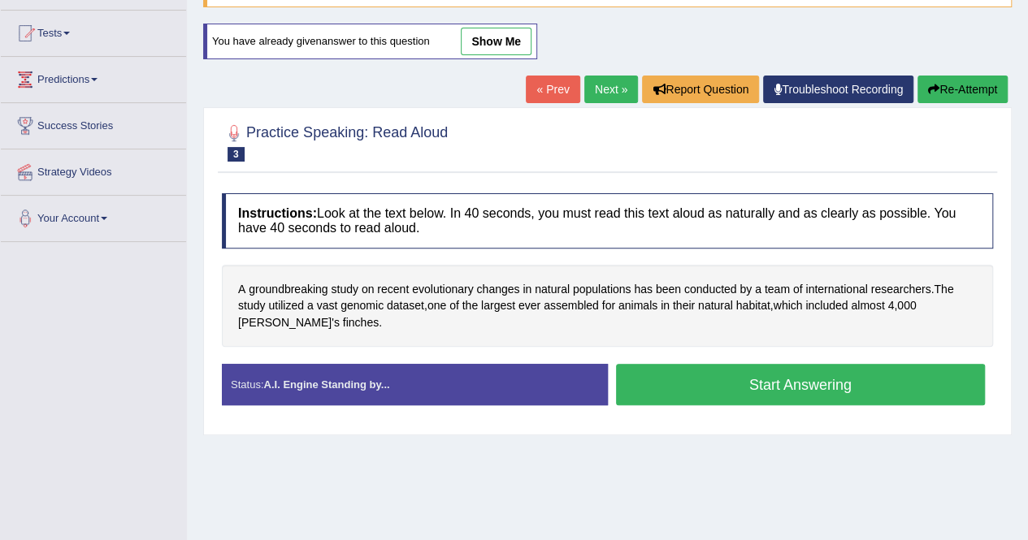
click at [813, 387] on button "Start Answering" at bounding box center [801, 384] width 370 height 41
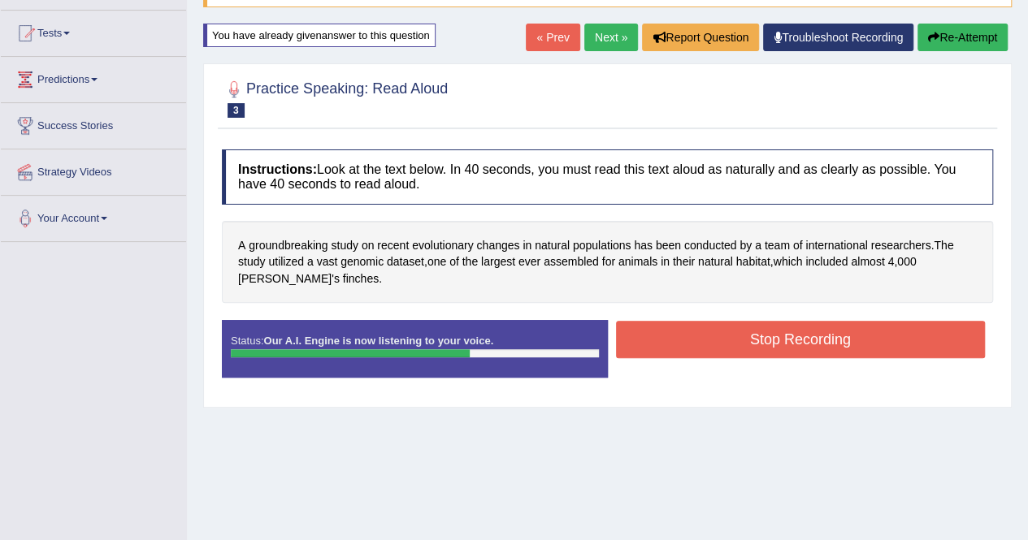
click at [723, 336] on button "Stop Recording" at bounding box center [801, 339] width 370 height 37
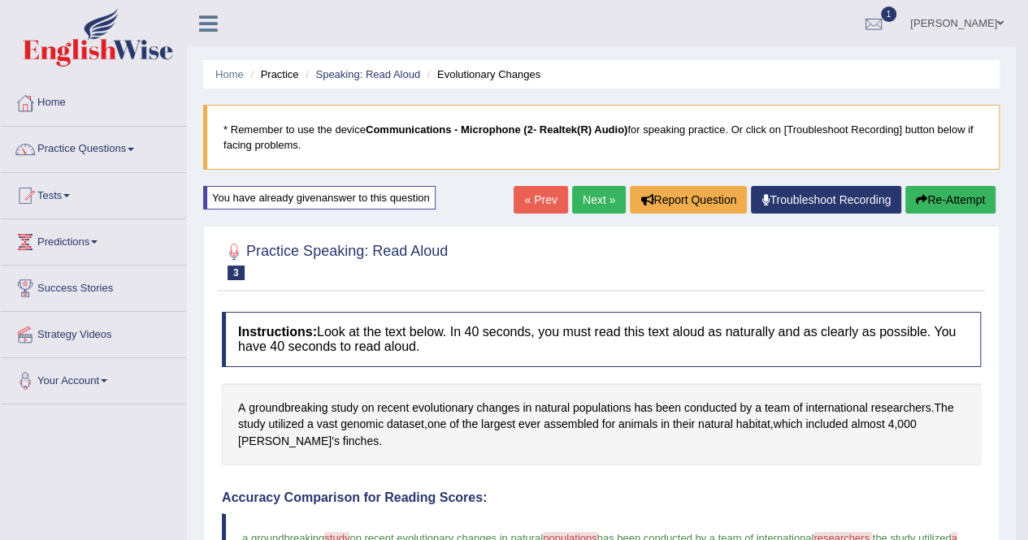
click at [591, 205] on link "Next »" at bounding box center [599, 200] width 54 height 28
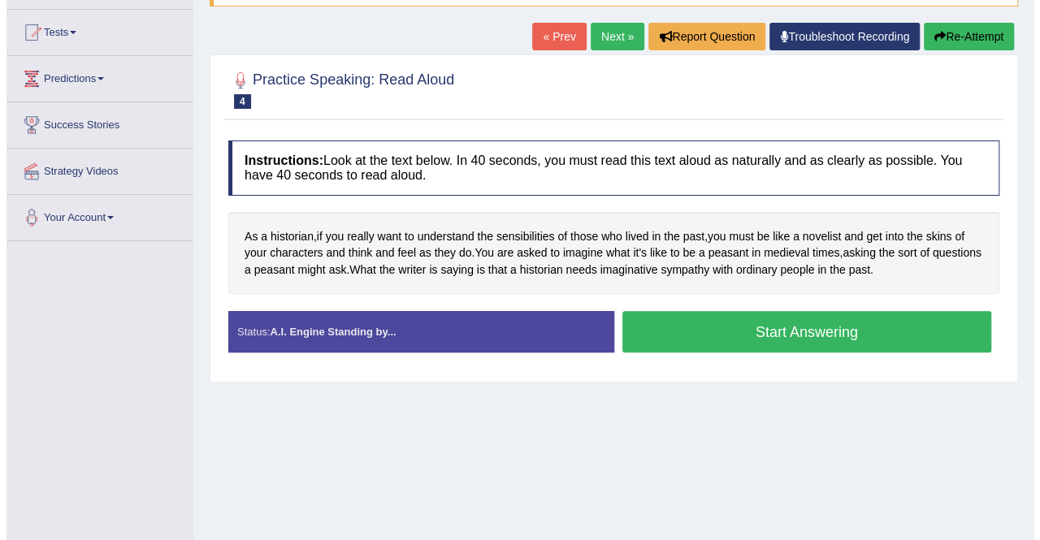
scroll to position [244, 0]
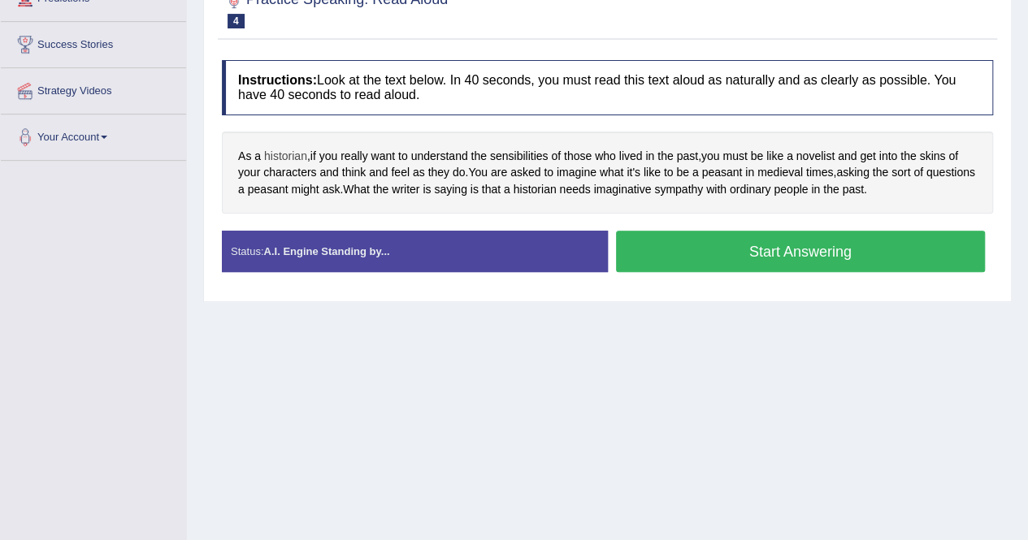
click at [290, 153] on span "historian" at bounding box center [285, 156] width 43 height 17
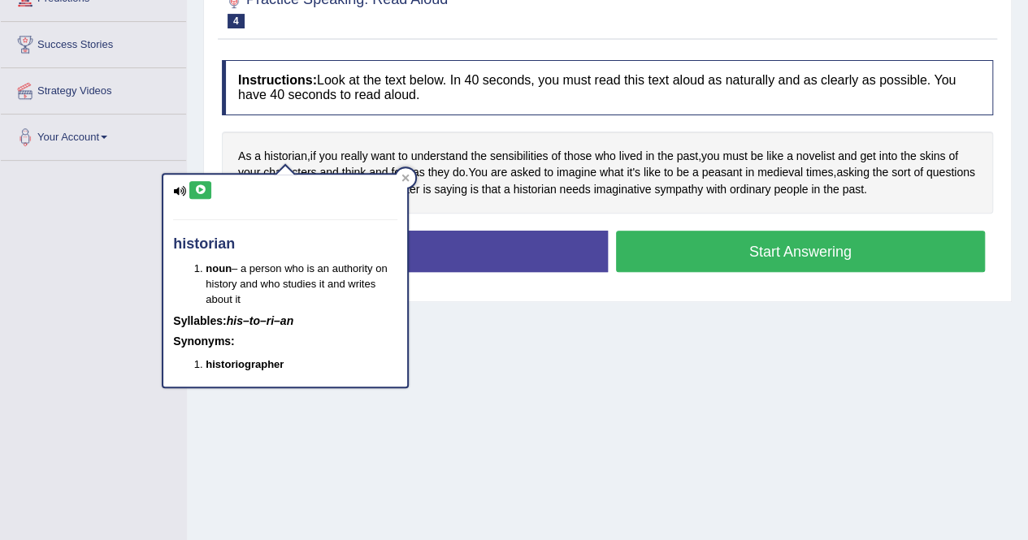
click at [205, 192] on icon at bounding box center [200, 190] width 12 height 10
click at [408, 179] on icon at bounding box center [405, 177] width 7 height 7
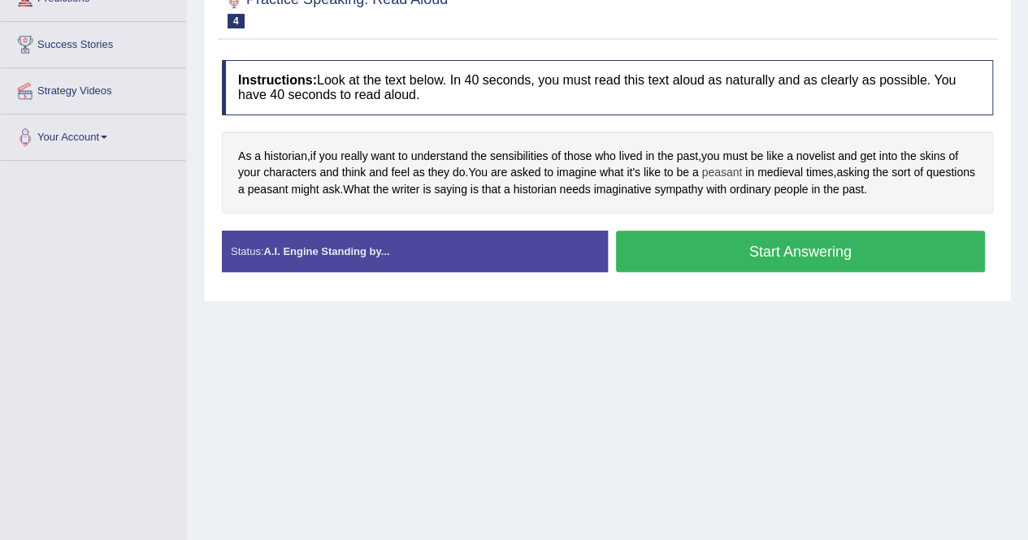
click at [729, 170] on span "peasant" at bounding box center [721, 172] width 41 height 17
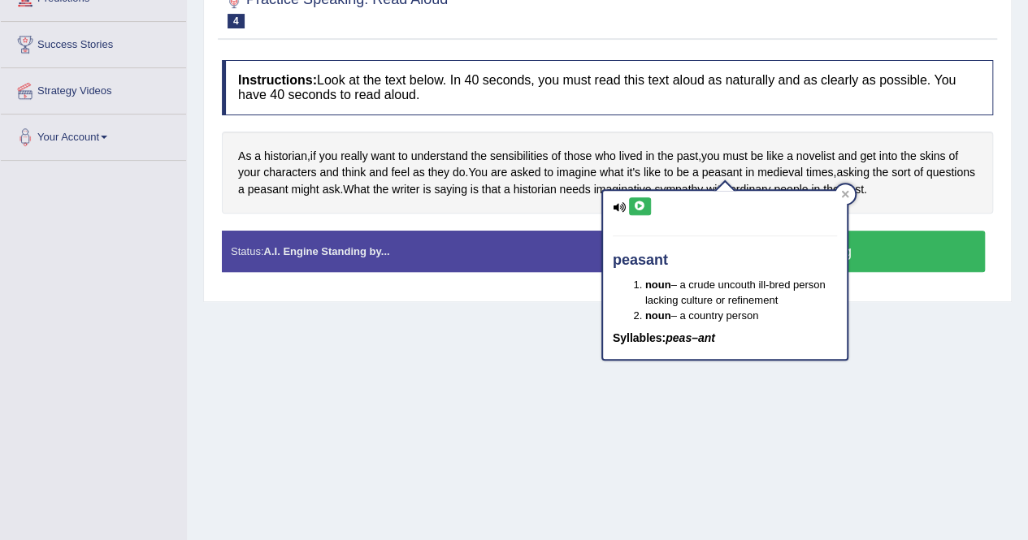
click at [647, 206] on button at bounding box center [640, 206] width 22 height 18
click at [847, 193] on icon at bounding box center [845, 194] width 8 height 8
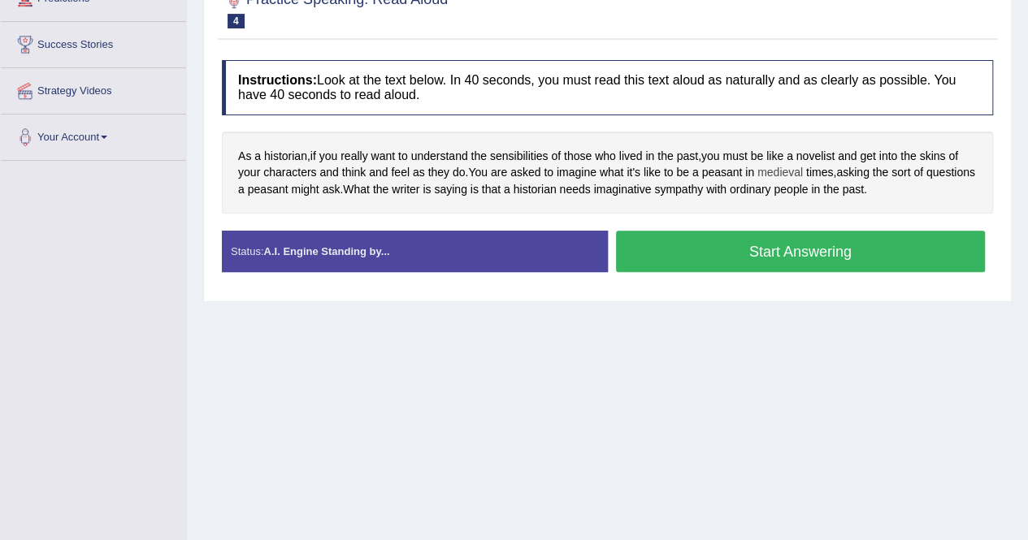
click at [781, 169] on span "medieval" at bounding box center [779, 172] width 45 height 17
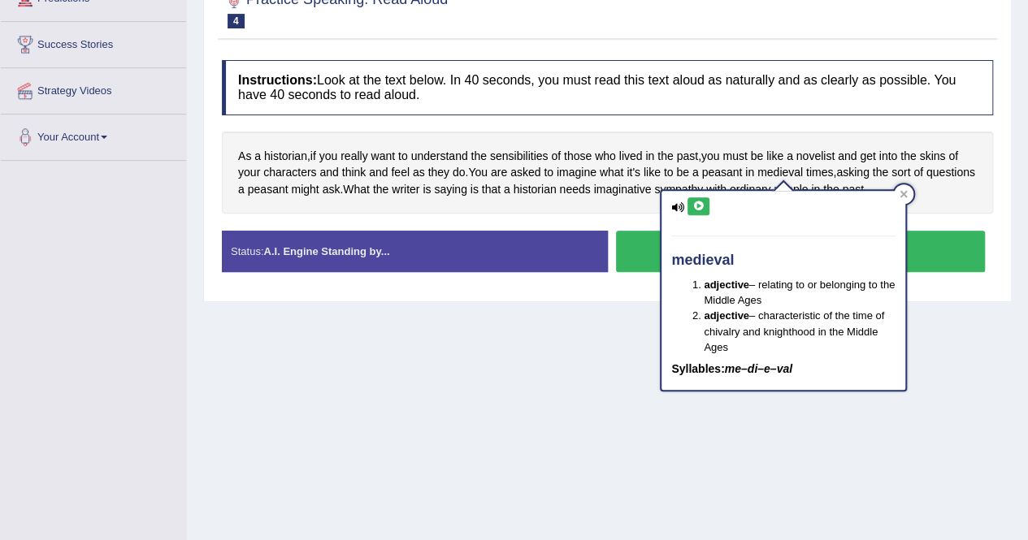
click at [696, 206] on icon at bounding box center [698, 206] width 12 height 10
click at [904, 193] on icon at bounding box center [903, 194] width 7 height 7
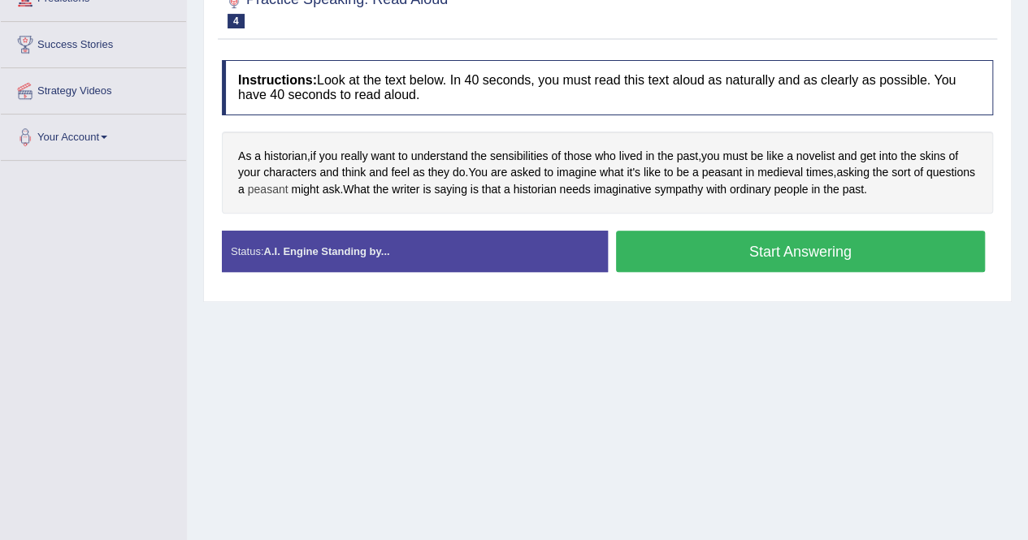
click at [288, 184] on span "peasant" at bounding box center [268, 189] width 41 height 17
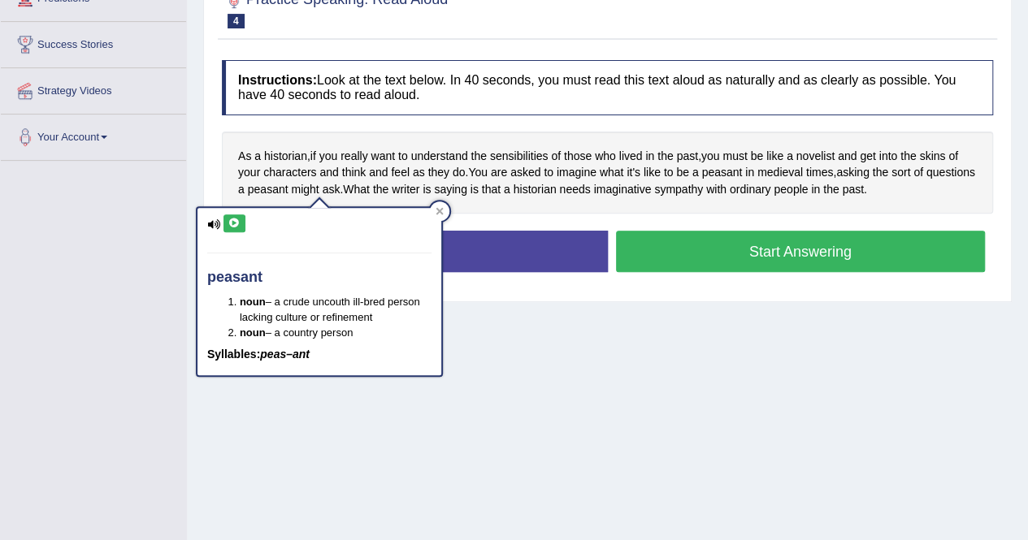
click at [230, 222] on icon at bounding box center [234, 224] width 12 height 10
click at [435, 207] on icon at bounding box center [439, 211] width 8 height 8
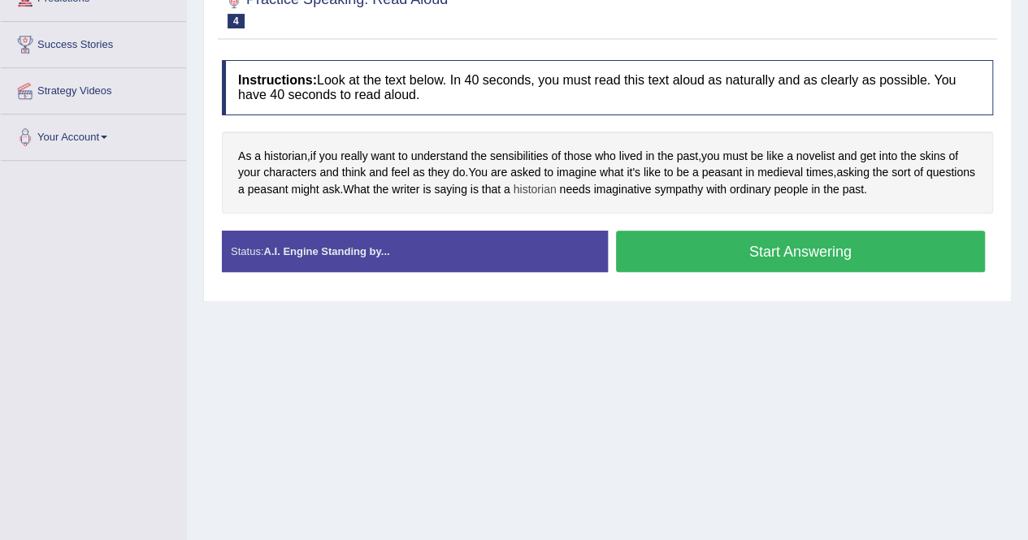
click at [556, 183] on span "historian" at bounding box center [534, 189] width 43 height 17
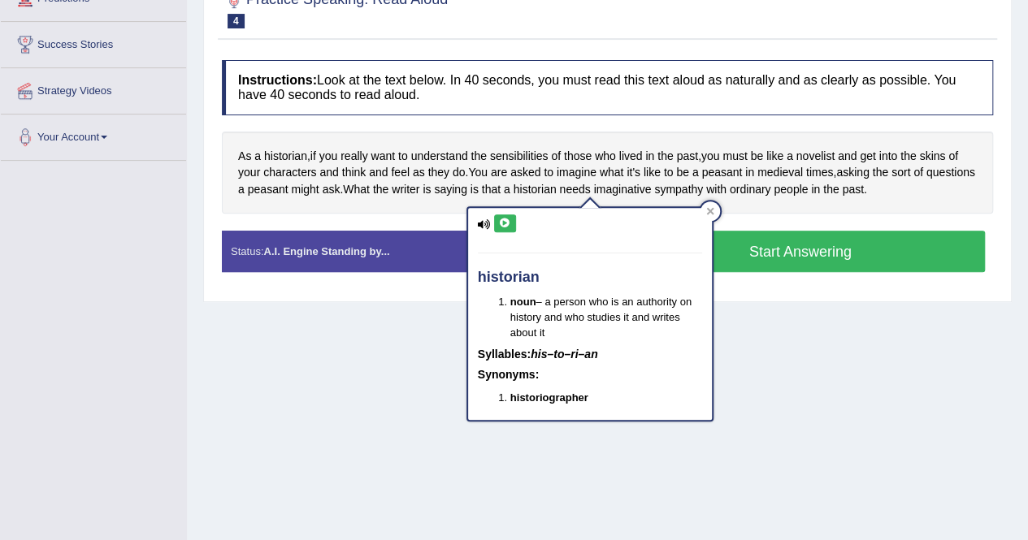
click at [510, 223] on button at bounding box center [505, 223] width 22 height 18
click at [712, 208] on icon at bounding box center [709, 211] width 7 height 7
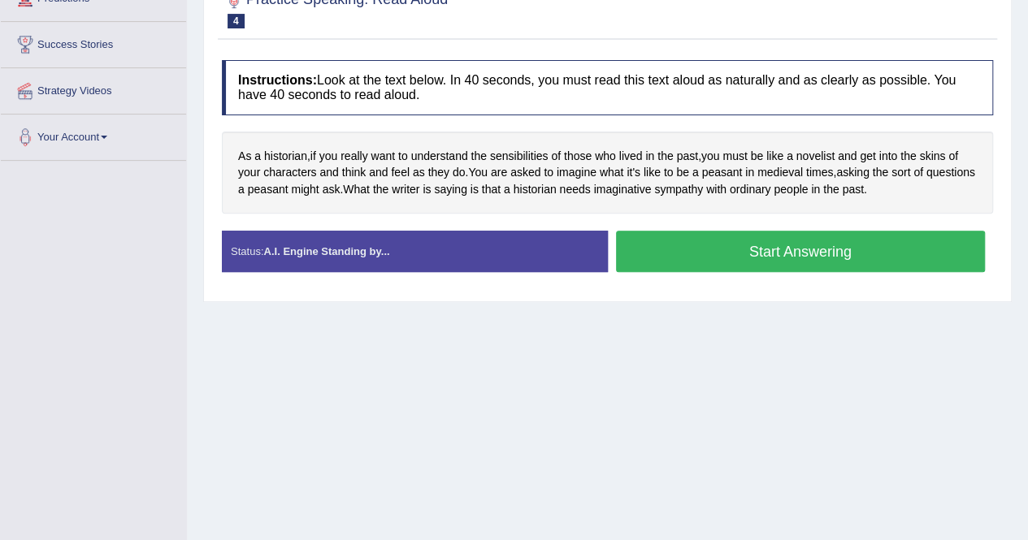
click at [772, 253] on button "Start Answering" at bounding box center [801, 251] width 370 height 41
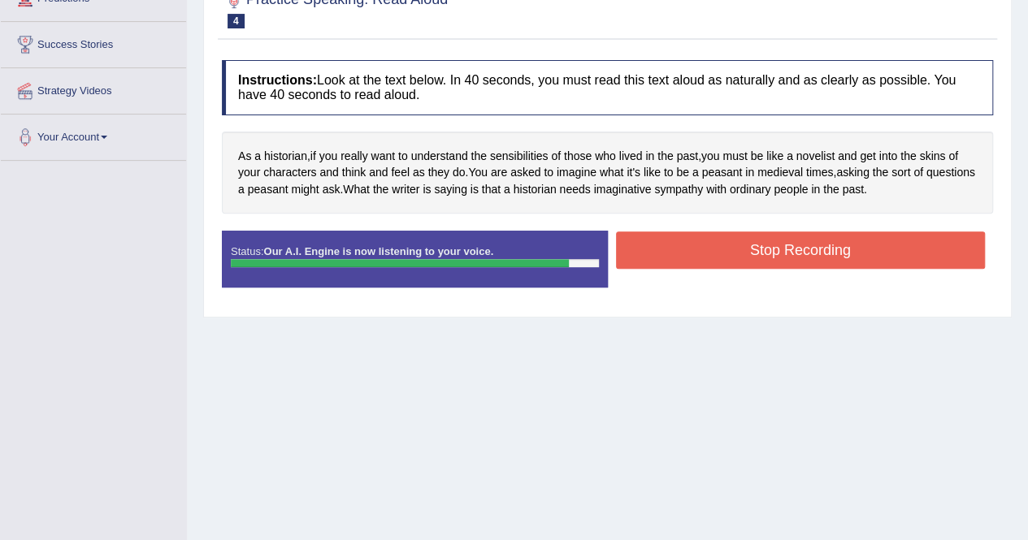
click at [859, 244] on button "Stop Recording" at bounding box center [801, 250] width 370 height 37
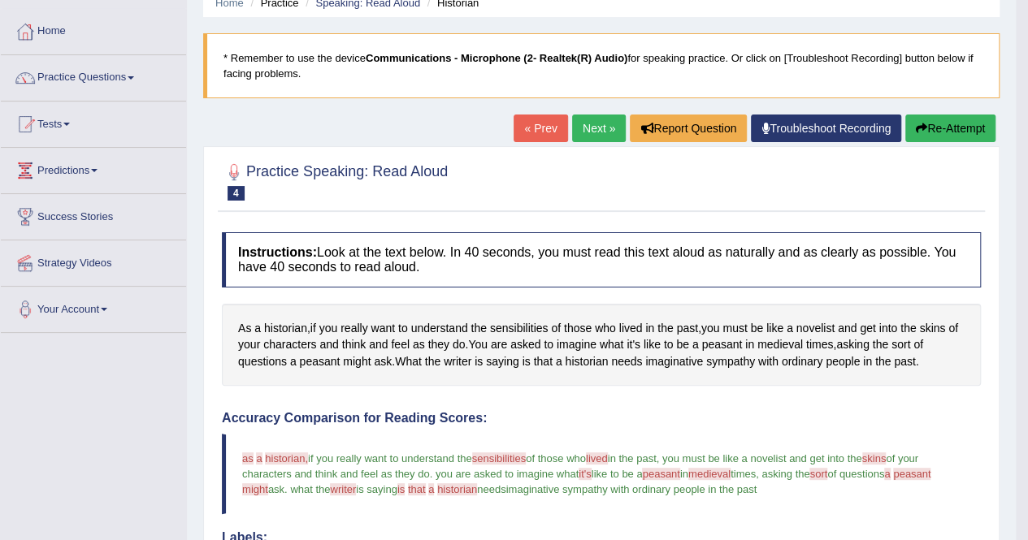
scroll to position [0, 0]
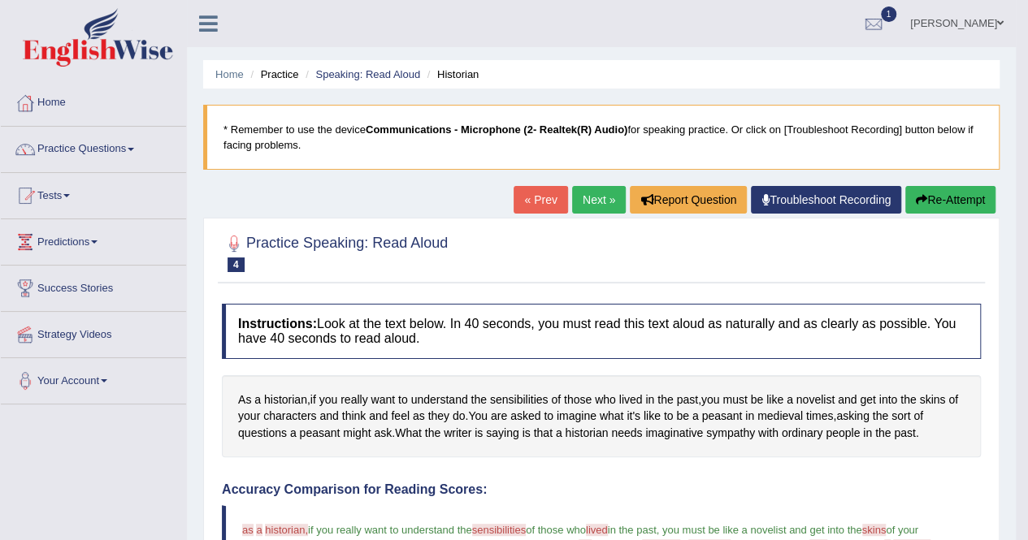
click at [605, 200] on link "Next »" at bounding box center [599, 200] width 54 height 28
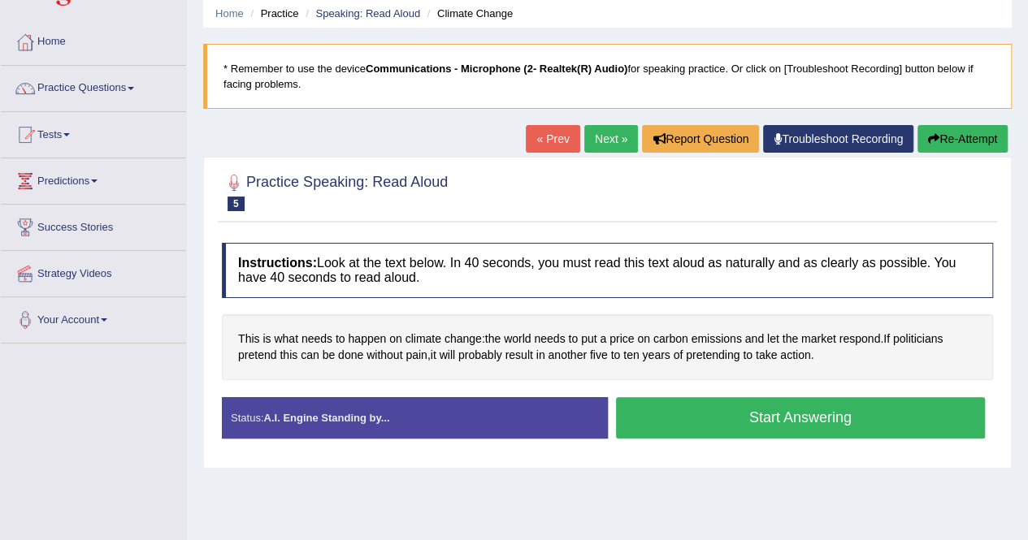
scroll to position [81, 0]
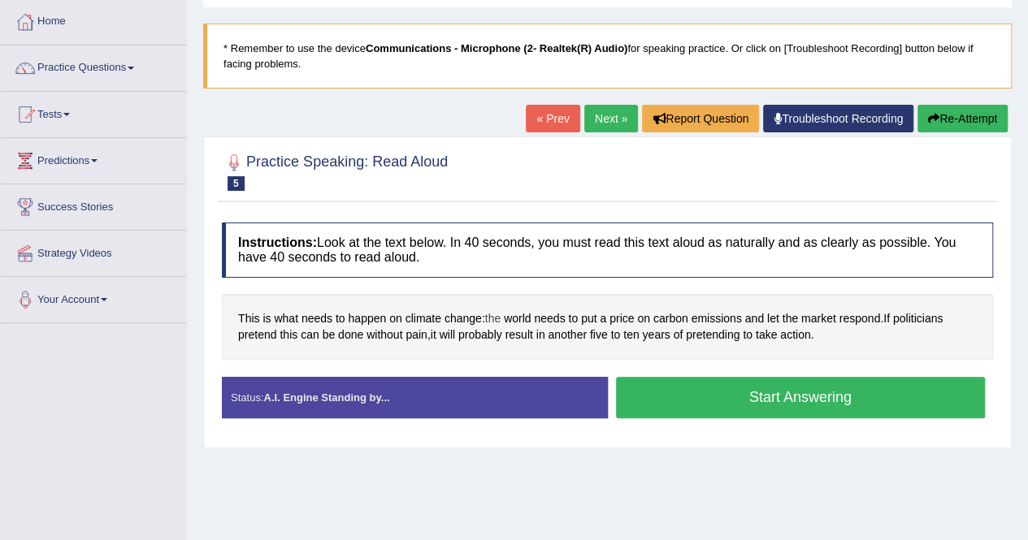
click at [500, 314] on span "the" at bounding box center [492, 318] width 15 height 17
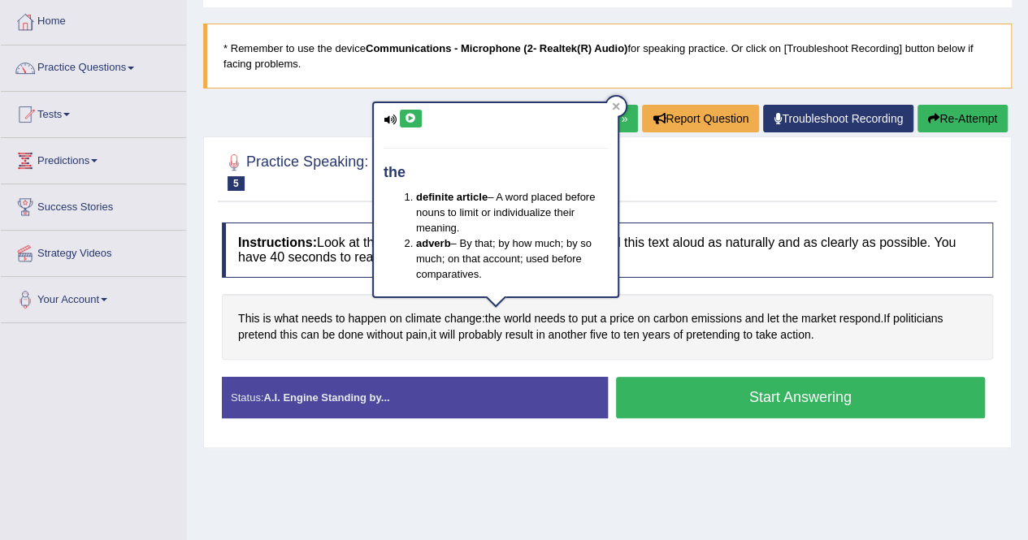
click at [418, 120] on button at bounding box center [411, 119] width 22 height 18
click at [617, 103] on icon at bounding box center [616, 106] width 8 height 8
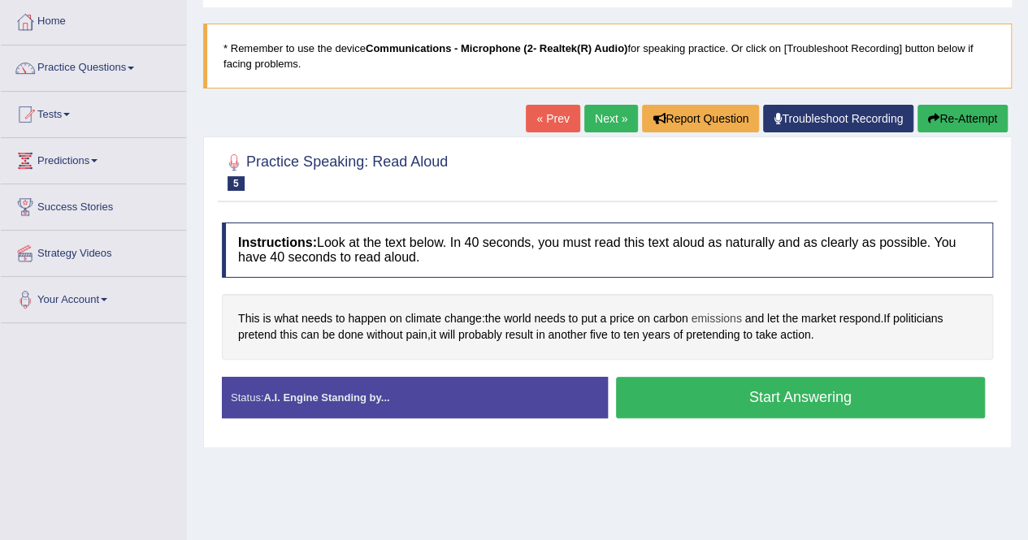
click at [719, 318] on span "emissions" at bounding box center [715, 318] width 50 height 17
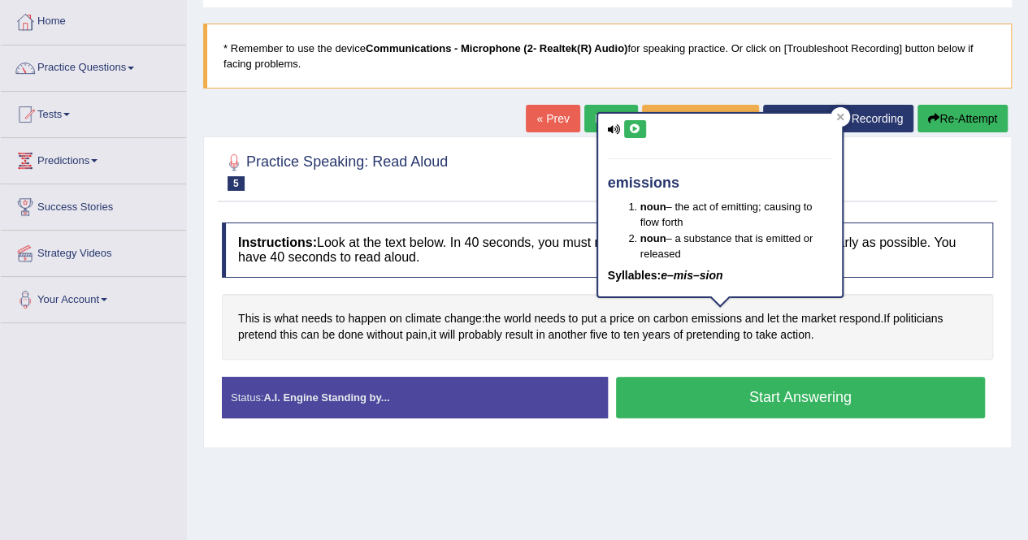
click at [638, 131] on icon at bounding box center [635, 129] width 12 height 10
click at [838, 115] on icon at bounding box center [839, 116] width 7 height 7
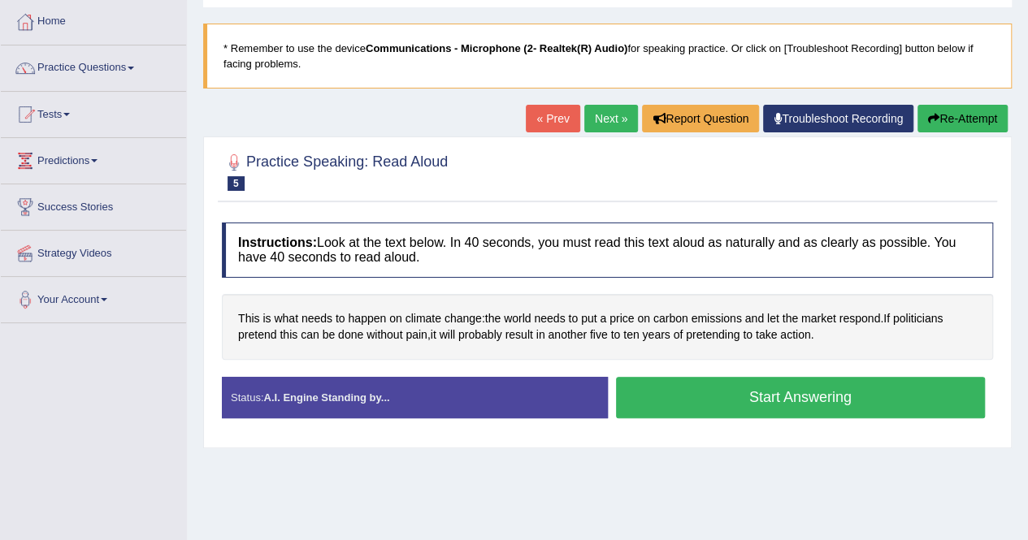
click at [794, 400] on button "Start Answering" at bounding box center [801, 397] width 370 height 41
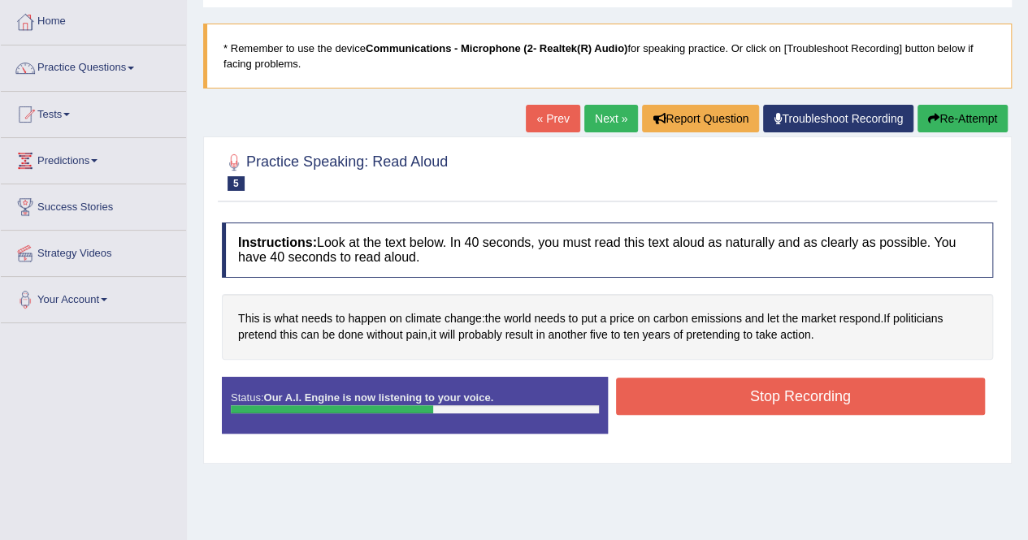
click at [814, 388] on button "Stop Recording" at bounding box center [801, 396] width 370 height 37
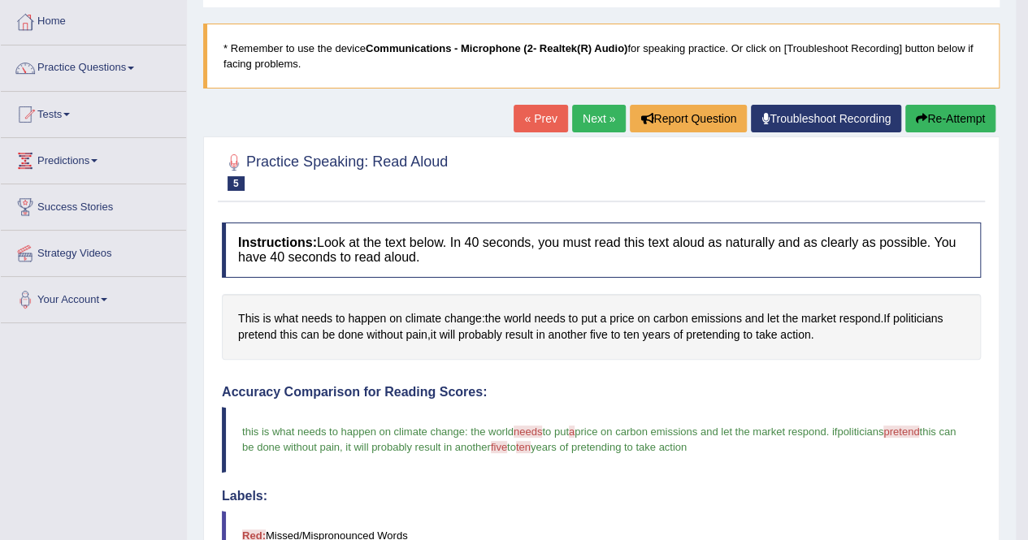
click at [603, 120] on link "Next »" at bounding box center [599, 119] width 54 height 28
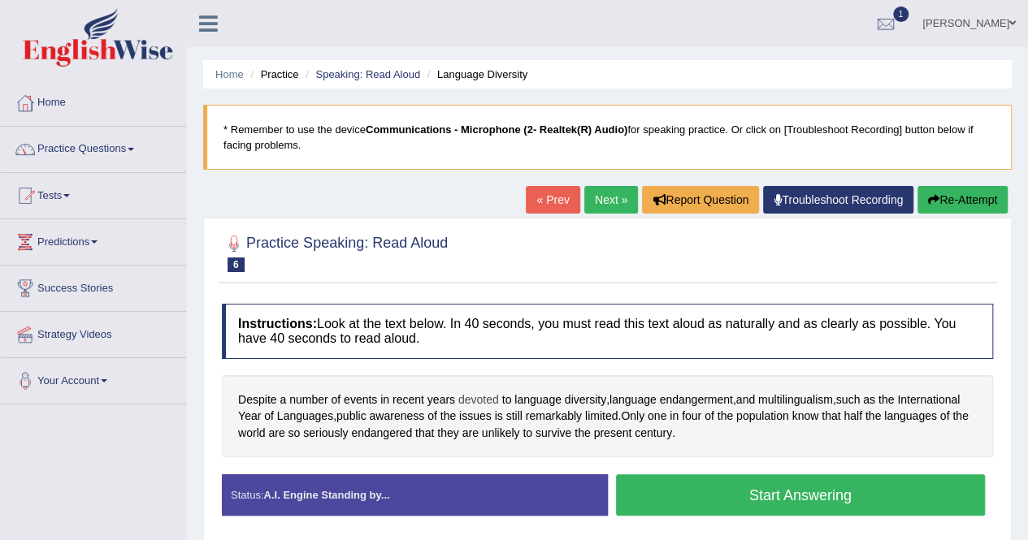
click at [478, 396] on span "devoted" at bounding box center [478, 400] width 41 height 17
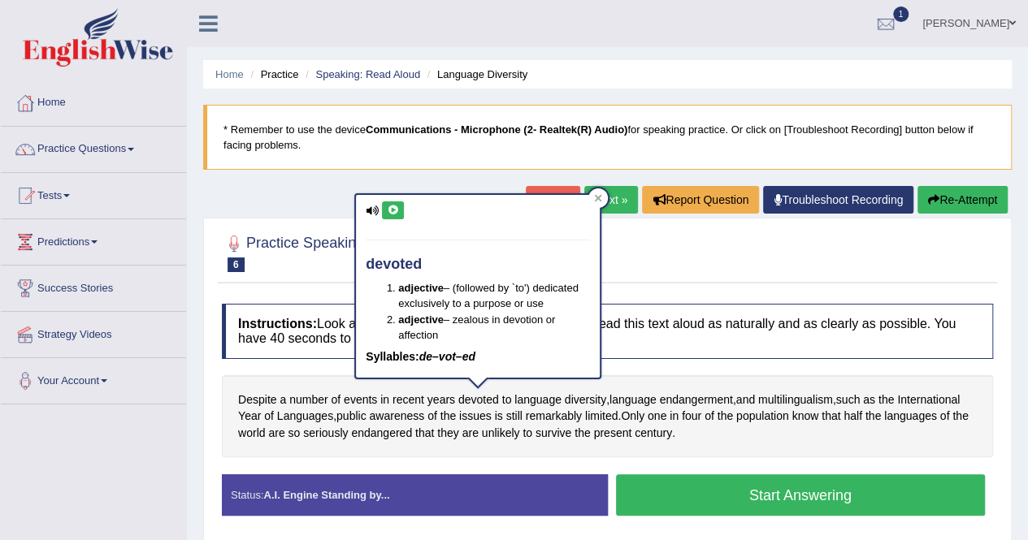
click at [392, 208] on icon at bounding box center [393, 211] width 12 height 10
click at [594, 194] on icon at bounding box center [598, 198] width 8 height 8
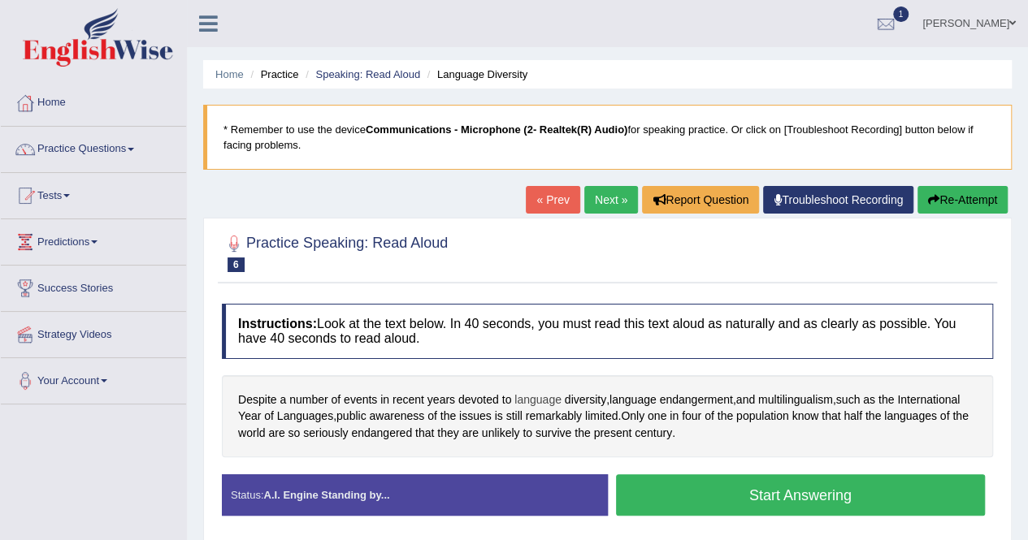
click at [528, 400] on span "language" at bounding box center [537, 400] width 47 height 17
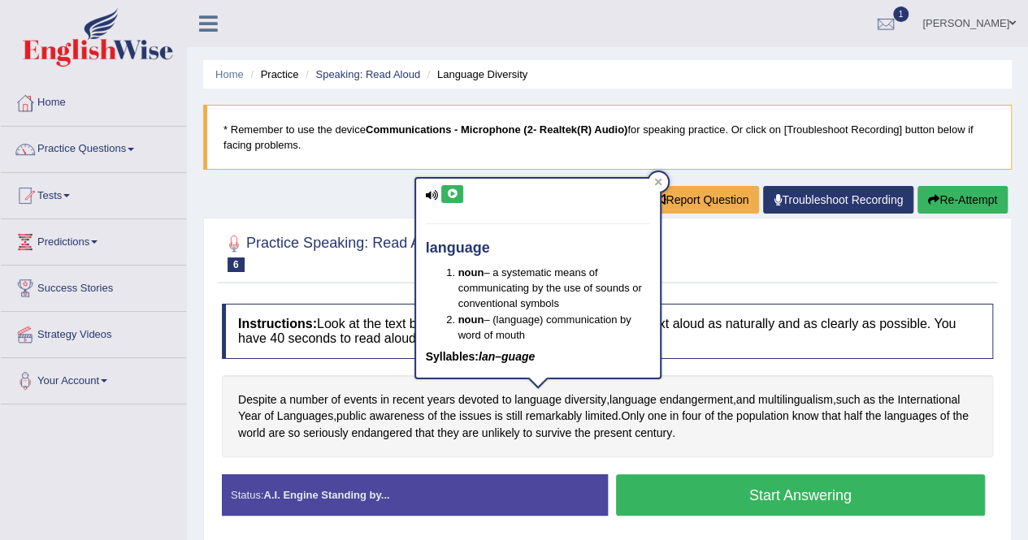
click at [455, 191] on icon at bounding box center [452, 194] width 12 height 10
click at [656, 173] on div at bounding box center [657, 181] width 19 height 19
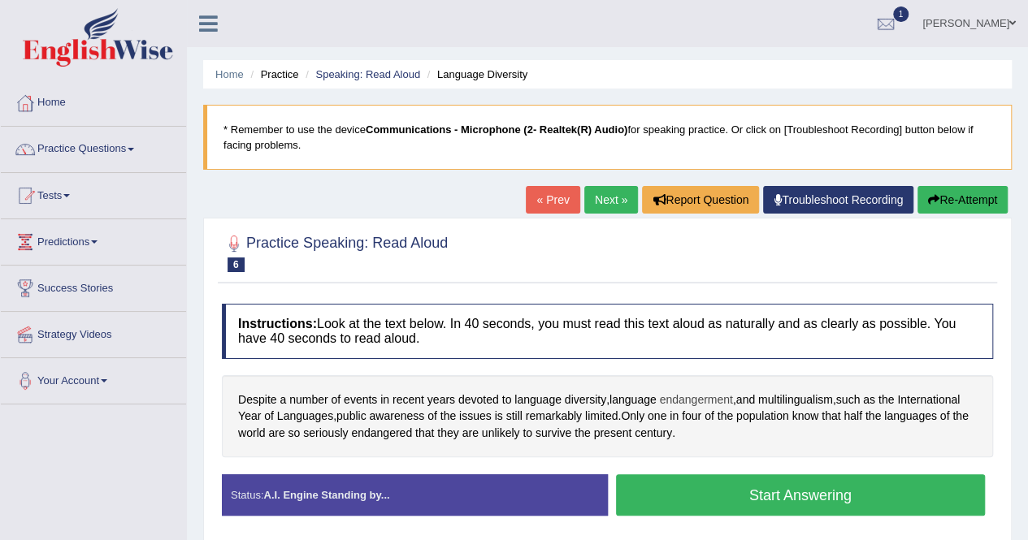
click at [697, 399] on span "endangerment" at bounding box center [695, 400] width 73 height 17
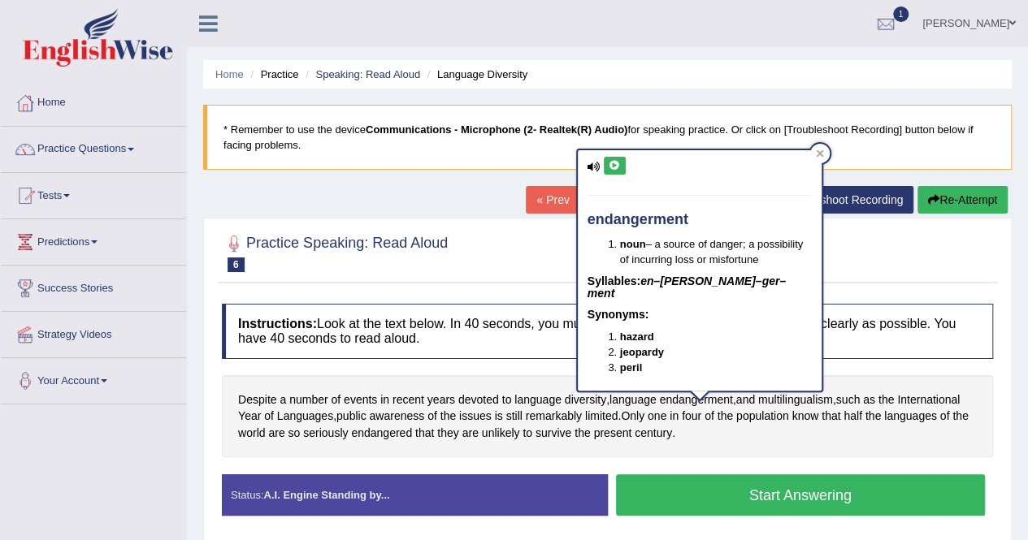
click at [612, 161] on icon at bounding box center [614, 166] width 12 height 10
click at [823, 154] on icon at bounding box center [820, 153] width 8 height 8
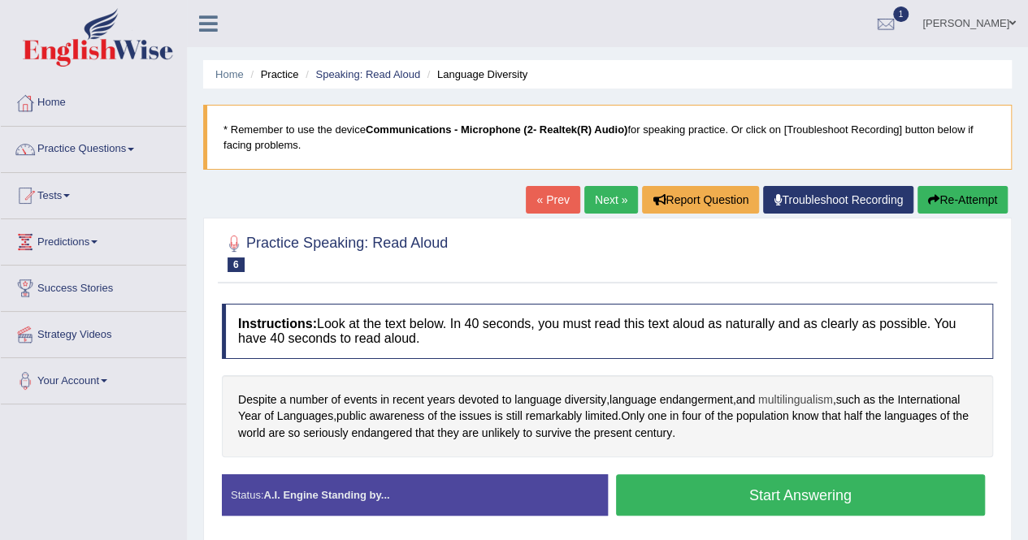
click at [803, 399] on span "multilingualism" at bounding box center [795, 400] width 75 height 17
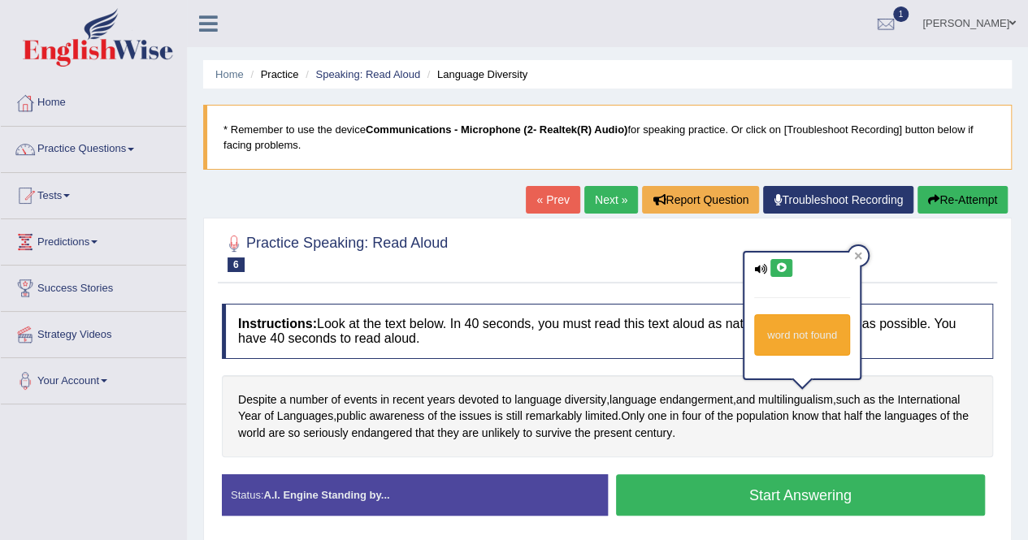
click at [783, 265] on icon at bounding box center [781, 268] width 12 height 10
click at [857, 256] on icon at bounding box center [858, 255] width 7 height 7
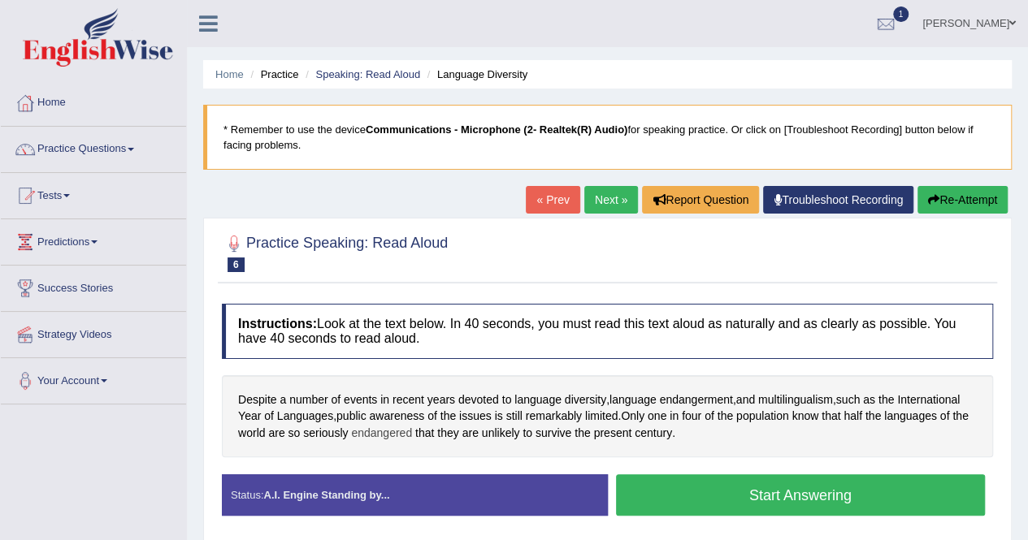
click at [380, 430] on span "endangered" at bounding box center [381, 433] width 61 height 17
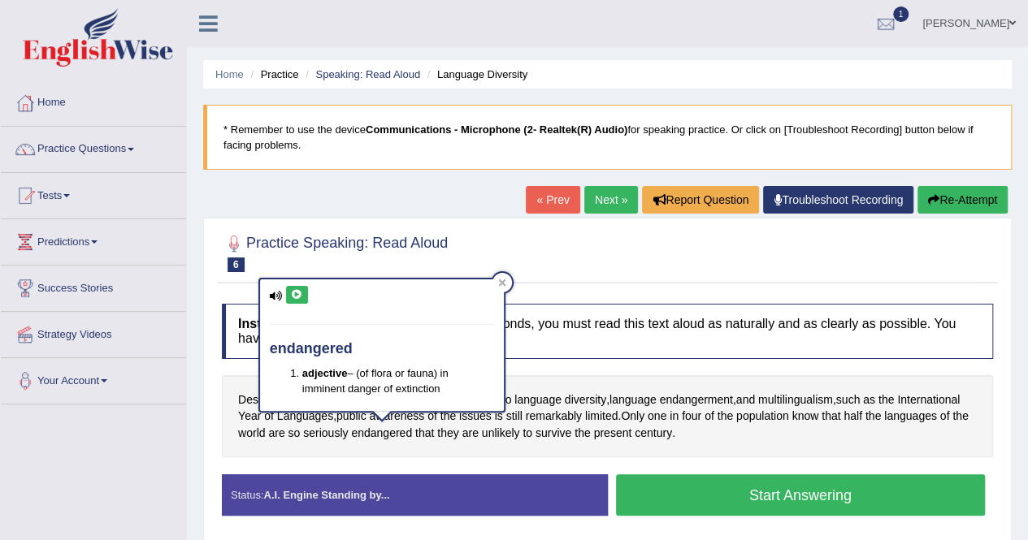
click at [302, 292] on button at bounding box center [297, 295] width 22 height 18
click at [499, 284] on icon at bounding box center [502, 283] width 8 height 8
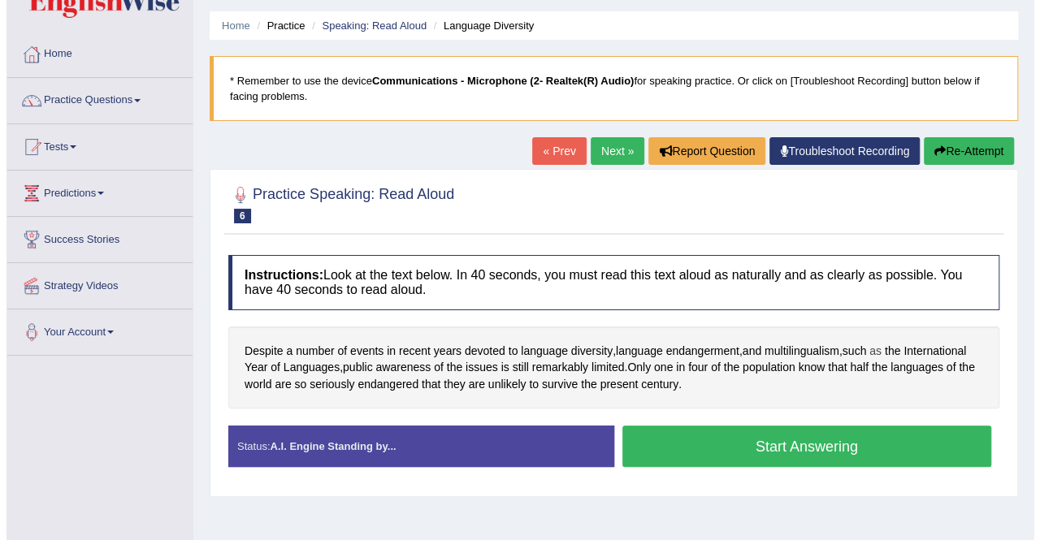
scroll to position [81, 0]
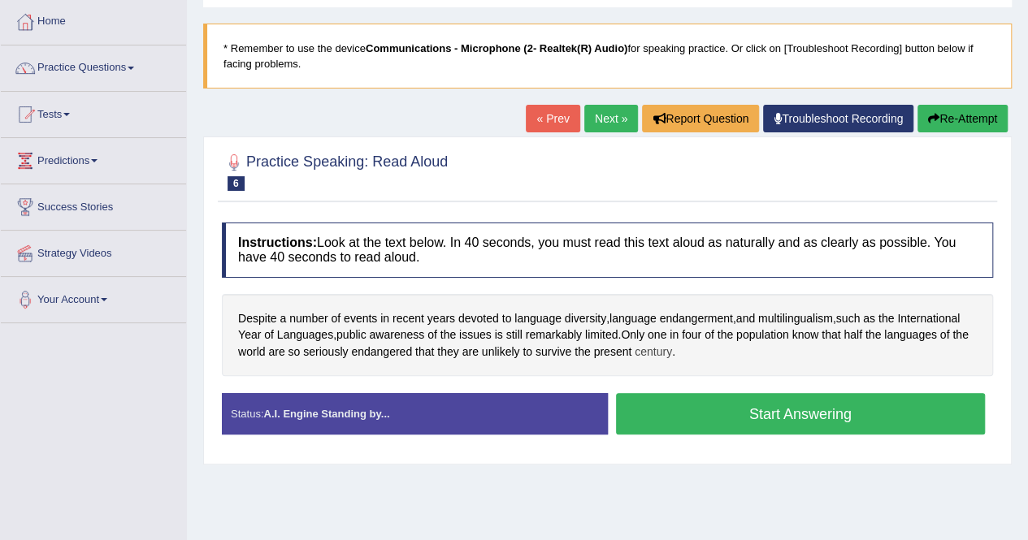
click at [662, 346] on span "century" at bounding box center [652, 352] width 37 height 17
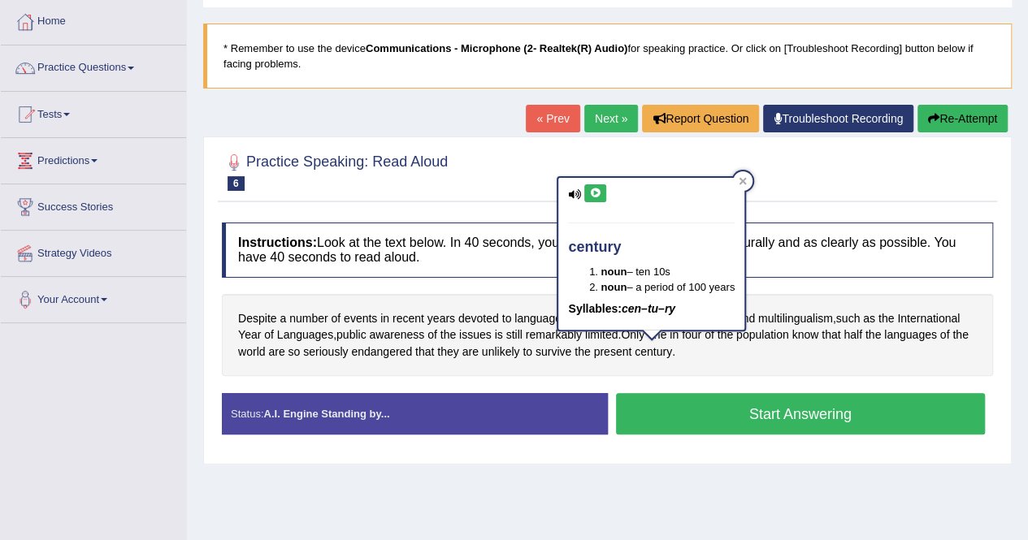
click at [598, 189] on icon at bounding box center [595, 193] width 12 height 10
drag, startPoint x: 749, startPoint y: 183, endPoint x: 749, endPoint y: 270, distance: 87.7
click at [750, 184] on div at bounding box center [742, 180] width 19 height 19
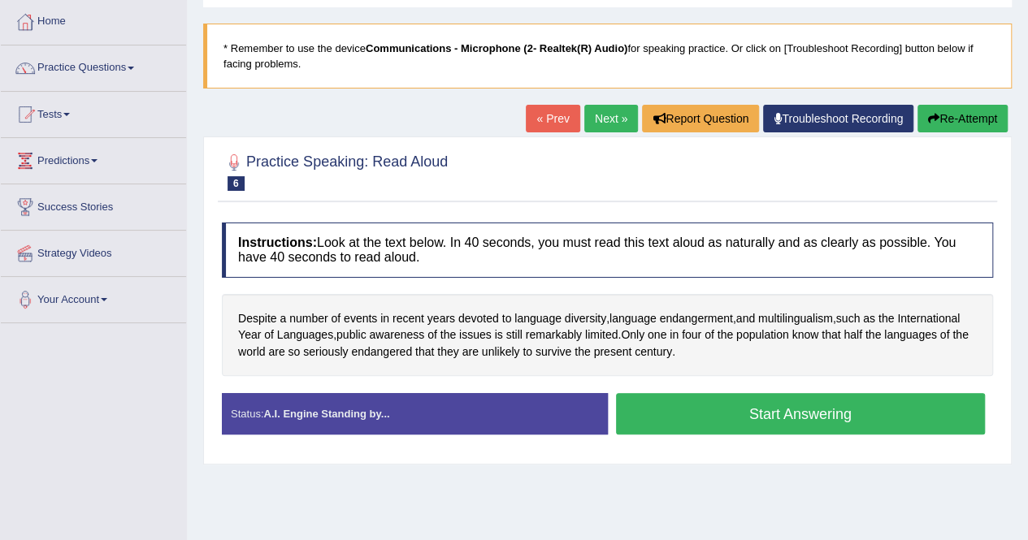
click at [776, 409] on button "Start Answering" at bounding box center [801, 413] width 370 height 41
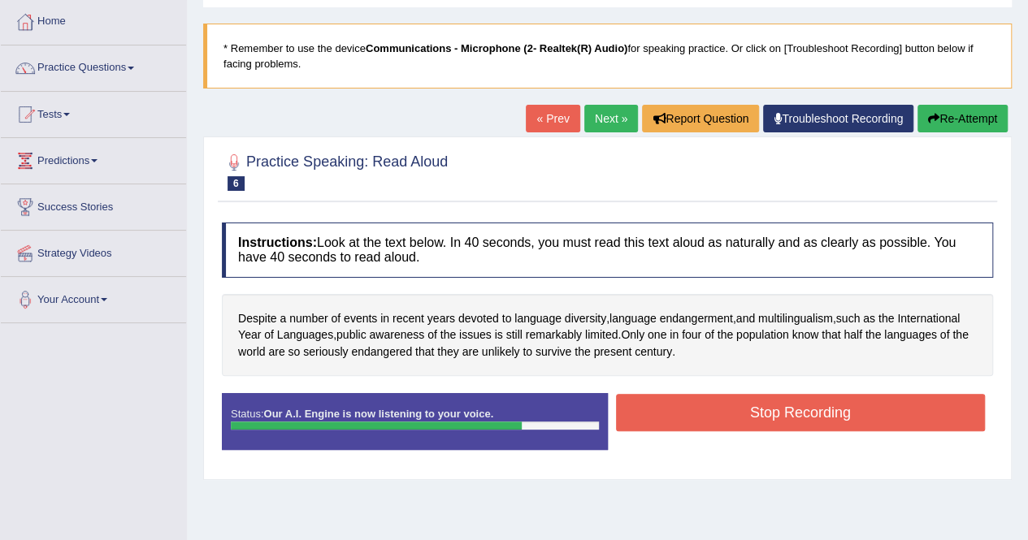
click at [667, 413] on button "Stop Recording" at bounding box center [801, 412] width 370 height 37
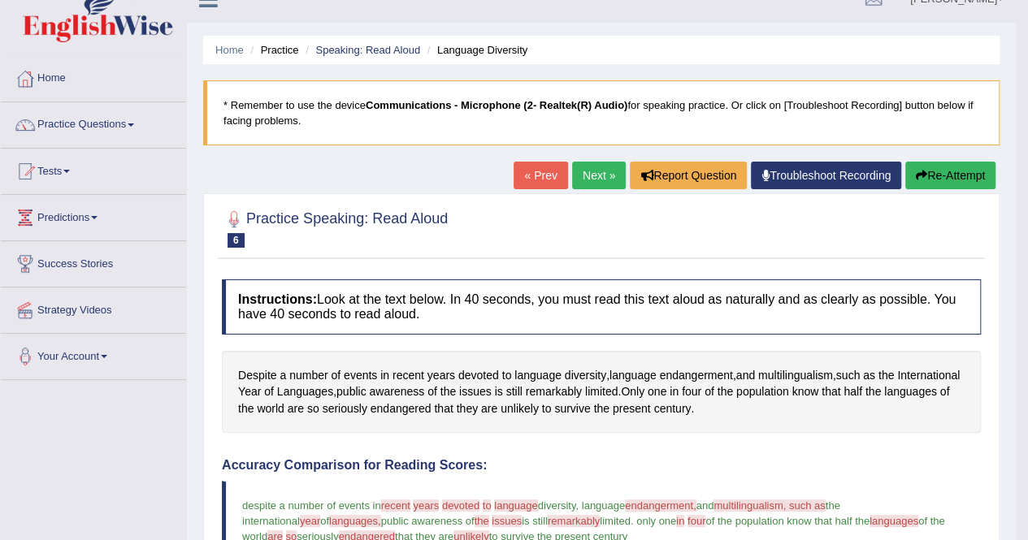
scroll to position [0, 0]
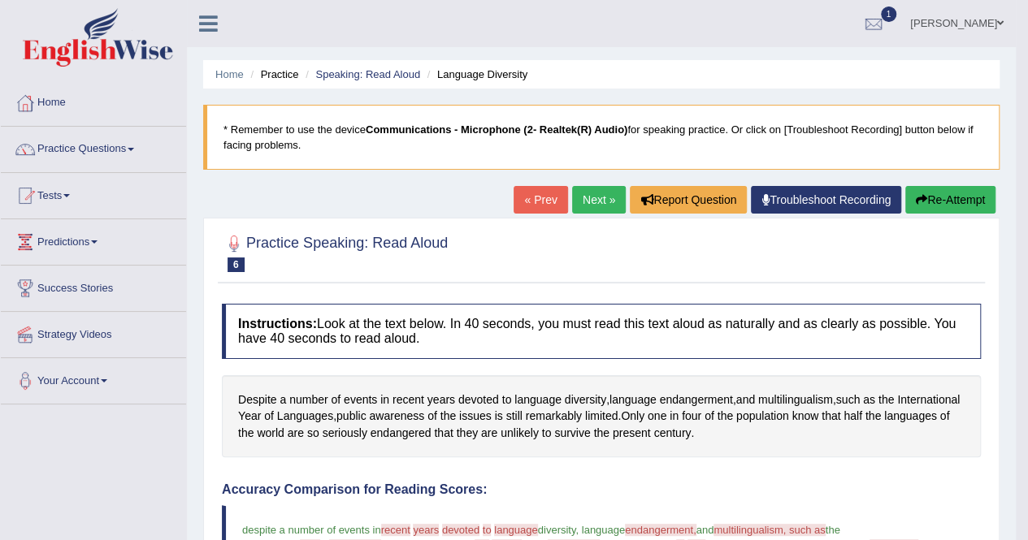
click at [962, 203] on button "Re-Attempt" at bounding box center [950, 200] width 90 height 28
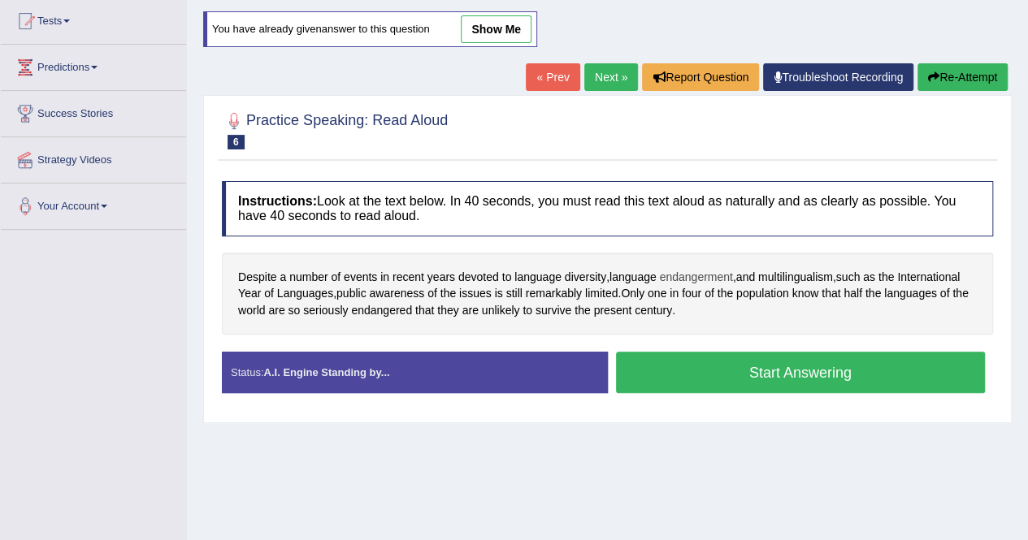
click at [717, 272] on span "endangerment" at bounding box center [695, 277] width 73 height 17
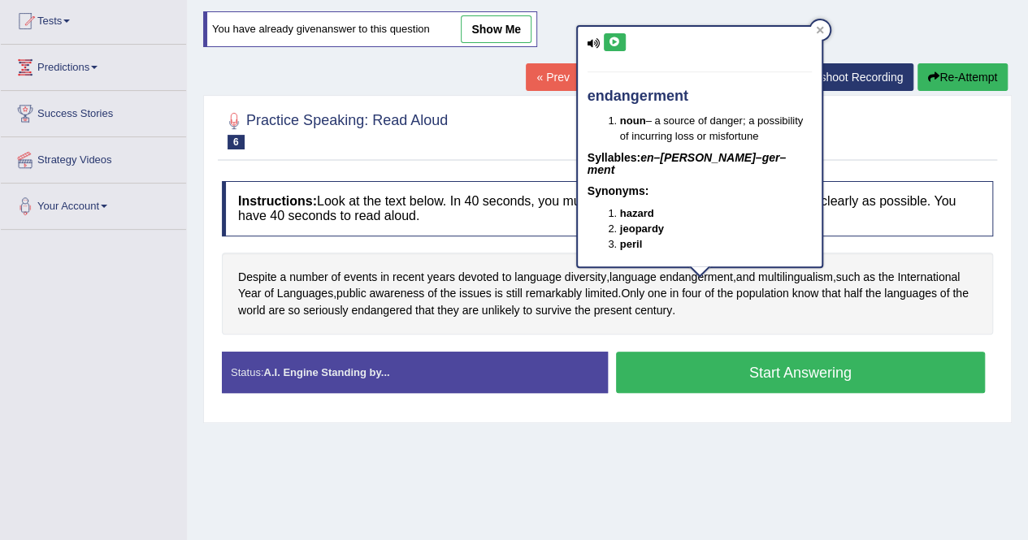
click at [617, 38] on icon at bounding box center [614, 42] width 12 height 10
click at [819, 29] on icon at bounding box center [819, 29] width 7 height 7
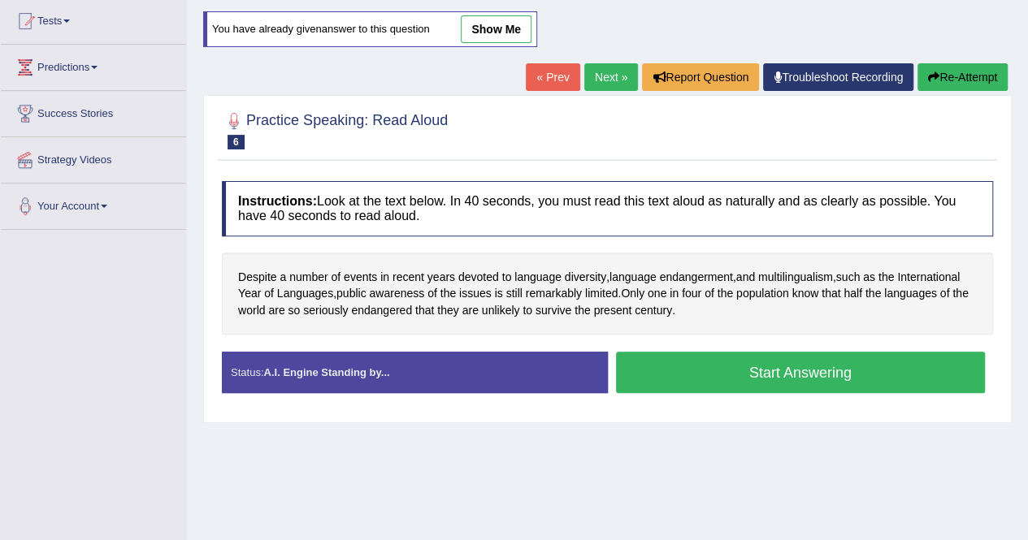
click at [869, 375] on button "Start Answering" at bounding box center [801, 372] width 370 height 41
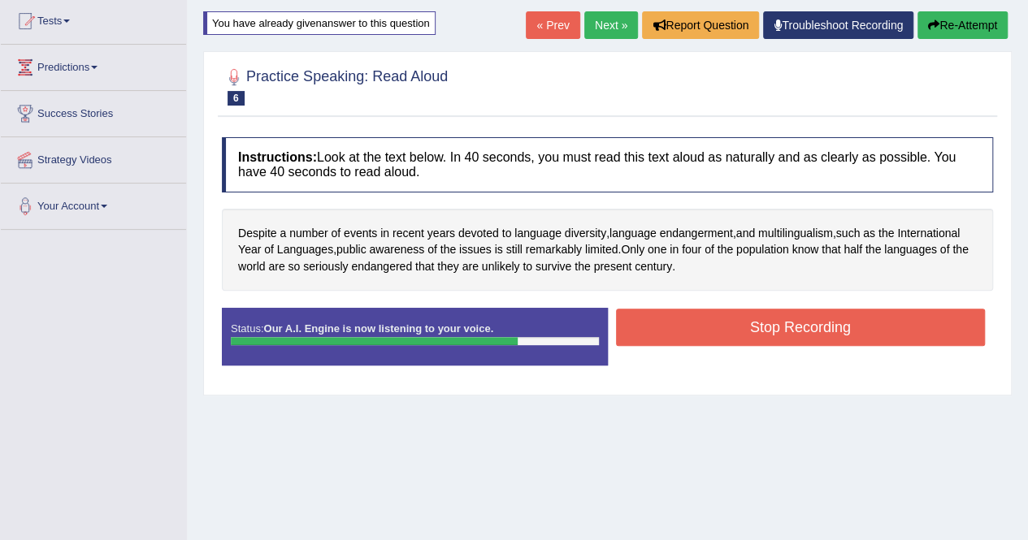
click at [732, 322] on button "Stop Recording" at bounding box center [801, 327] width 370 height 37
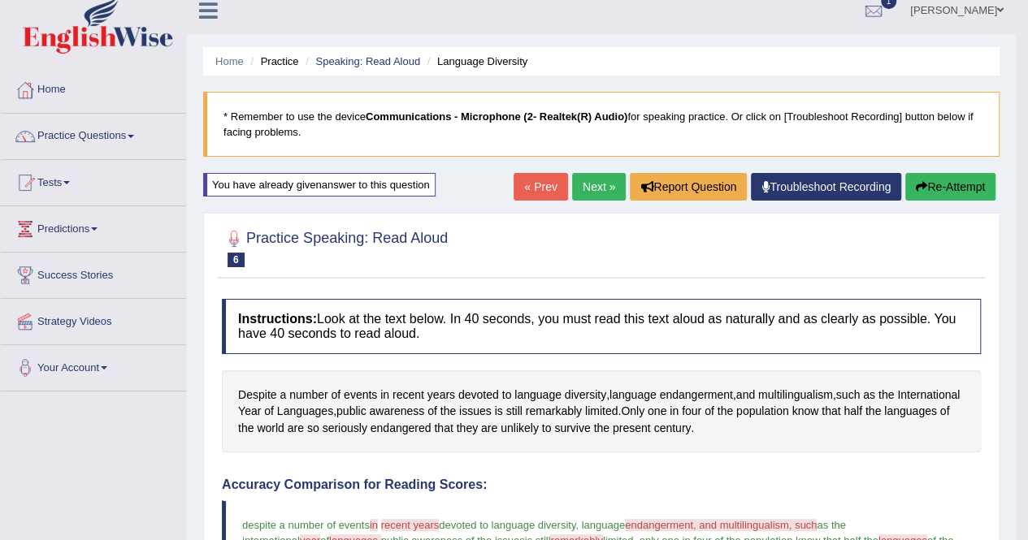
scroll to position [12, 0]
click at [599, 188] on link "Next »" at bounding box center [599, 188] width 54 height 28
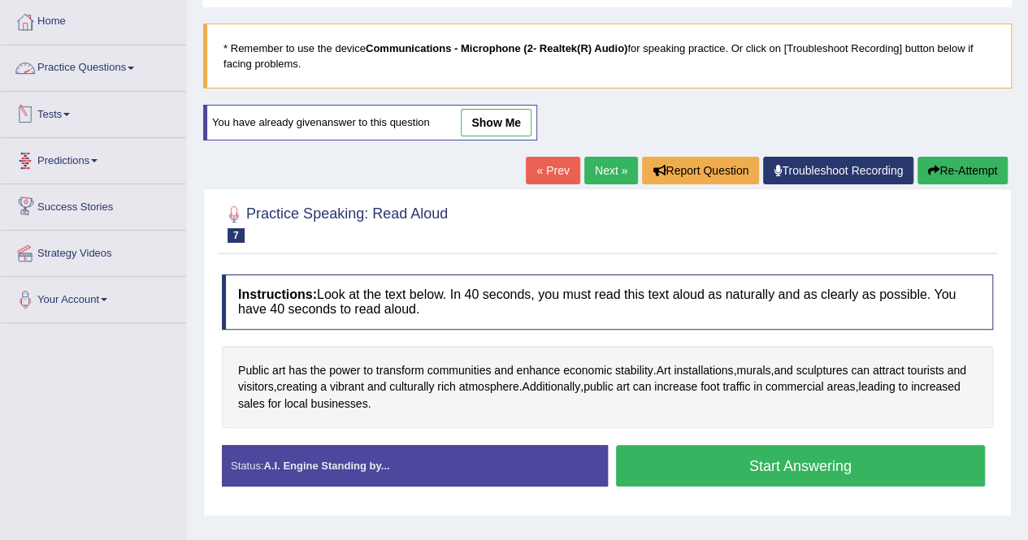
click at [102, 67] on link "Practice Questions" at bounding box center [93, 65] width 185 height 41
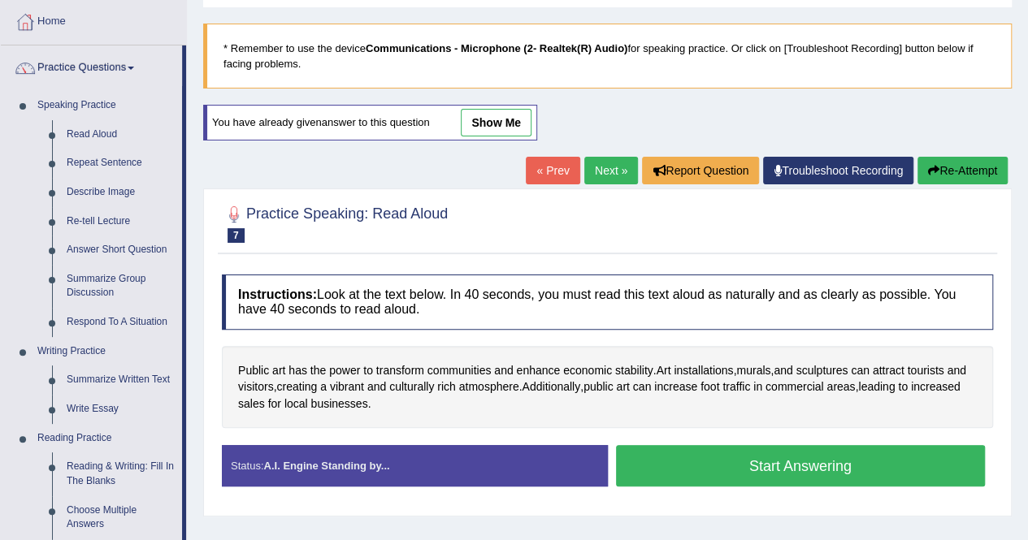
drag, startPoint x: 110, startPoint y: 160, endPoint x: 344, endPoint y: 199, distance: 238.0
click at [110, 160] on link "Repeat Sentence" at bounding box center [120, 163] width 123 height 29
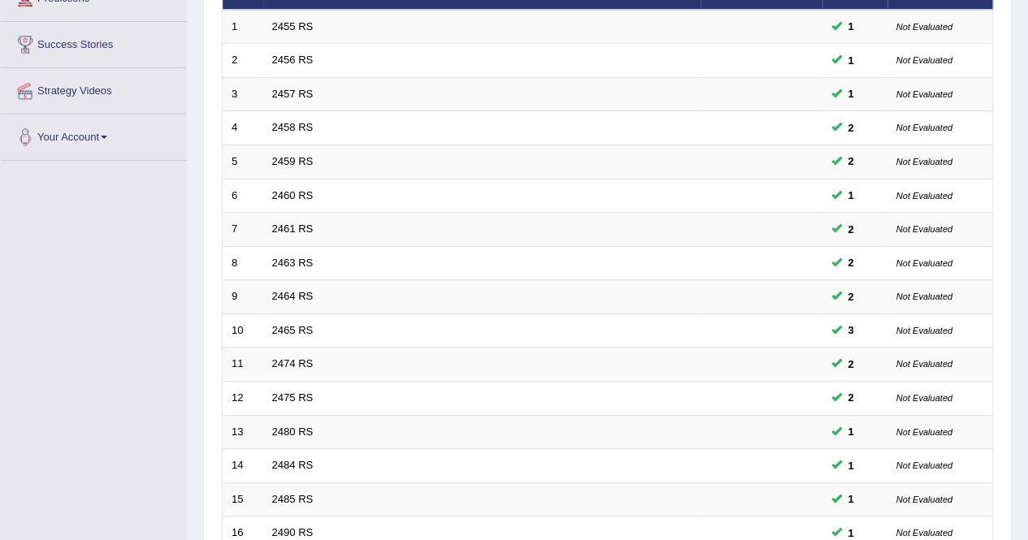
scroll to position [527, 0]
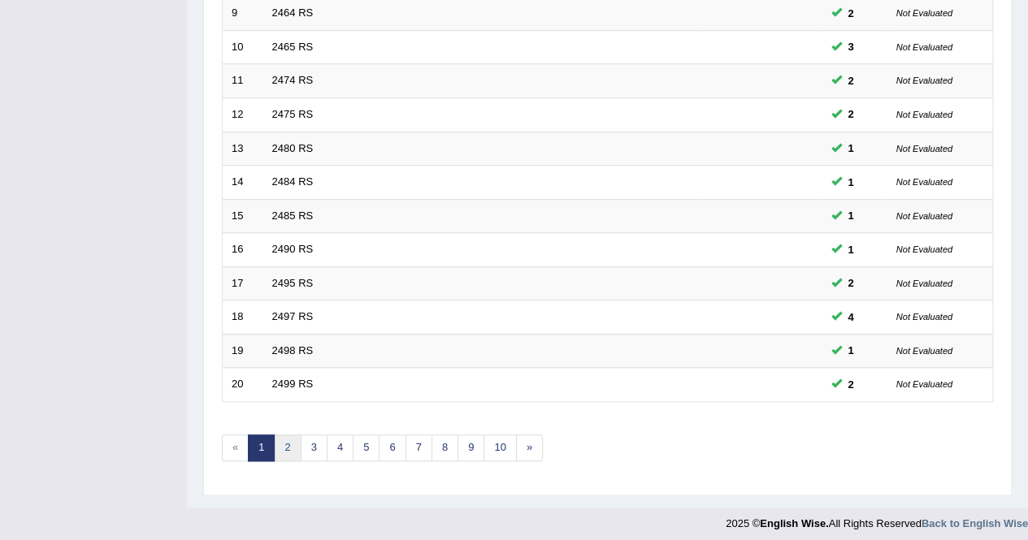
click at [284, 444] on link "2" at bounding box center [287, 448] width 27 height 27
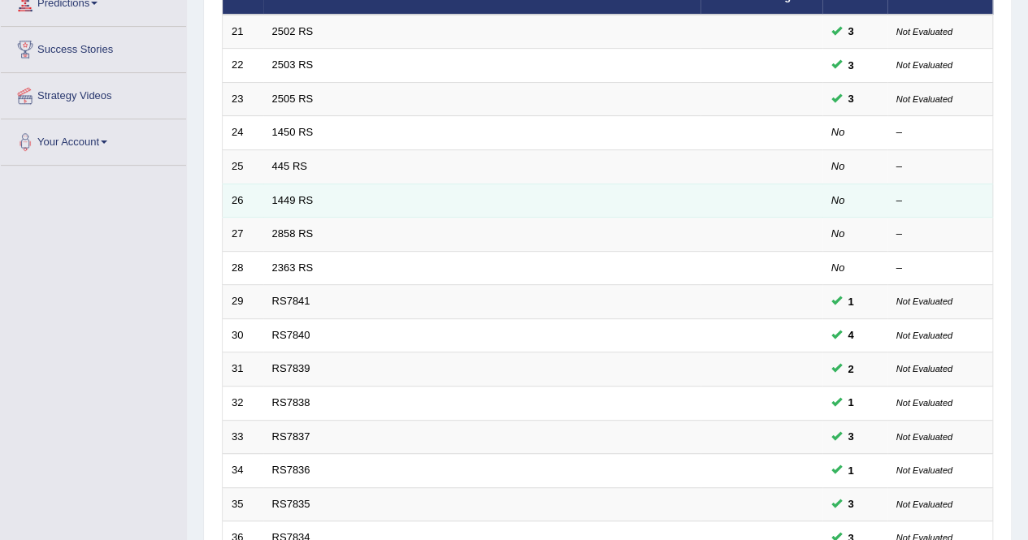
scroll to position [244, 0]
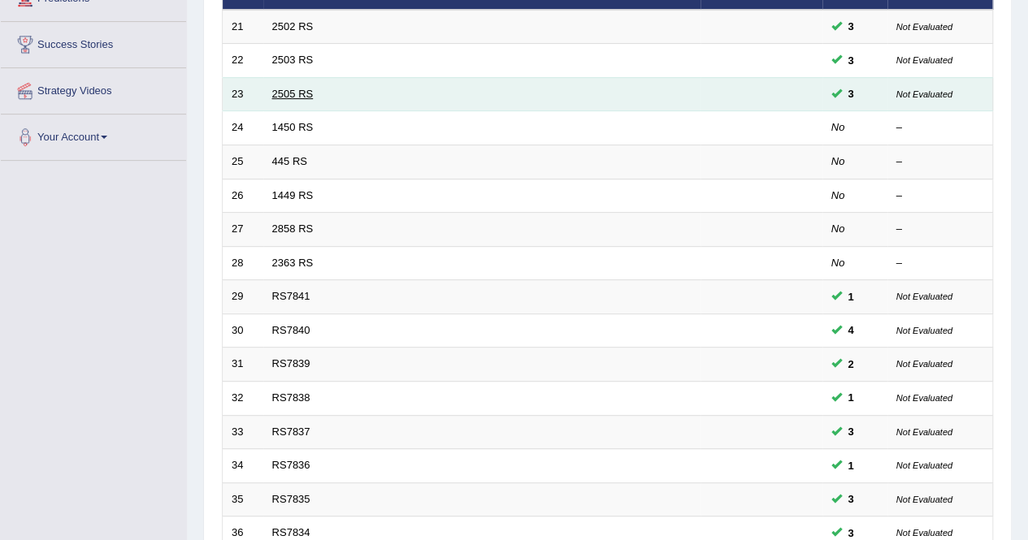
click at [281, 92] on link "2505 RS" at bounding box center [292, 94] width 41 height 12
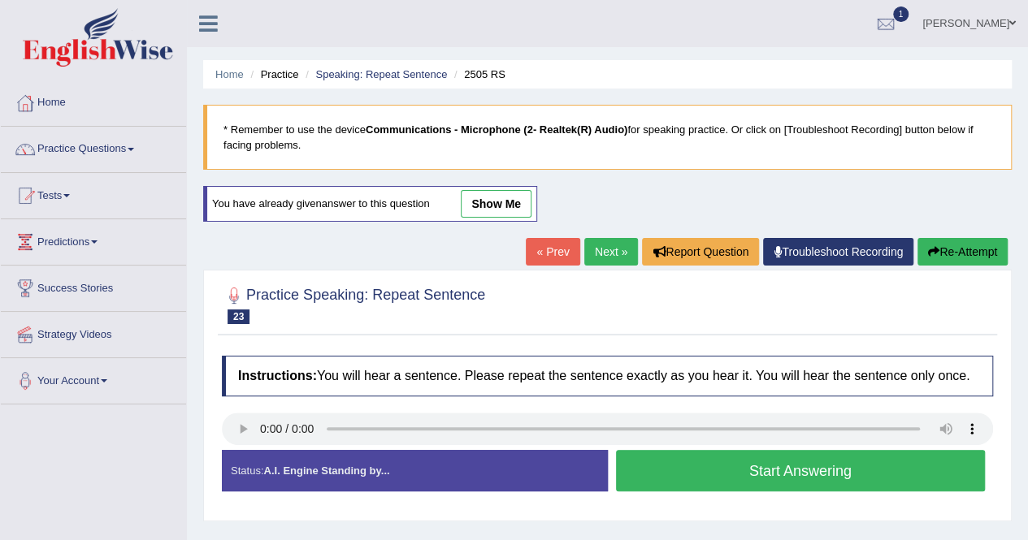
click at [1023, 196] on div "Home Practice Speaking: Repeat Sentence 2505 RS * Remember to use the device Co…" at bounding box center [607, 406] width 841 height 812
click at [89, 147] on link "Practice Questions" at bounding box center [93, 147] width 185 height 41
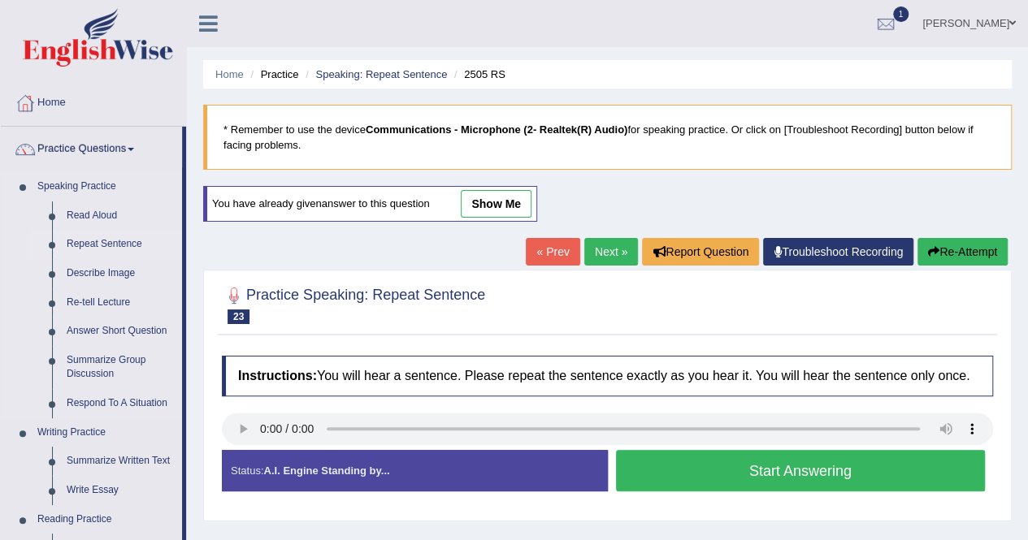
click at [106, 244] on link "Repeat Sentence" at bounding box center [120, 244] width 123 height 29
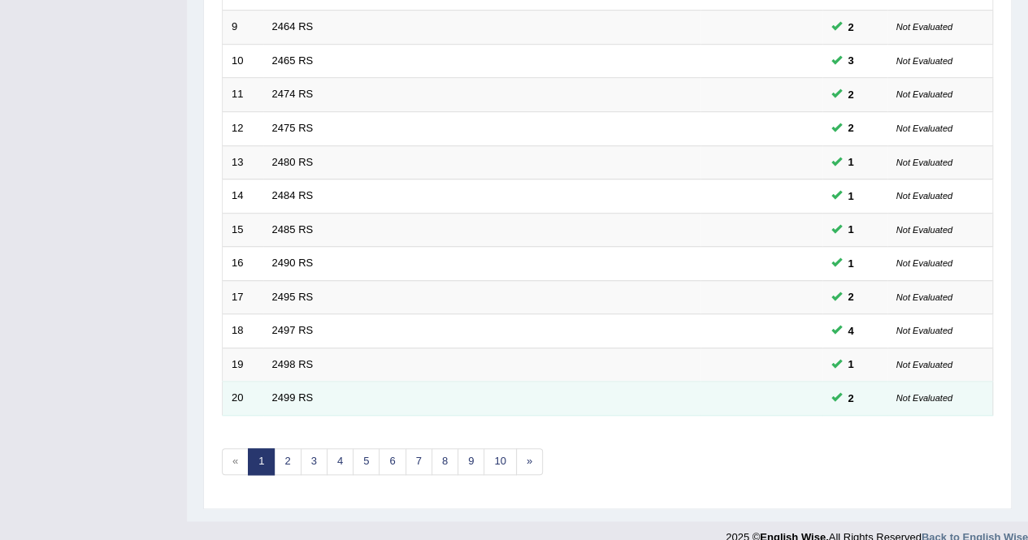
scroll to position [527, 0]
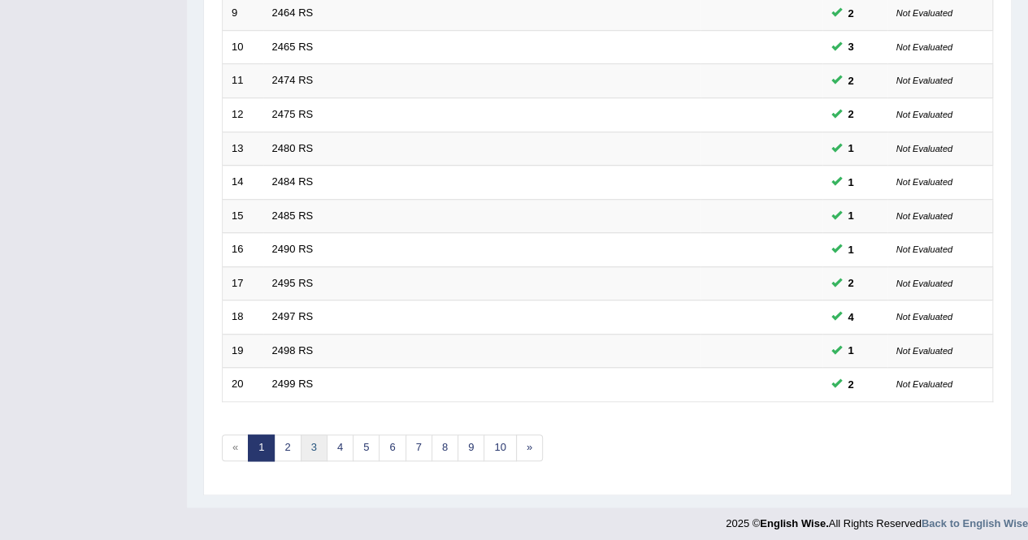
click at [309, 443] on link "3" at bounding box center [314, 448] width 27 height 27
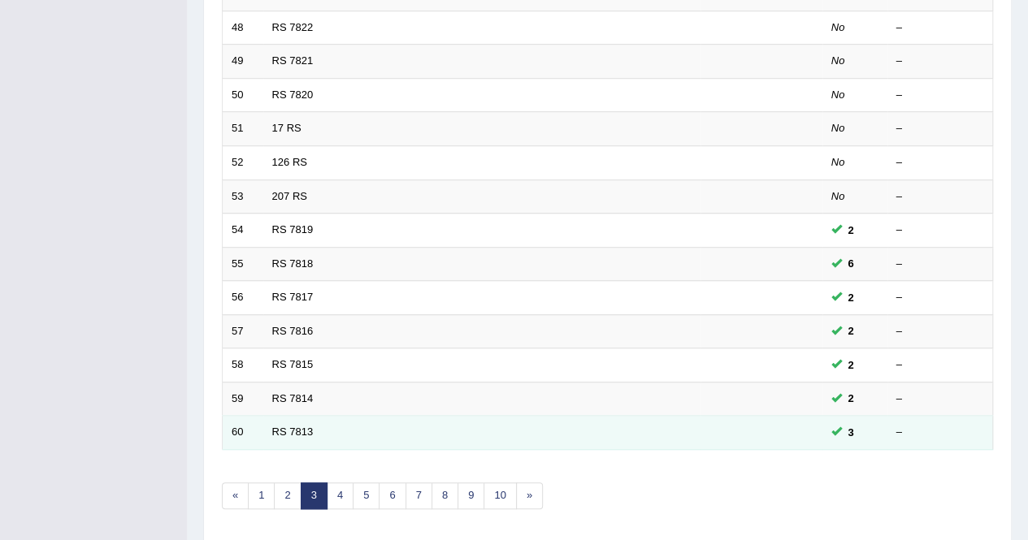
scroll to position [527, 0]
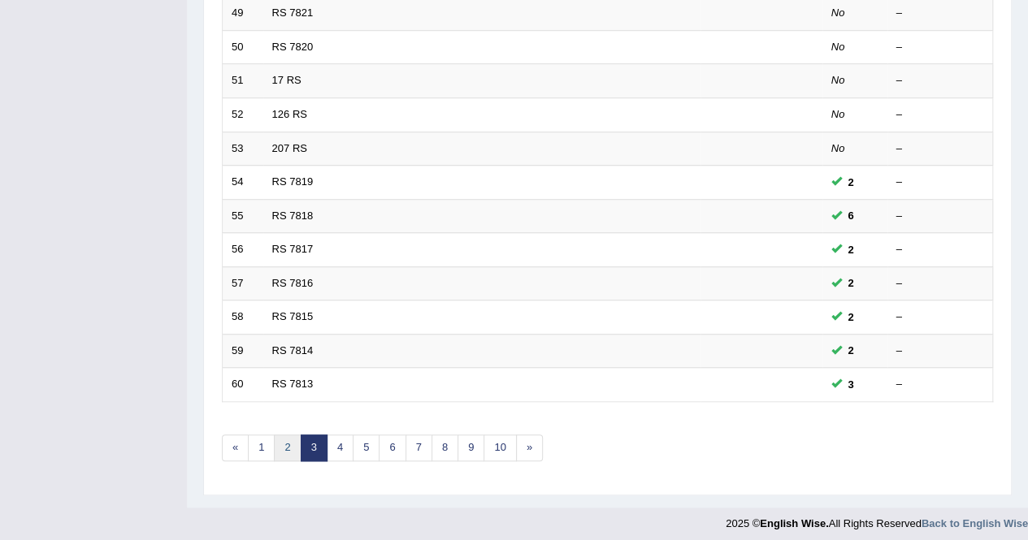
click at [289, 443] on link "2" at bounding box center [287, 448] width 27 height 27
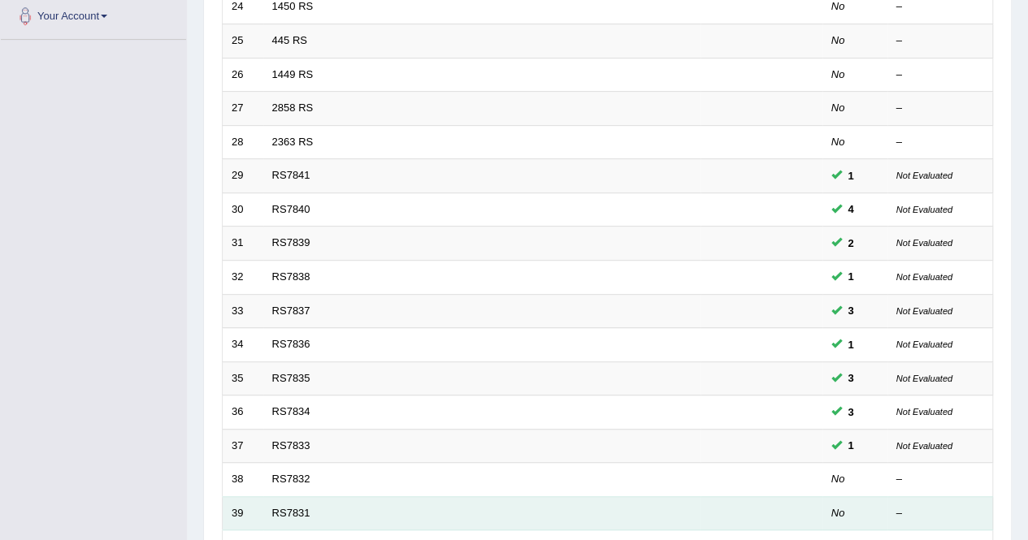
scroll to position [202, 0]
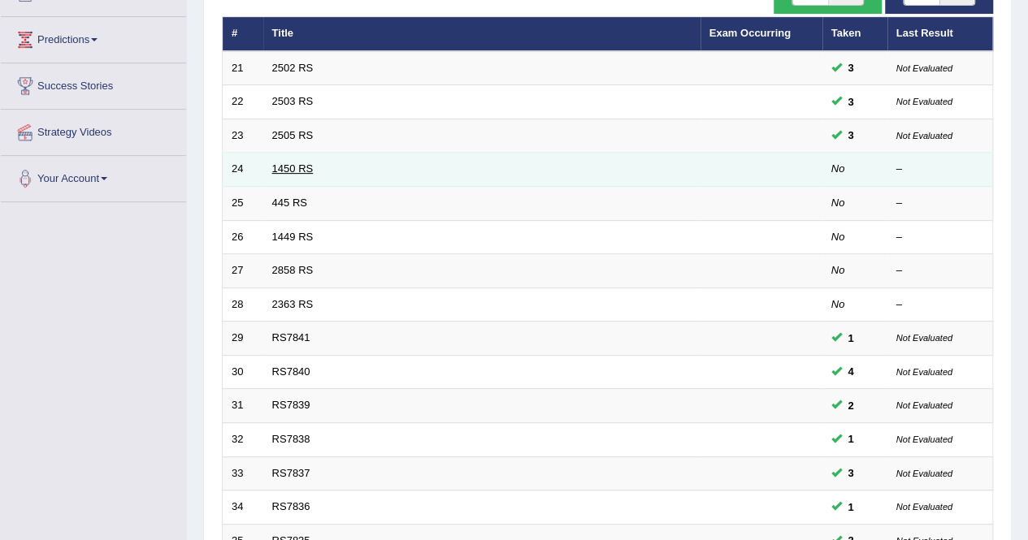
click at [286, 167] on link "1450 RS" at bounding box center [292, 168] width 41 height 12
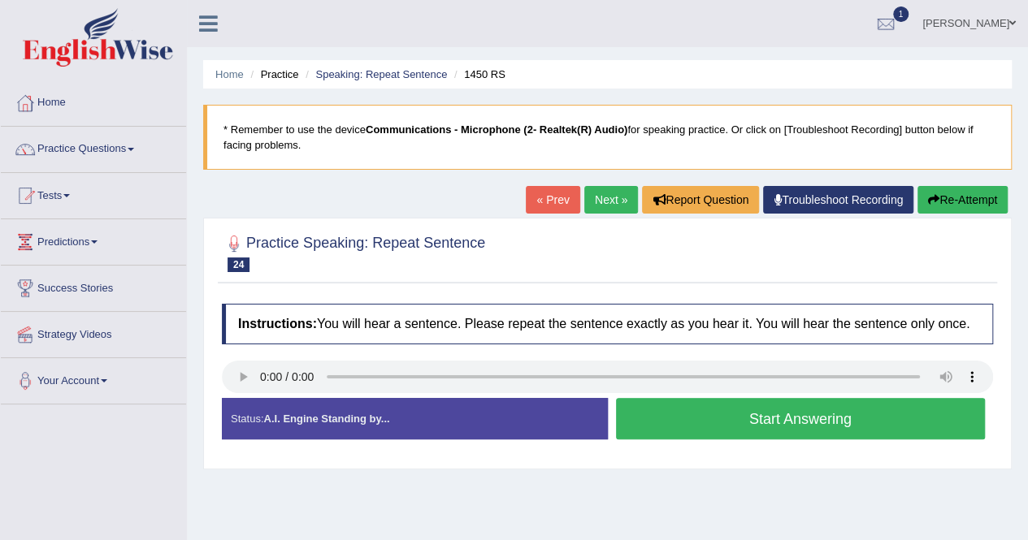
drag, startPoint x: 599, startPoint y: 199, endPoint x: 604, endPoint y: 216, distance: 18.0
click at [599, 199] on link "Next »" at bounding box center [611, 200] width 54 height 28
click at [733, 418] on button "Start Answering" at bounding box center [801, 418] width 370 height 41
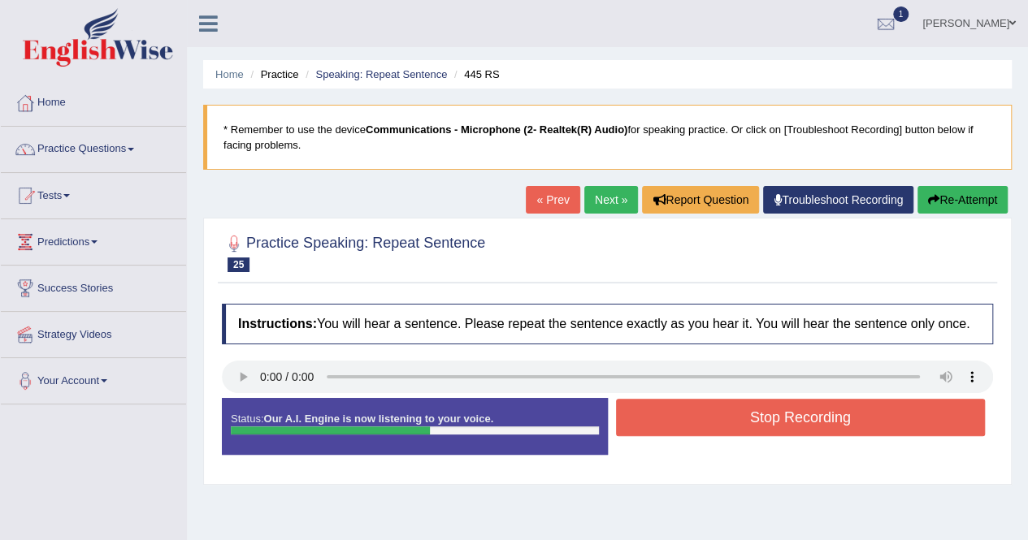
click at [738, 418] on button "Stop Recording" at bounding box center [801, 417] width 370 height 37
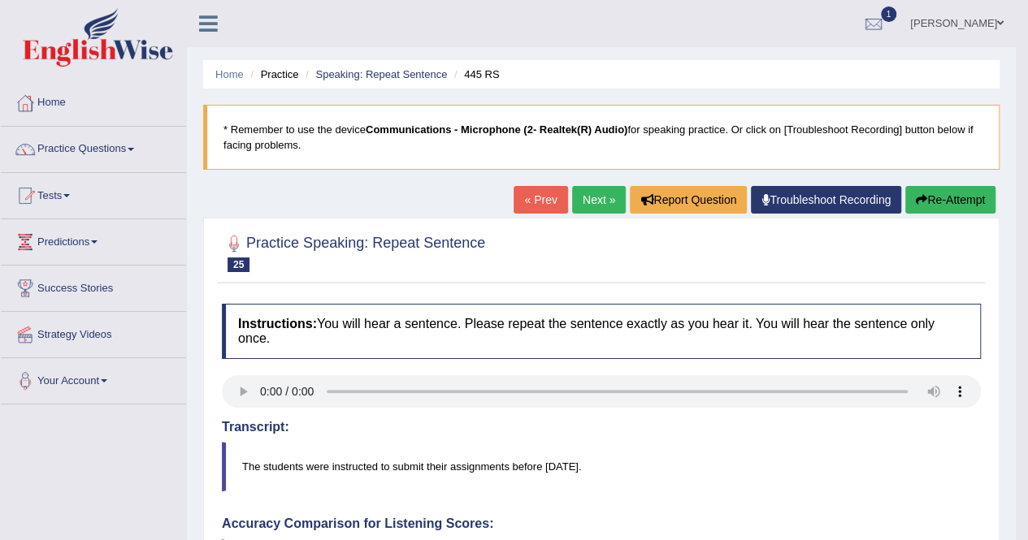
click at [958, 194] on button "Re-Attempt" at bounding box center [950, 200] width 90 height 28
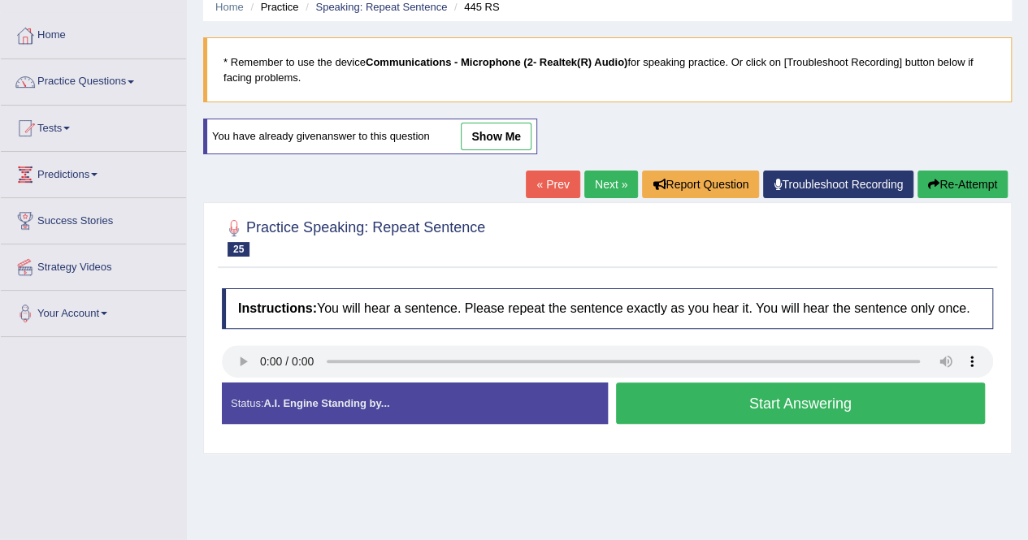
scroll to position [162, 0]
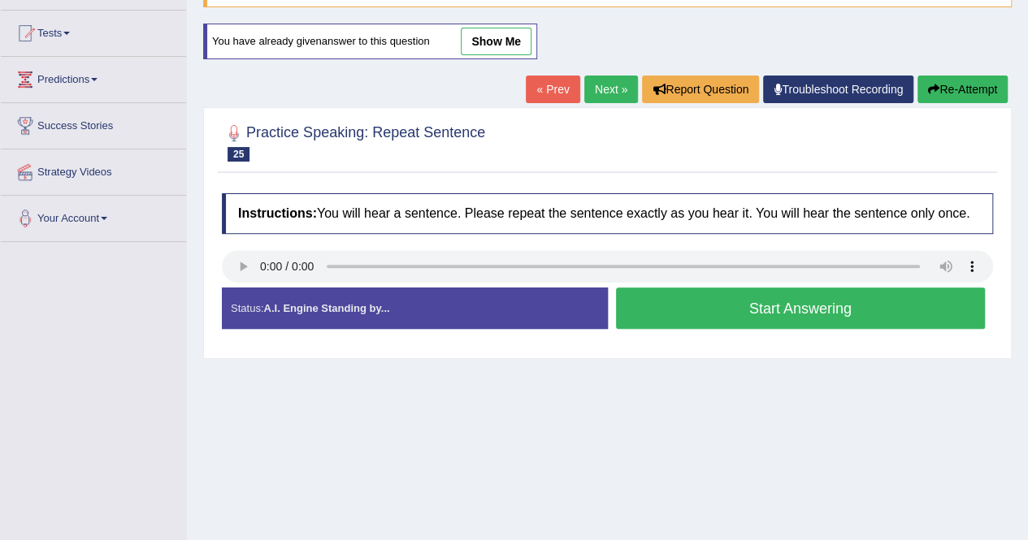
click at [694, 306] on button "Start Answering" at bounding box center [801, 308] width 370 height 41
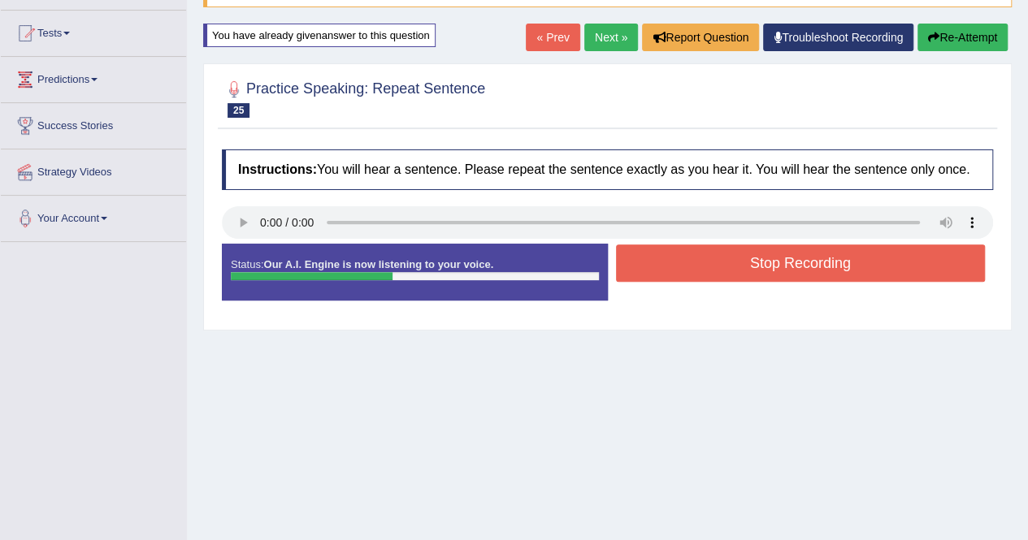
drag, startPoint x: 789, startPoint y: 261, endPoint x: 799, endPoint y: 266, distance: 12.0
click at [793, 259] on button "Stop Recording" at bounding box center [801, 262] width 370 height 37
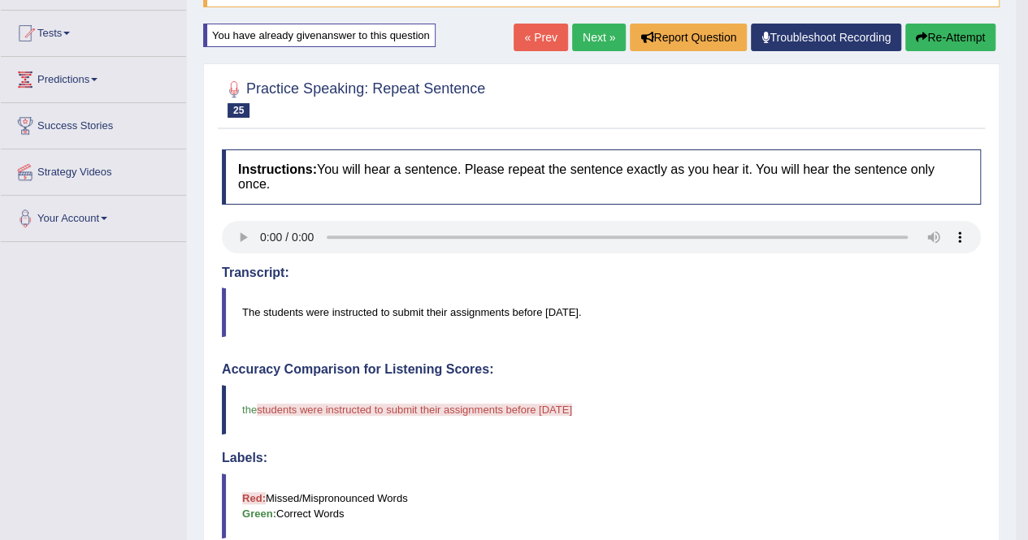
click at [967, 41] on button "Re-Attempt" at bounding box center [950, 38] width 90 height 28
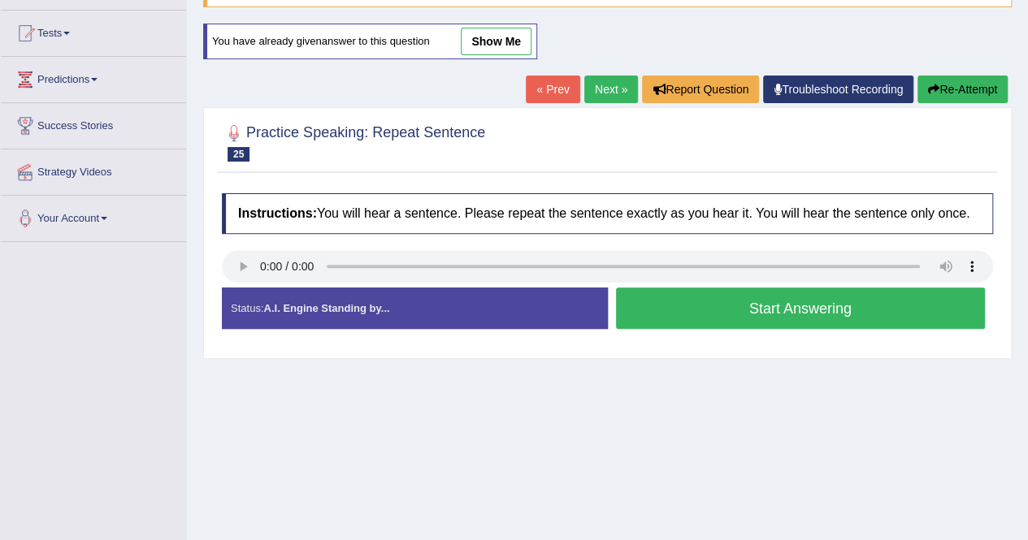
click at [781, 312] on button "Start Answering" at bounding box center [801, 308] width 370 height 41
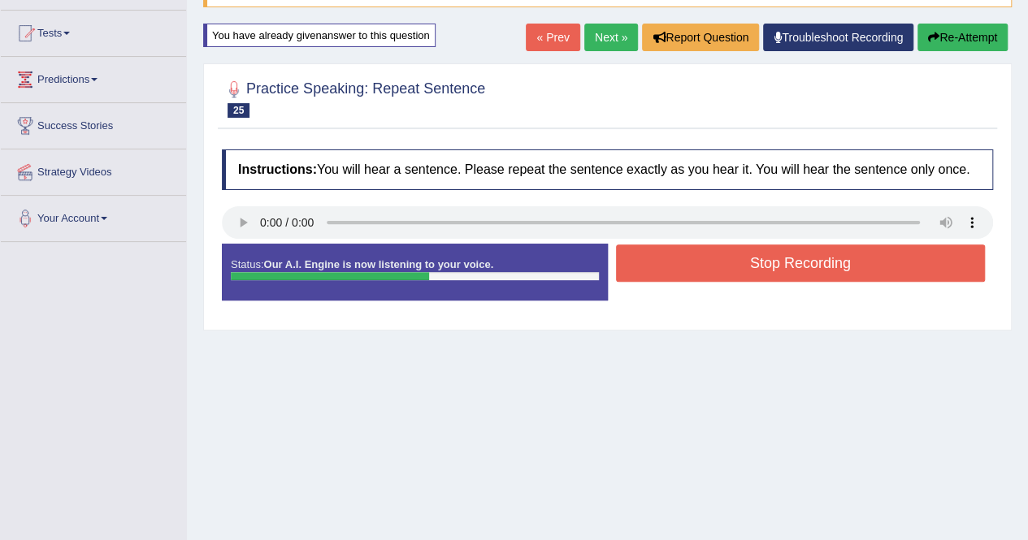
click at [811, 267] on button "Stop Recording" at bounding box center [801, 262] width 370 height 37
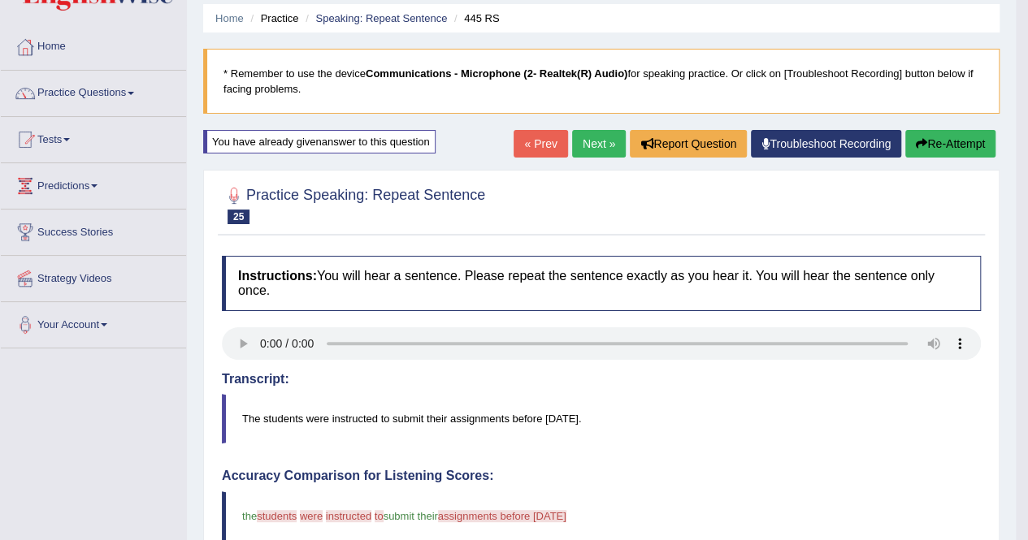
scroll to position [81, 0]
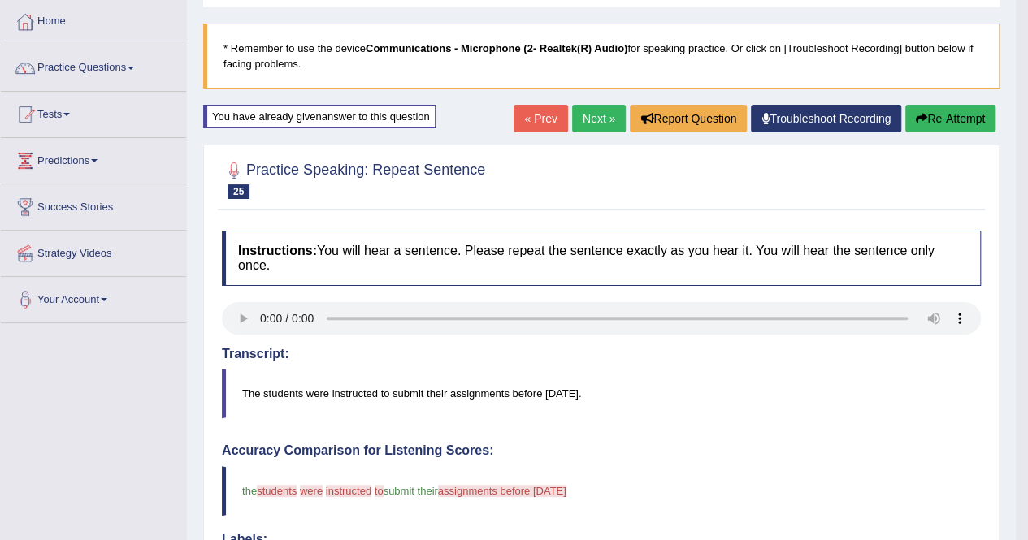
click at [960, 118] on button "Re-Attempt" at bounding box center [950, 119] width 90 height 28
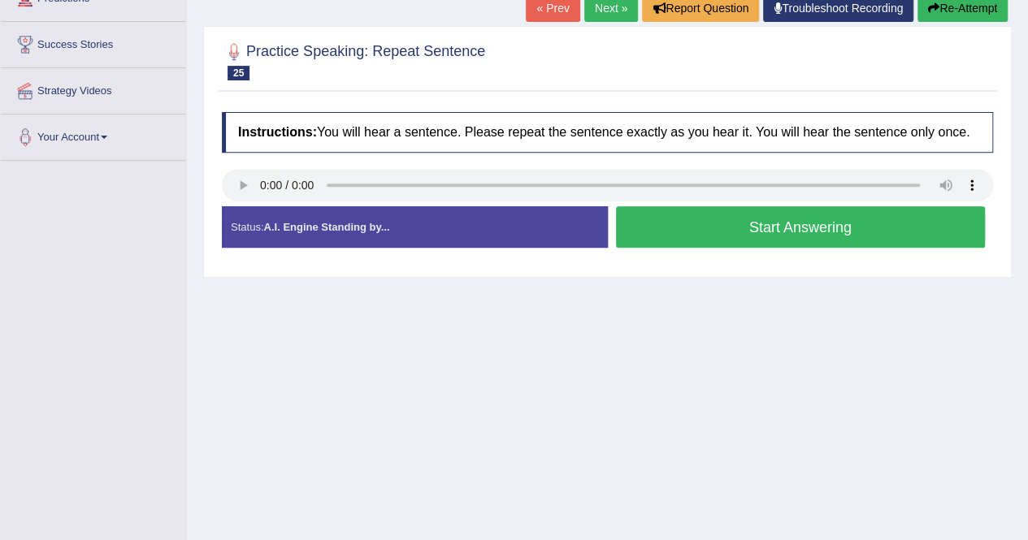
click at [870, 235] on button "Start Answering" at bounding box center [801, 226] width 370 height 41
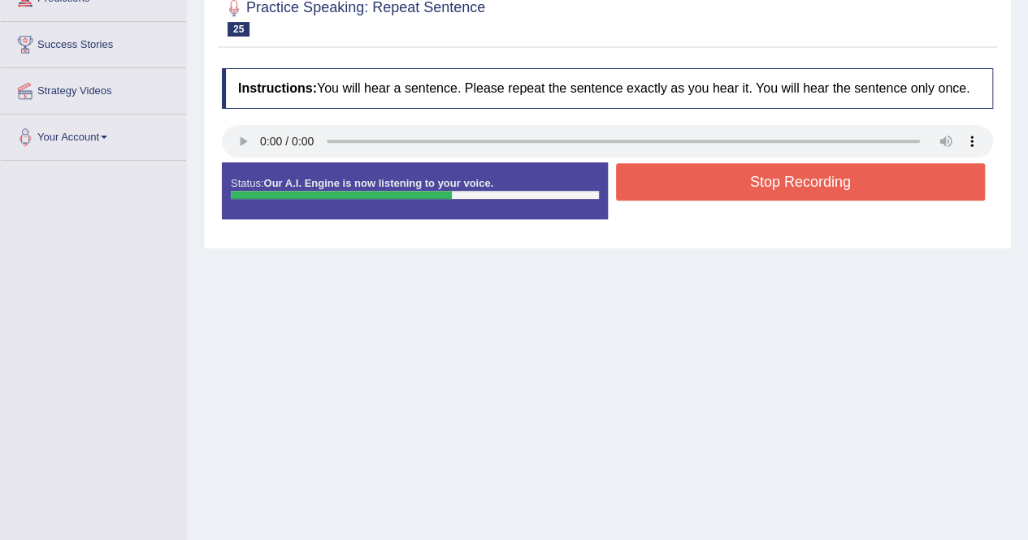
click at [868, 178] on button "Stop Recording" at bounding box center [801, 181] width 370 height 37
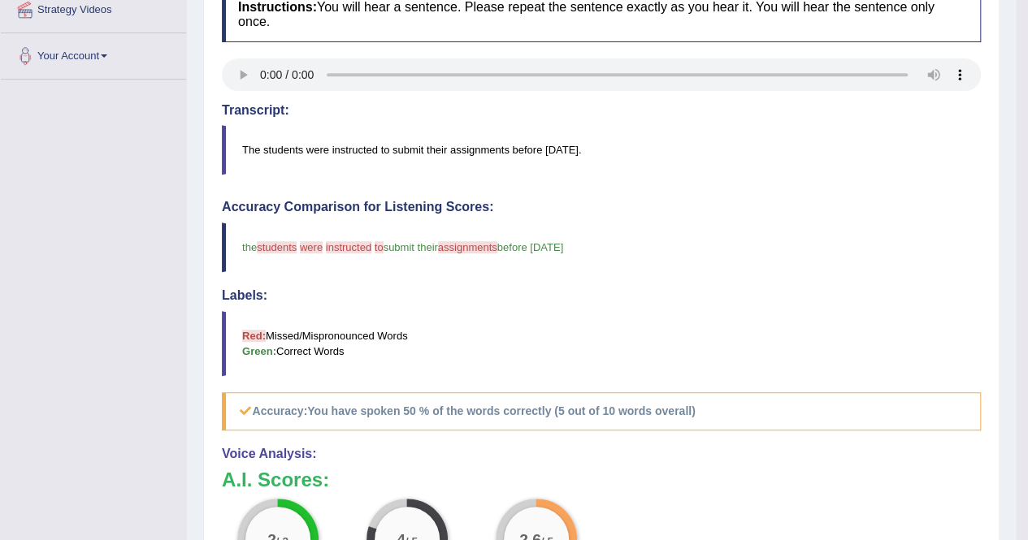
scroll to position [162, 0]
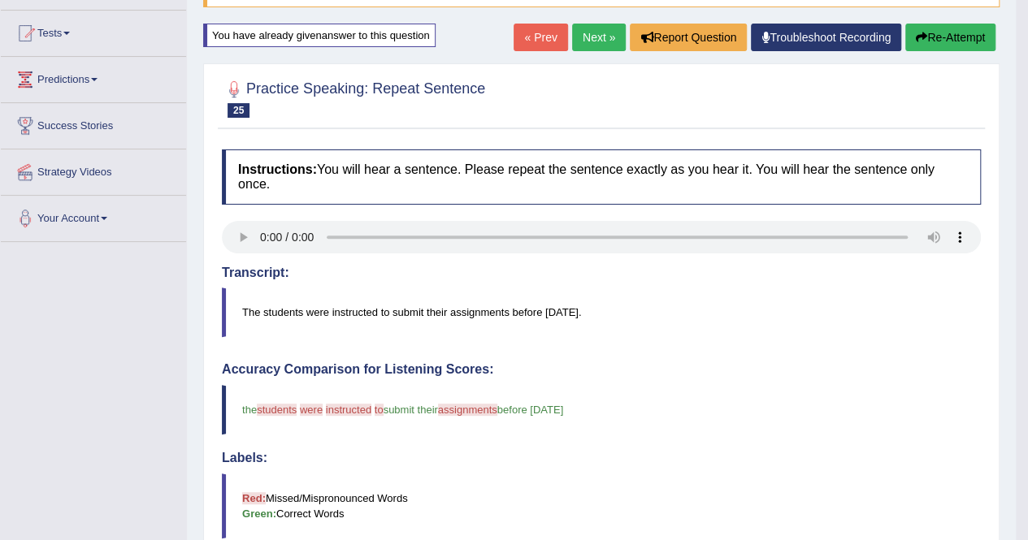
drag, startPoint x: 946, startPoint y: 45, endPoint x: 954, endPoint y: 92, distance: 47.0
click at [946, 45] on button "Re-Attempt" at bounding box center [950, 38] width 90 height 28
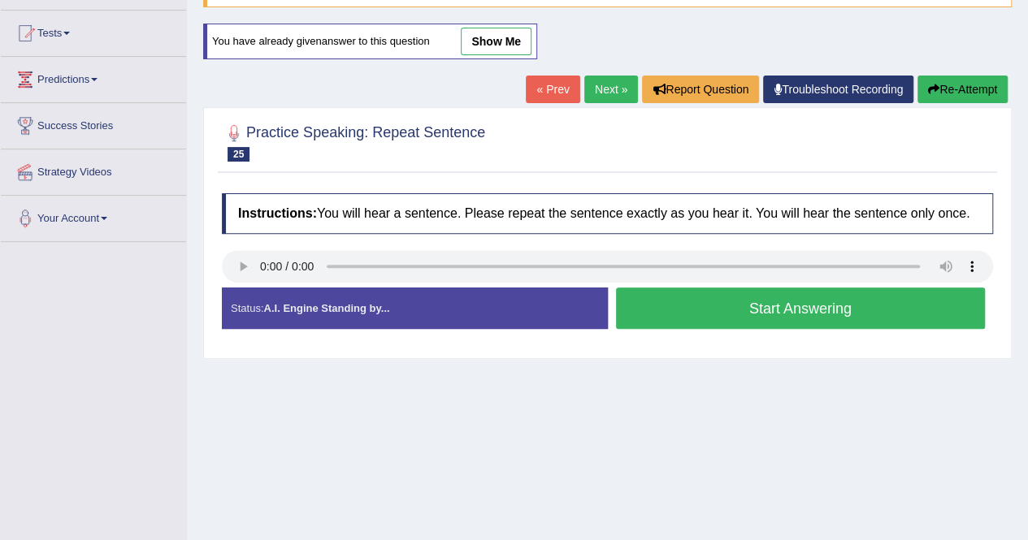
click at [829, 314] on button "Start Answering" at bounding box center [801, 308] width 370 height 41
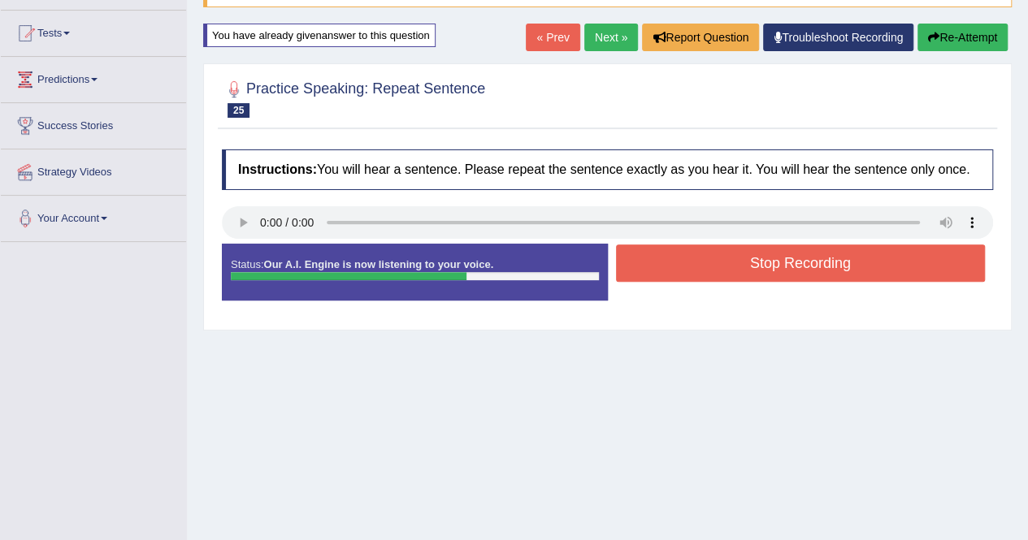
drag, startPoint x: 868, startPoint y: 268, endPoint x: 894, endPoint y: 287, distance: 32.0
click at [868, 267] on button "Stop Recording" at bounding box center [801, 262] width 370 height 37
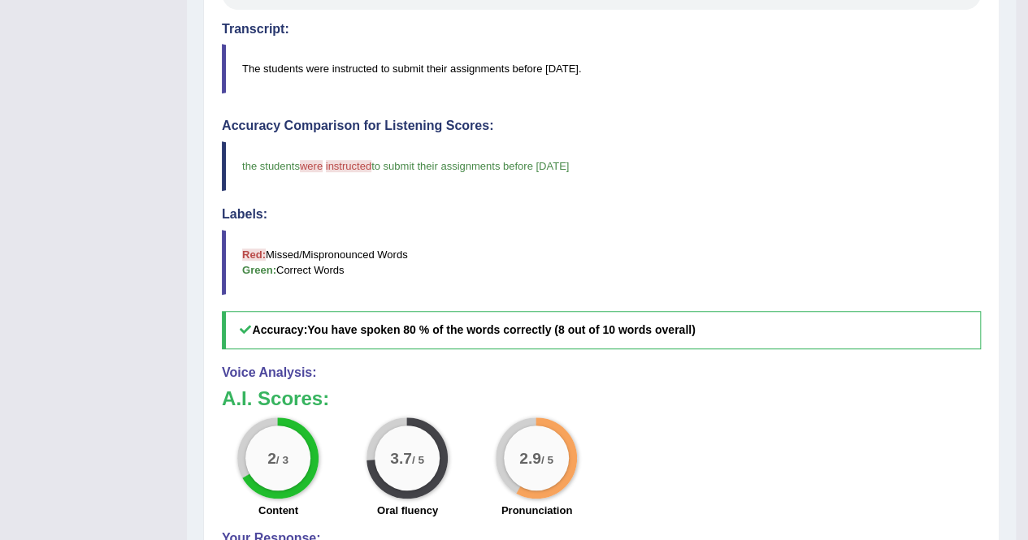
scroll to position [162, 0]
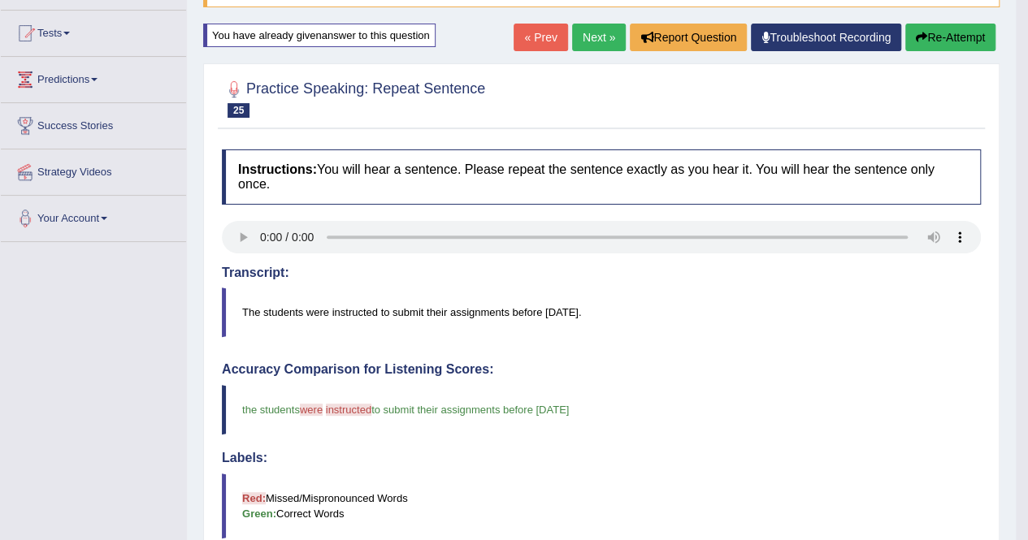
click at [587, 34] on link "Next »" at bounding box center [599, 38] width 54 height 28
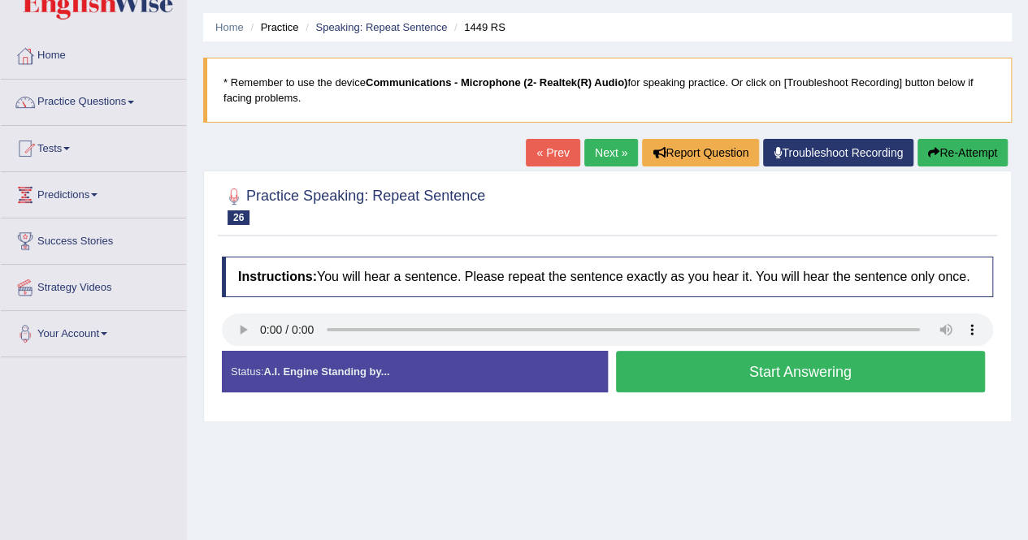
scroll to position [81, 0]
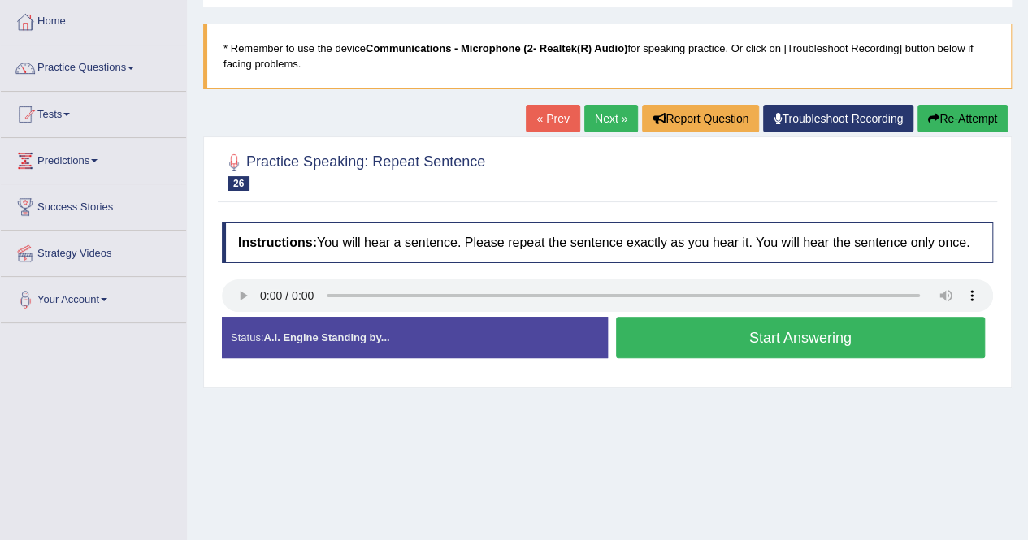
click at [768, 340] on button "Start Answering" at bounding box center [801, 337] width 370 height 41
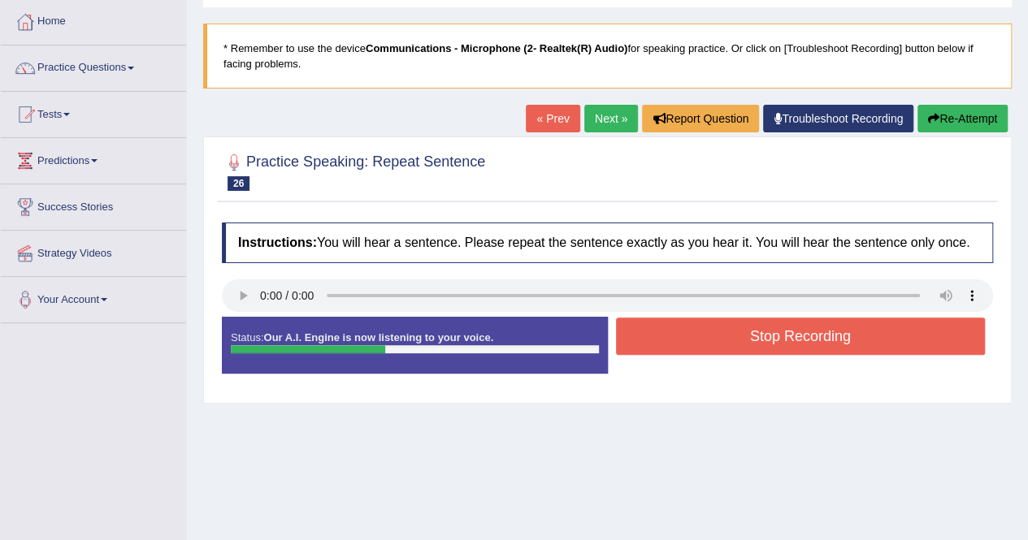
click at [786, 334] on button "Stop Recording" at bounding box center [801, 336] width 370 height 37
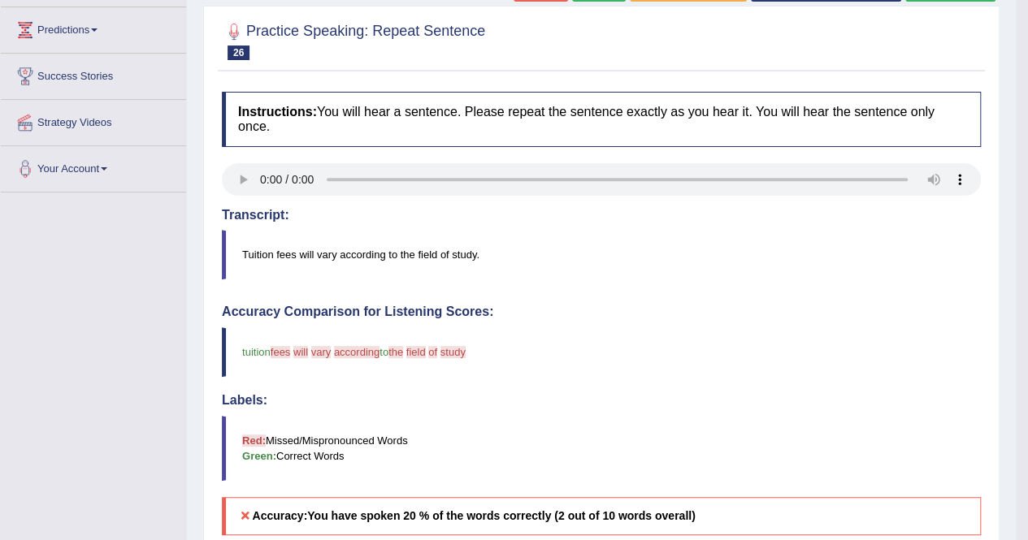
scroll to position [162, 0]
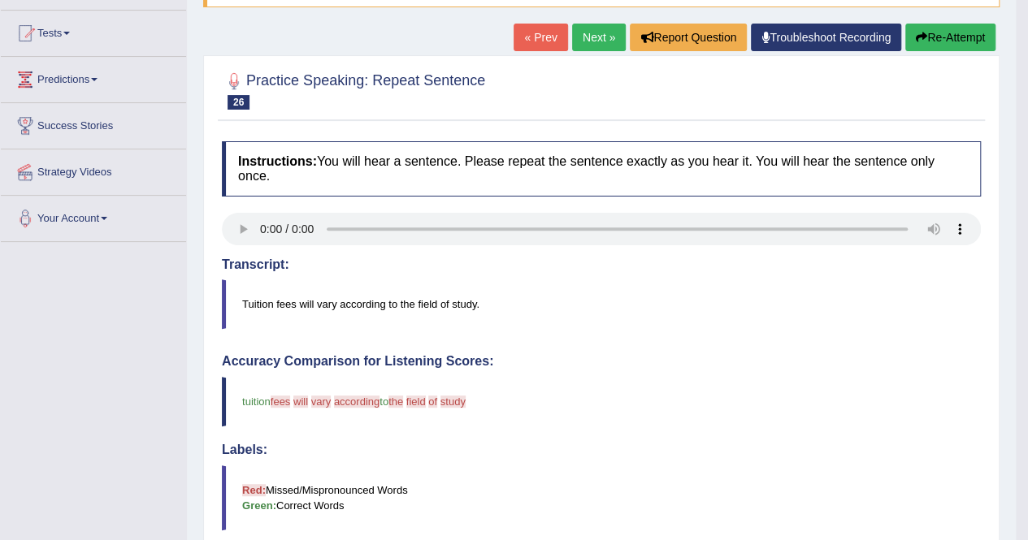
drag, startPoint x: 970, startPoint y: 37, endPoint x: 981, endPoint y: 71, distance: 36.7
click at [971, 36] on button "Re-Attempt" at bounding box center [950, 38] width 90 height 28
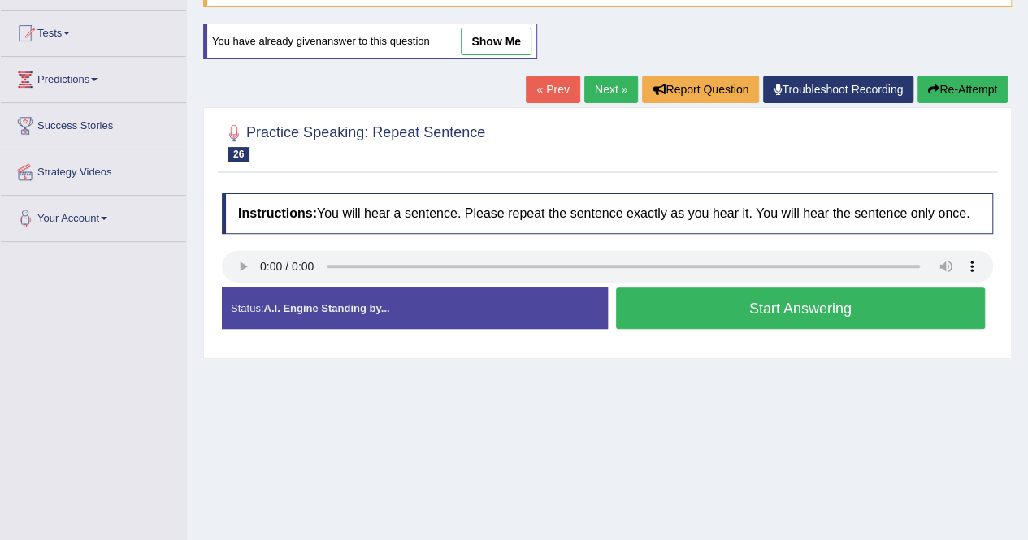
click at [741, 314] on button "Start Answering" at bounding box center [801, 308] width 370 height 41
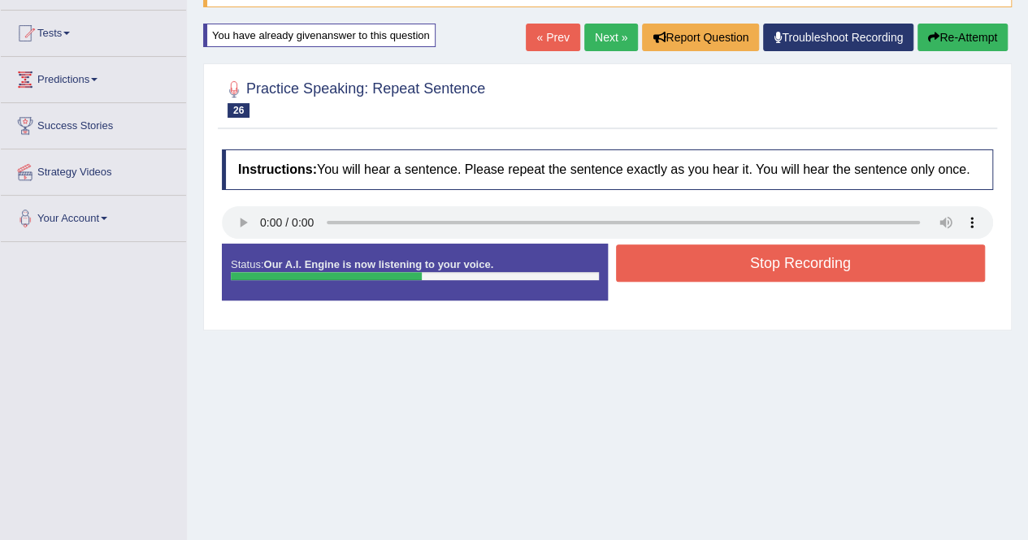
click at [780, 267] on button "Stop Recording" at bounding box center [801, 262] width 370 height 37
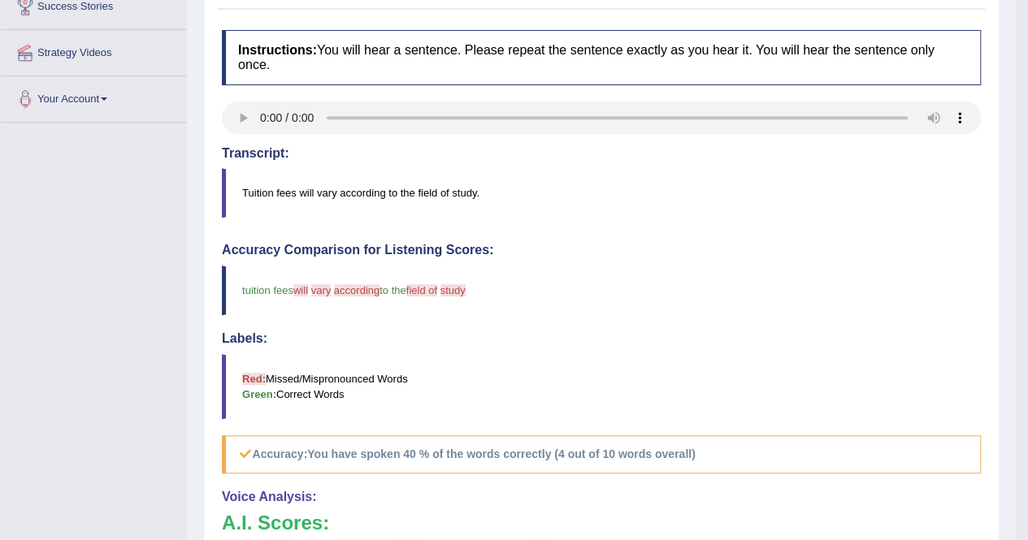
scroll to position [162, 0]
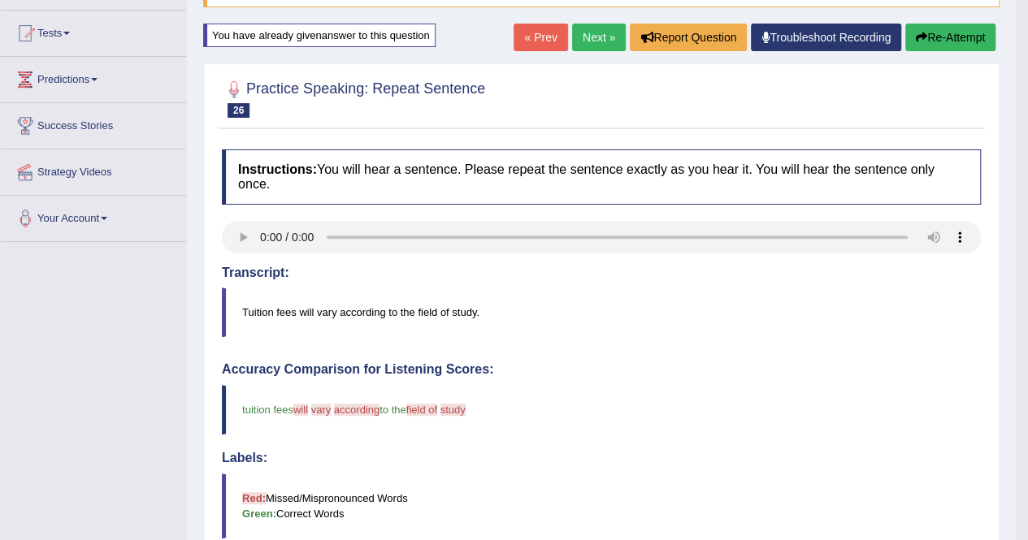
click at [989, 38] on button "Re-Attempt" at bounding box center [950, 38] width 90 height 28
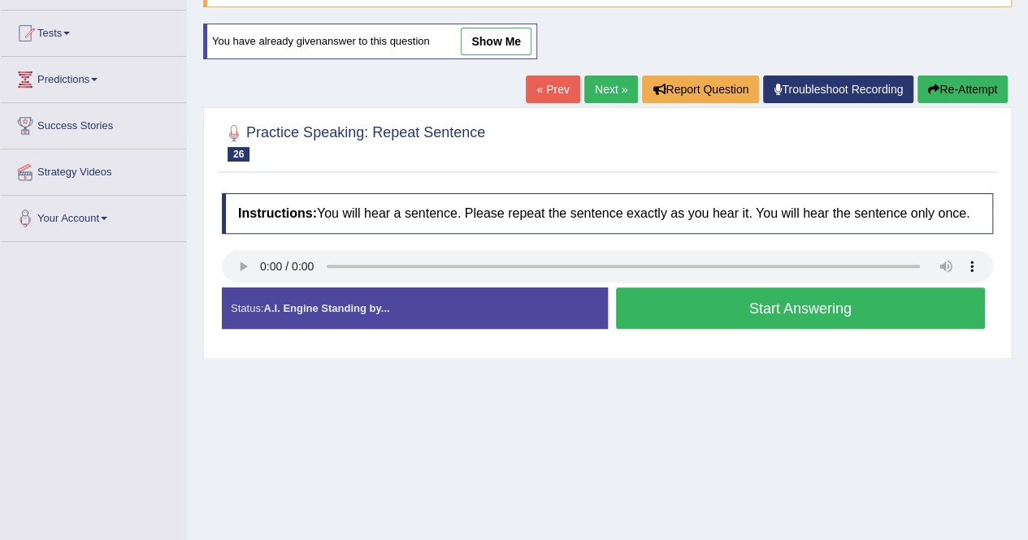
click at [739, 316] on button "Start Answering" at bounding box center [801, 308] width 370 height 41
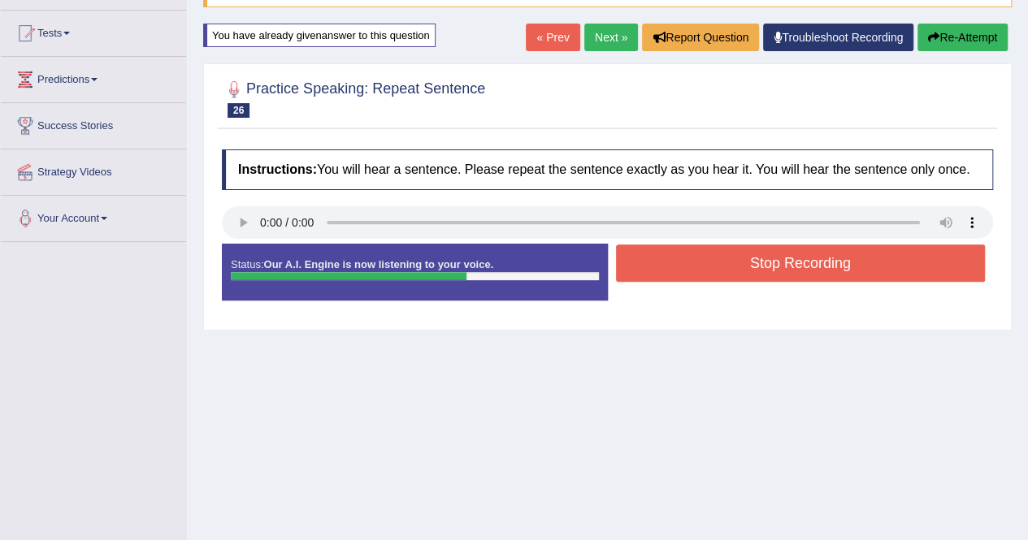
click at [764, 270] on button "Stop Recording" at bounding box center [801, 262] width 370 height 37
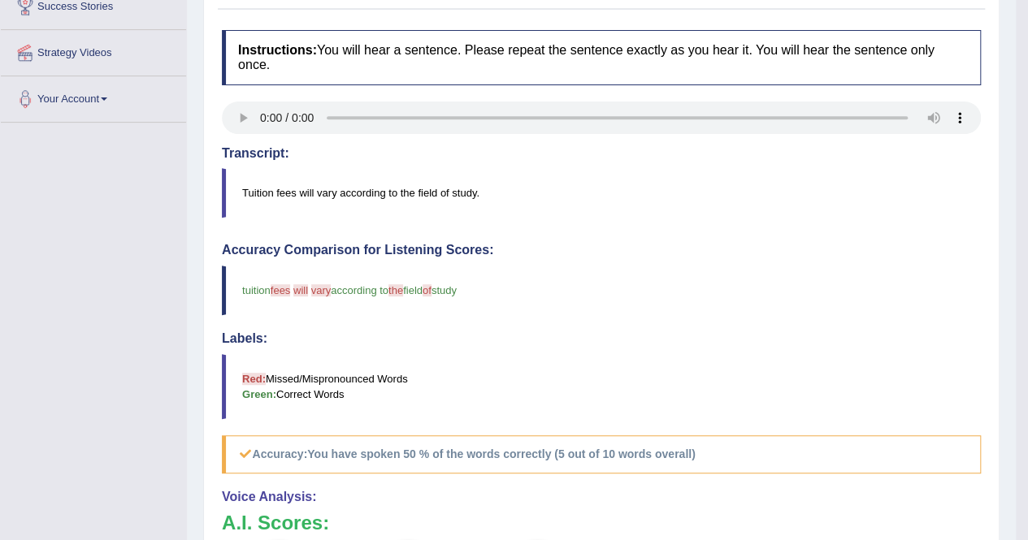
scroll to position [162, 0]
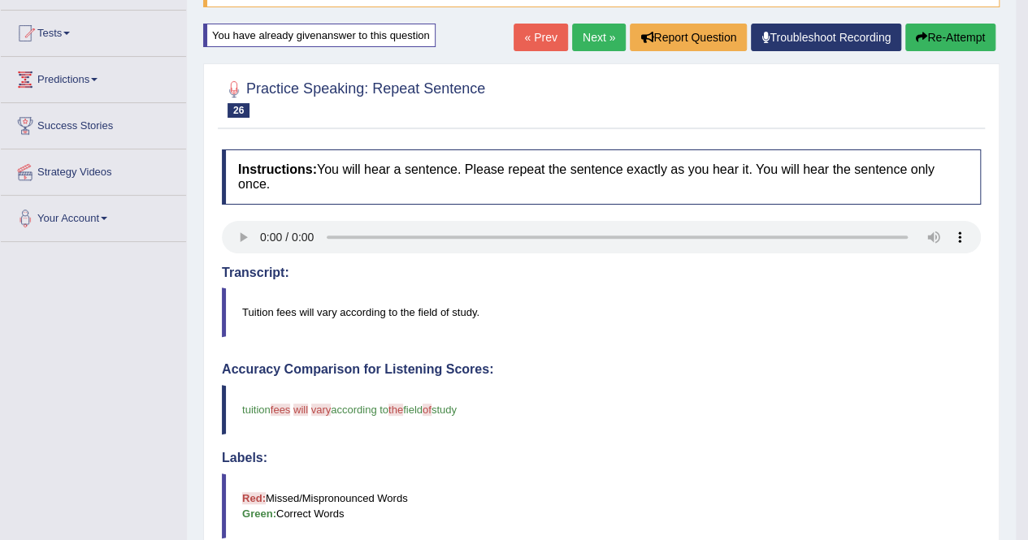
click at [605, 38] on link "Next »" at bounding box center [599, 38] width 54 height 28
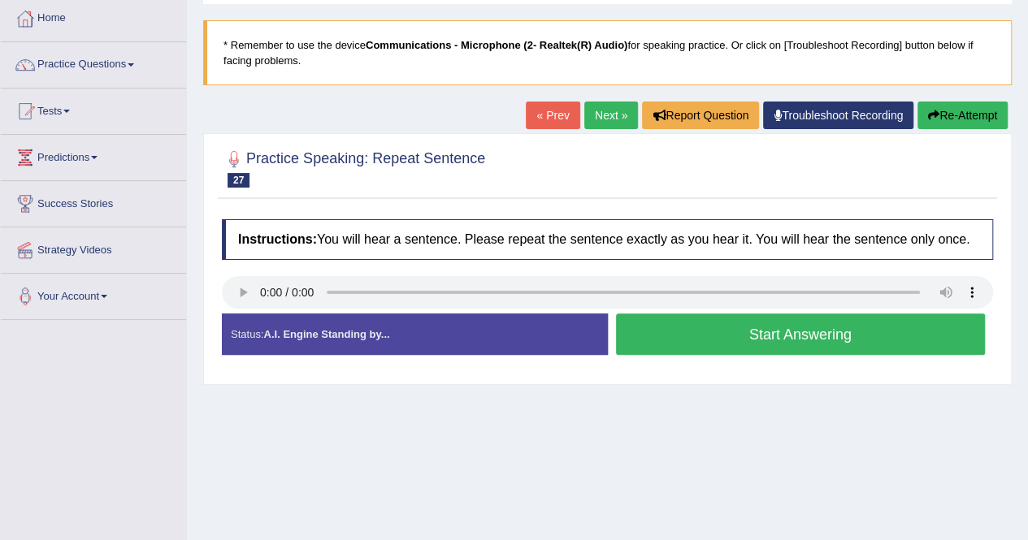
scroll to position [162, 0]
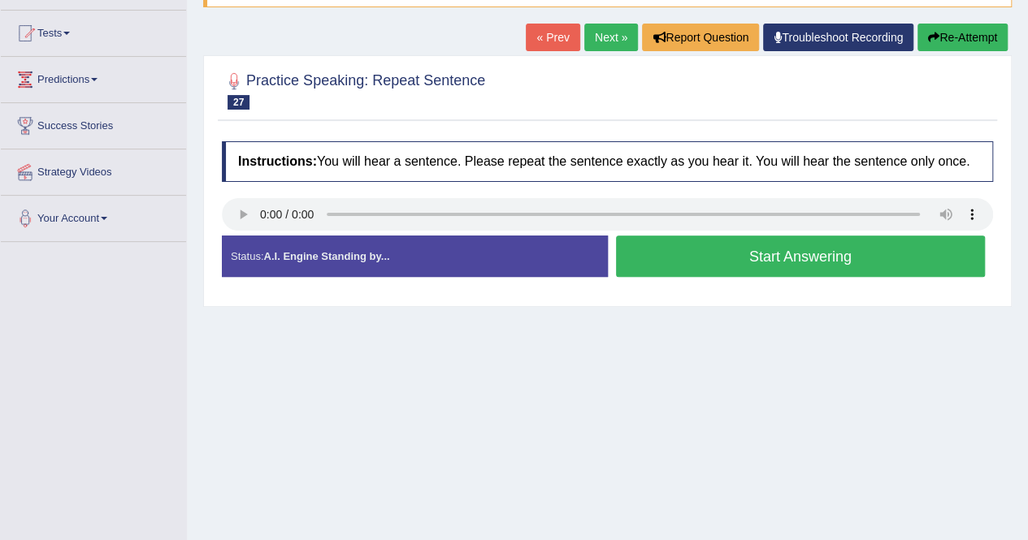
click at [754, 264] on button "Start Answering" at bounding box center [801, 256] width 370 height 41
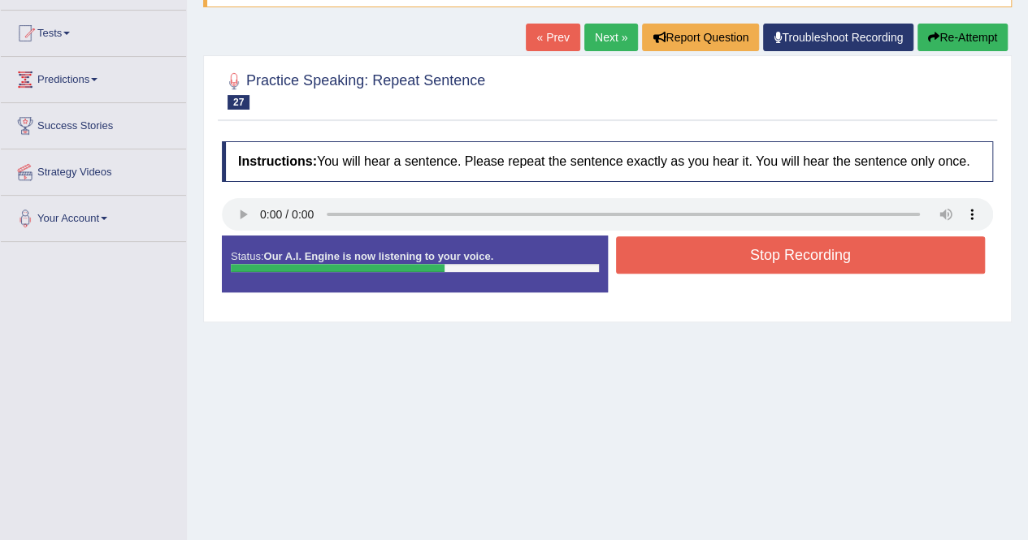
click at [755, 264] on button "Stop Recording" at bounding box center [801, 254] width 370 height 37
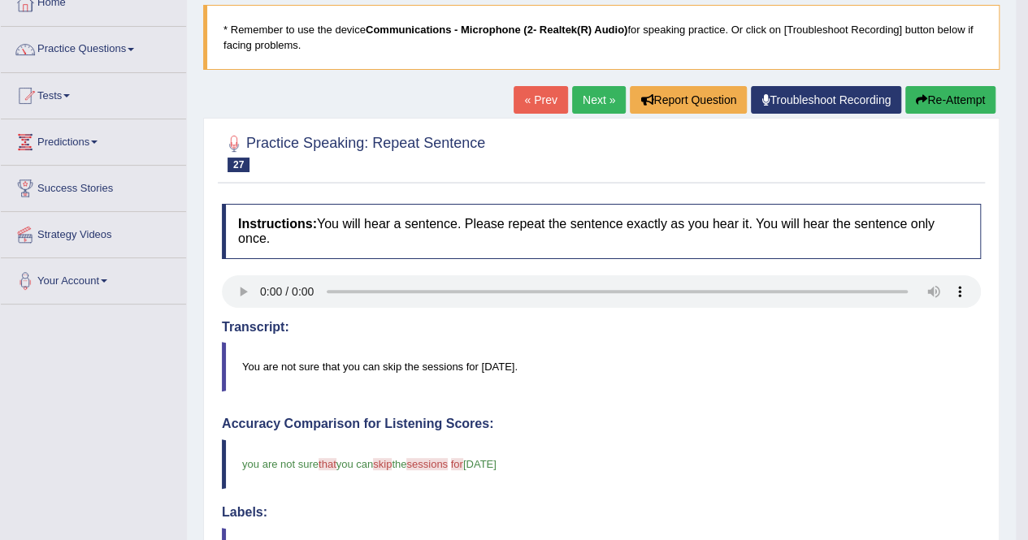
scroll to position [0, 0]
